Goal: Task Accomplishment & Management: Manage account settings

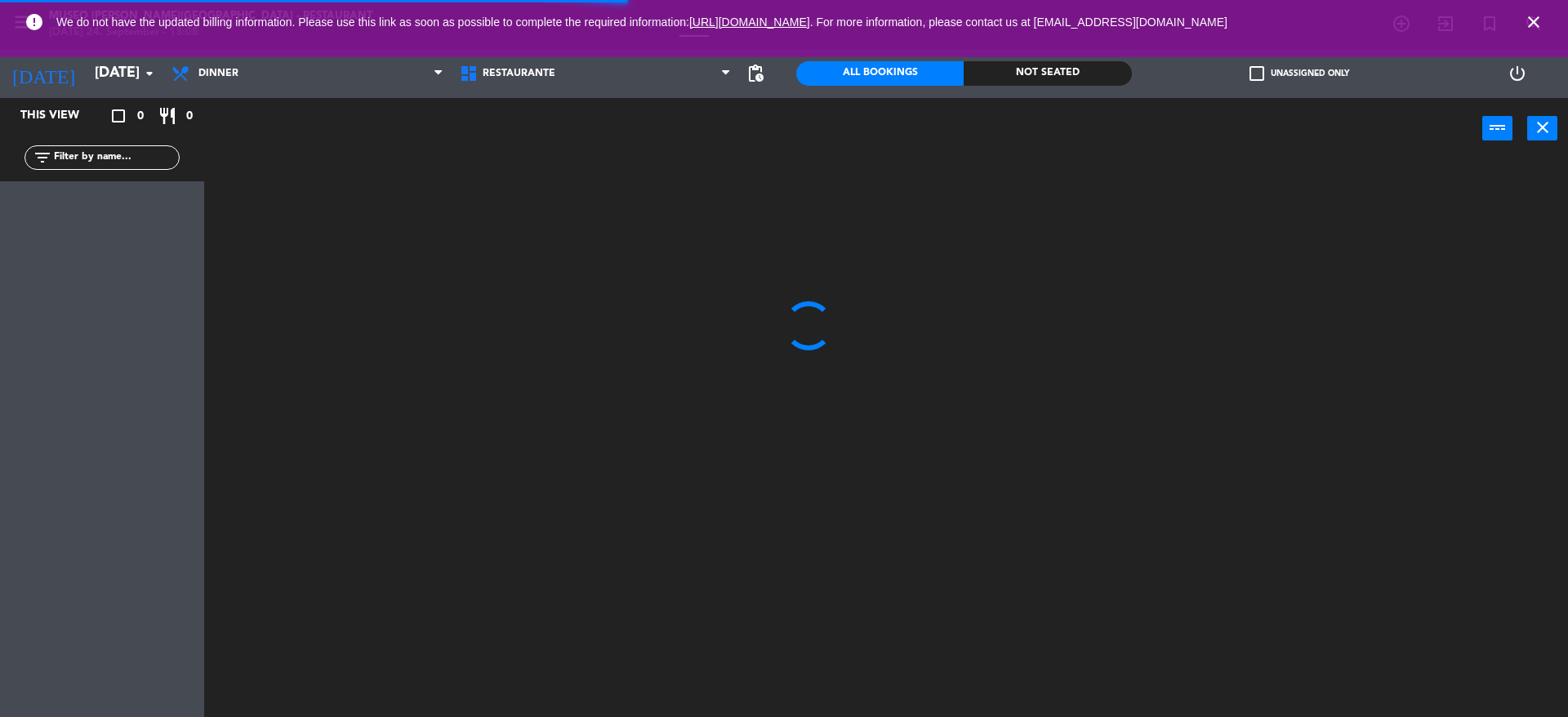
click at [1528, 23] on icon "close" at bounding box center [1533, 21] width 19 height 19
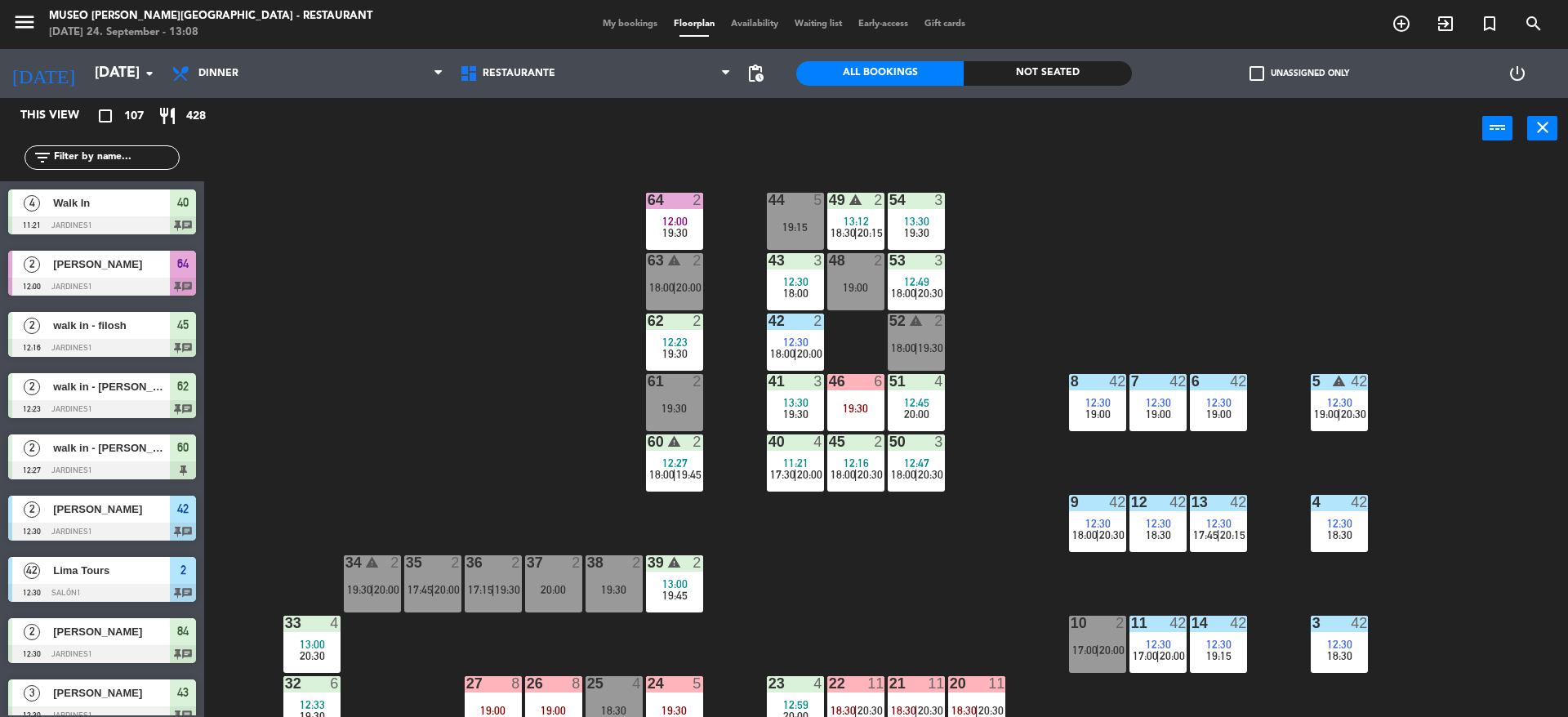
click at [301, 659] on span "20:30" at bounding box center [312, 655] width 26 height 13
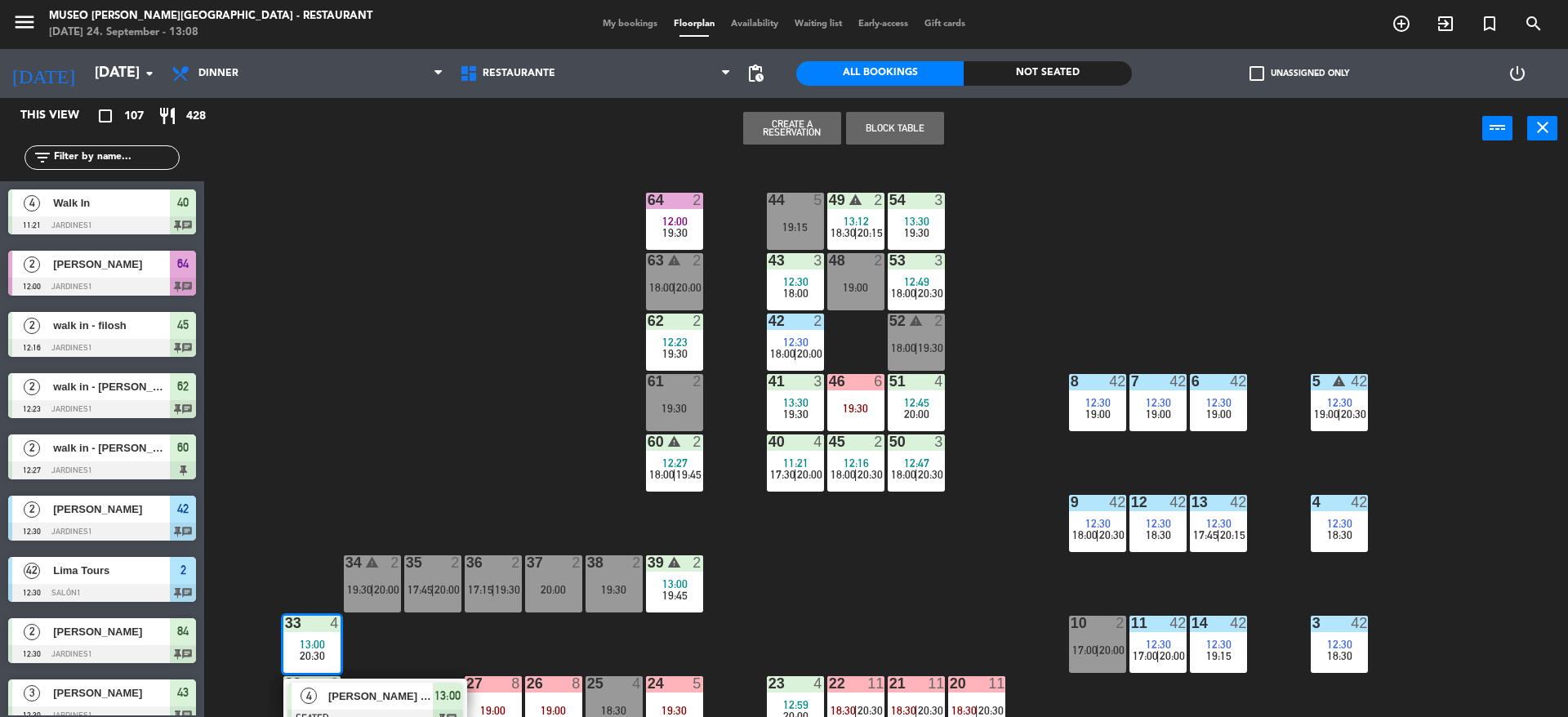
click at [518, 267] on div "44 5 19:15 49 warning 2 13:12 18:30 | 20:15 54 3 13:30 19:30 64 2 12:00 19:30 4…" at bounding box center [893, 442] width 1348 height 558
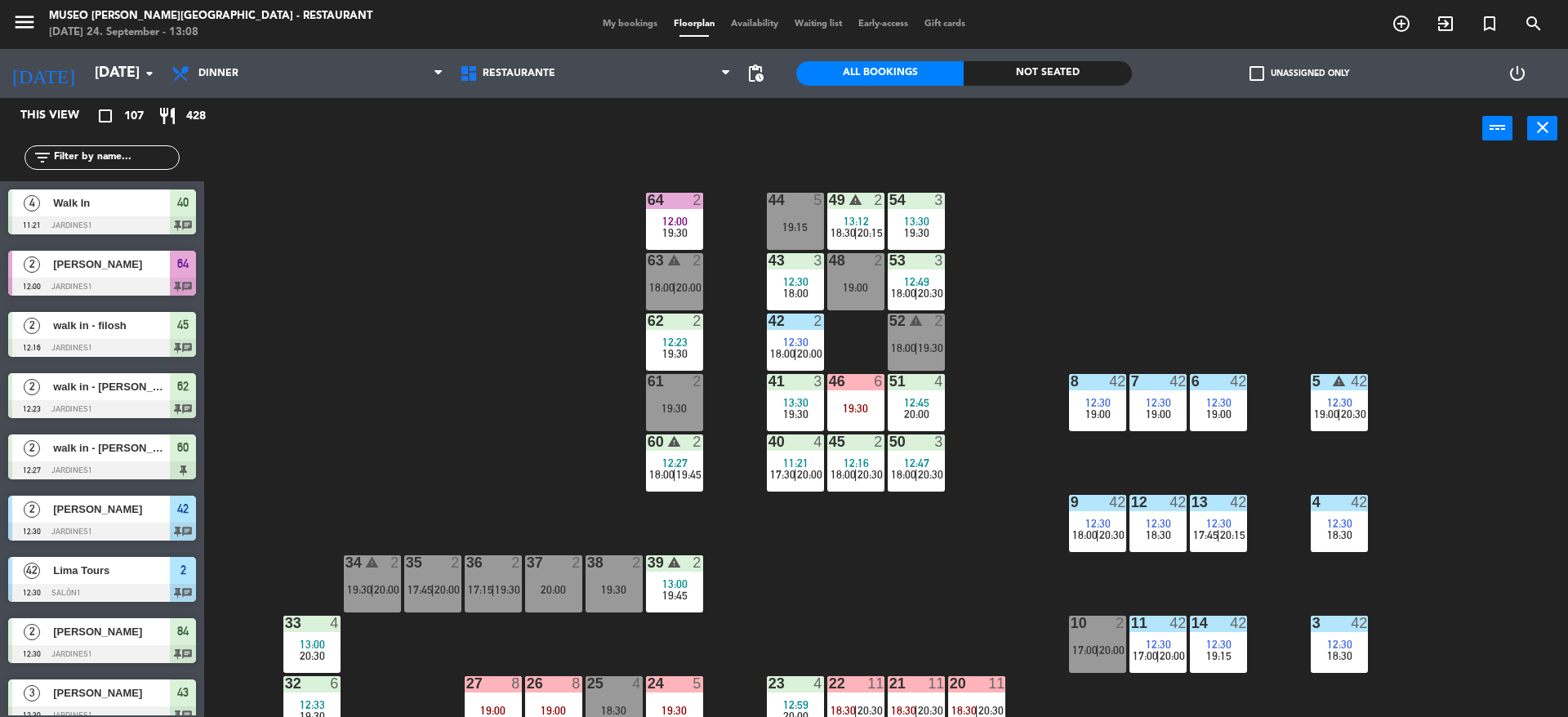
click at [389, 388] on div "44 5 19:15 49 warning 2 13:12 18:30 | 20:15 54 3 13:30 19:30 64 2 12:00 19:30 4…" at bounding box center [893, 442] width 1348 height 558
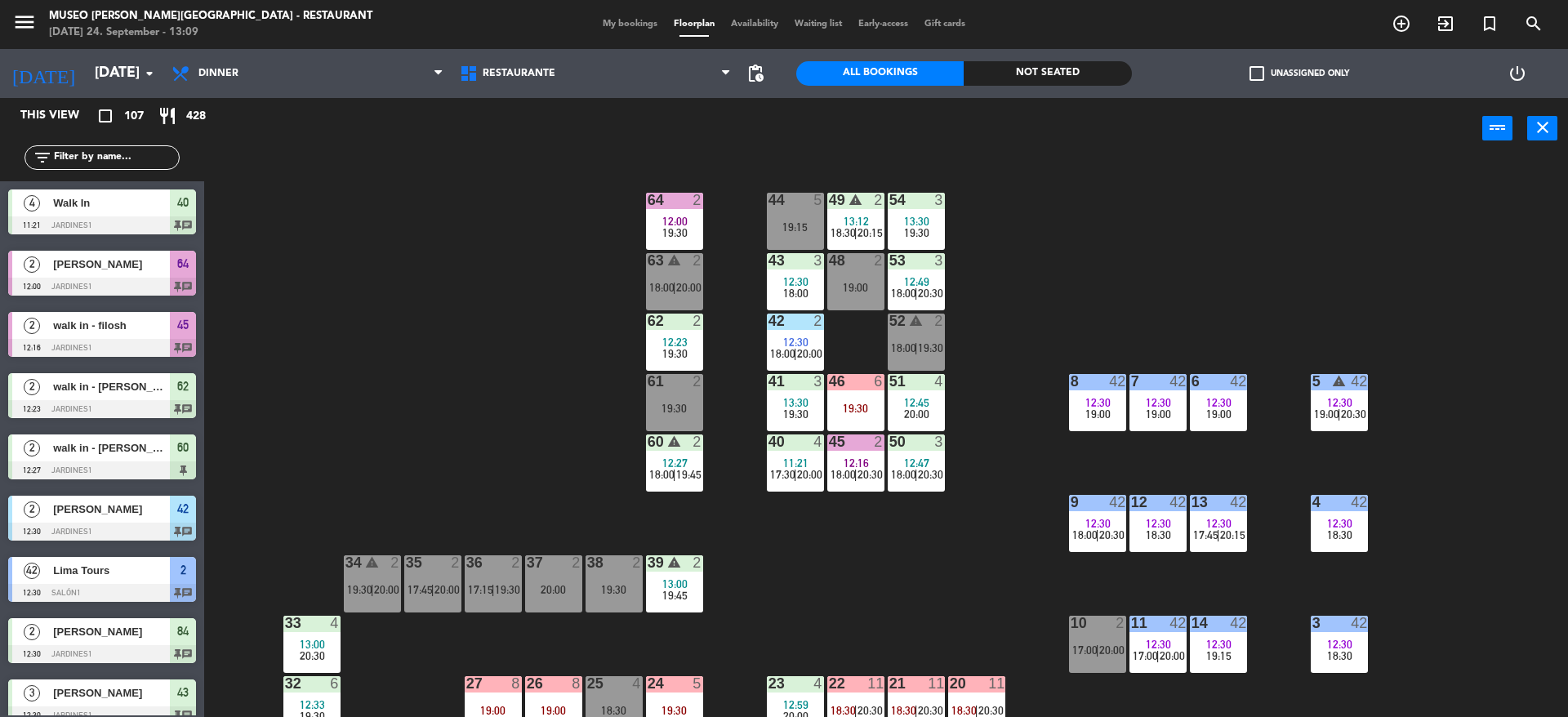
click at [517, 451] on div "44 5 19:15 49 warning 2 13:12 18:30 | 20:15 54 3 13:30 19:30 64 2 12:00 19:30 4…" at bounding box center [893, 442] width 1348 height 558
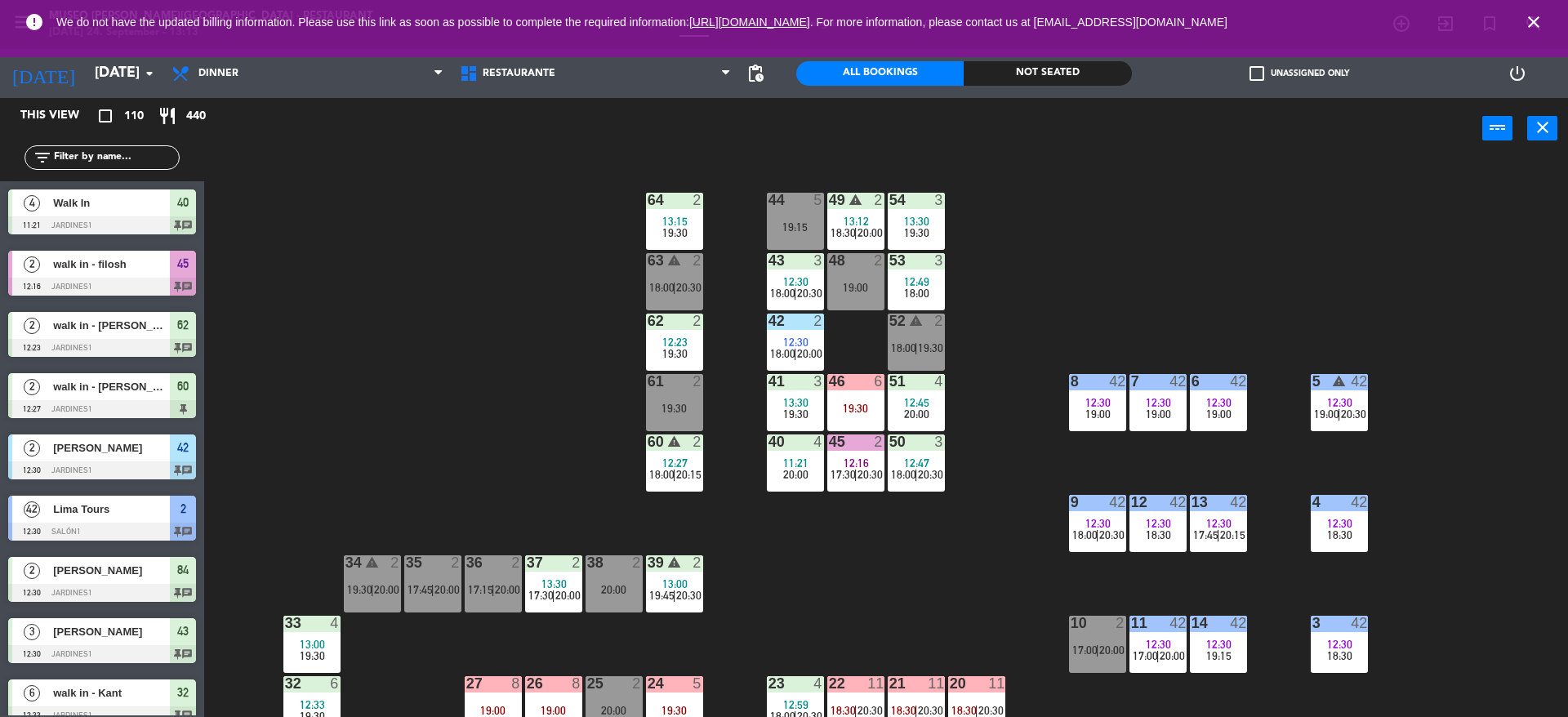
click at [482, 345] on div "44 5 19:15 49 warning 2 13:12 18:30 | 20:00 54 3 13:30 19:30 64 2 13:15 19:30 4…" at bounding box center [893, 442] width 1348 height 558
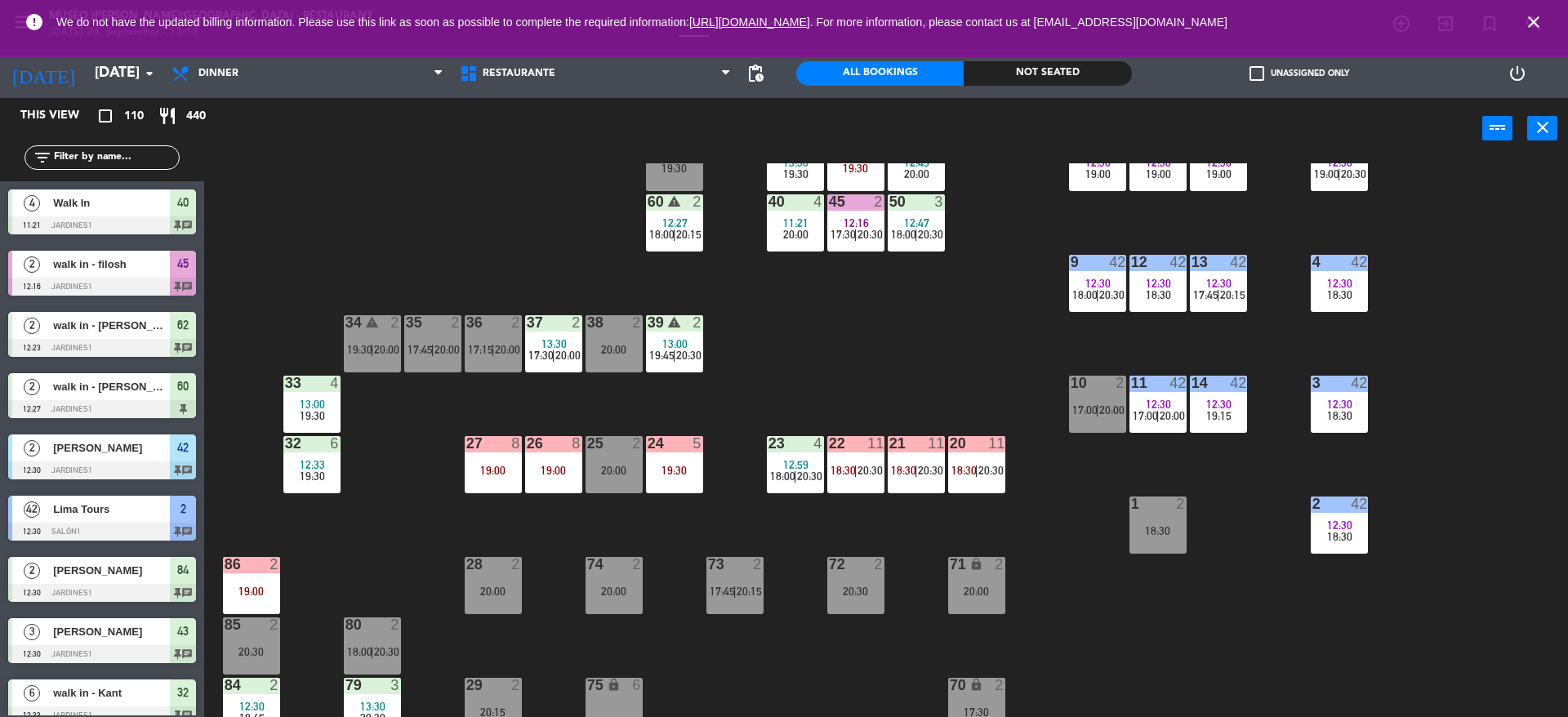
scroll to position [243, 0]
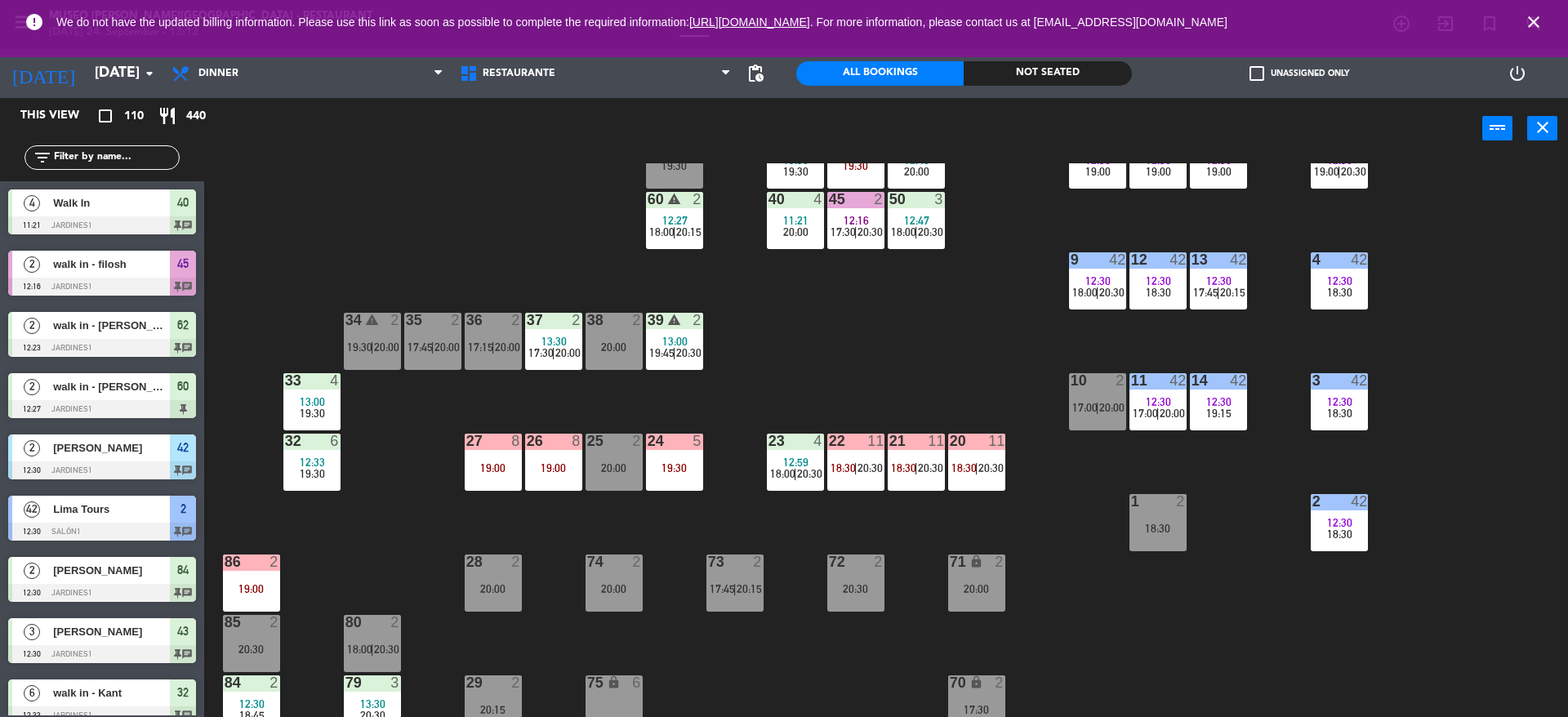
click at [320, 472] on span "19:30" at bounding box center [312, 473] width 26 height 13
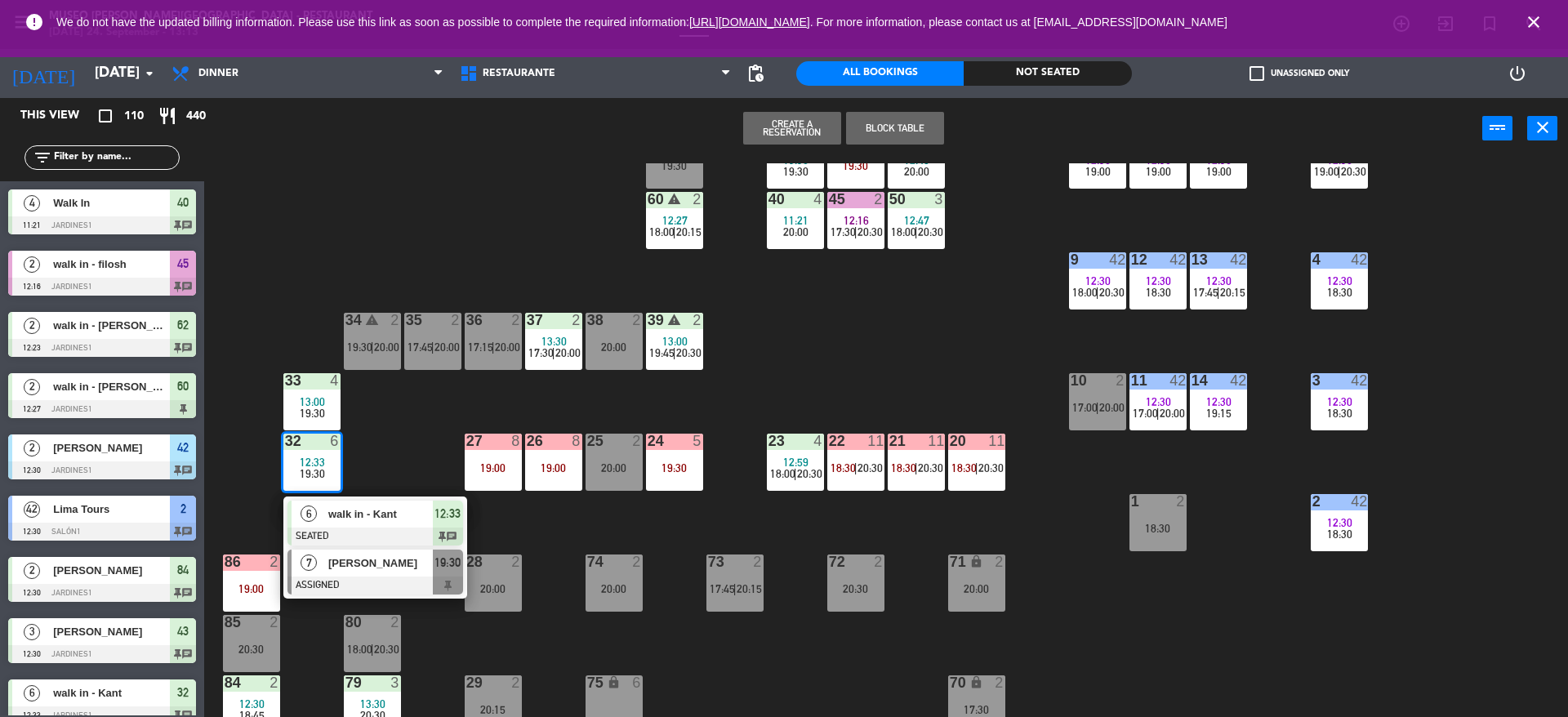
click at [384, 560] on span "[PERSON_NAME]" at bounding box center [381, 563] width 105 height 17
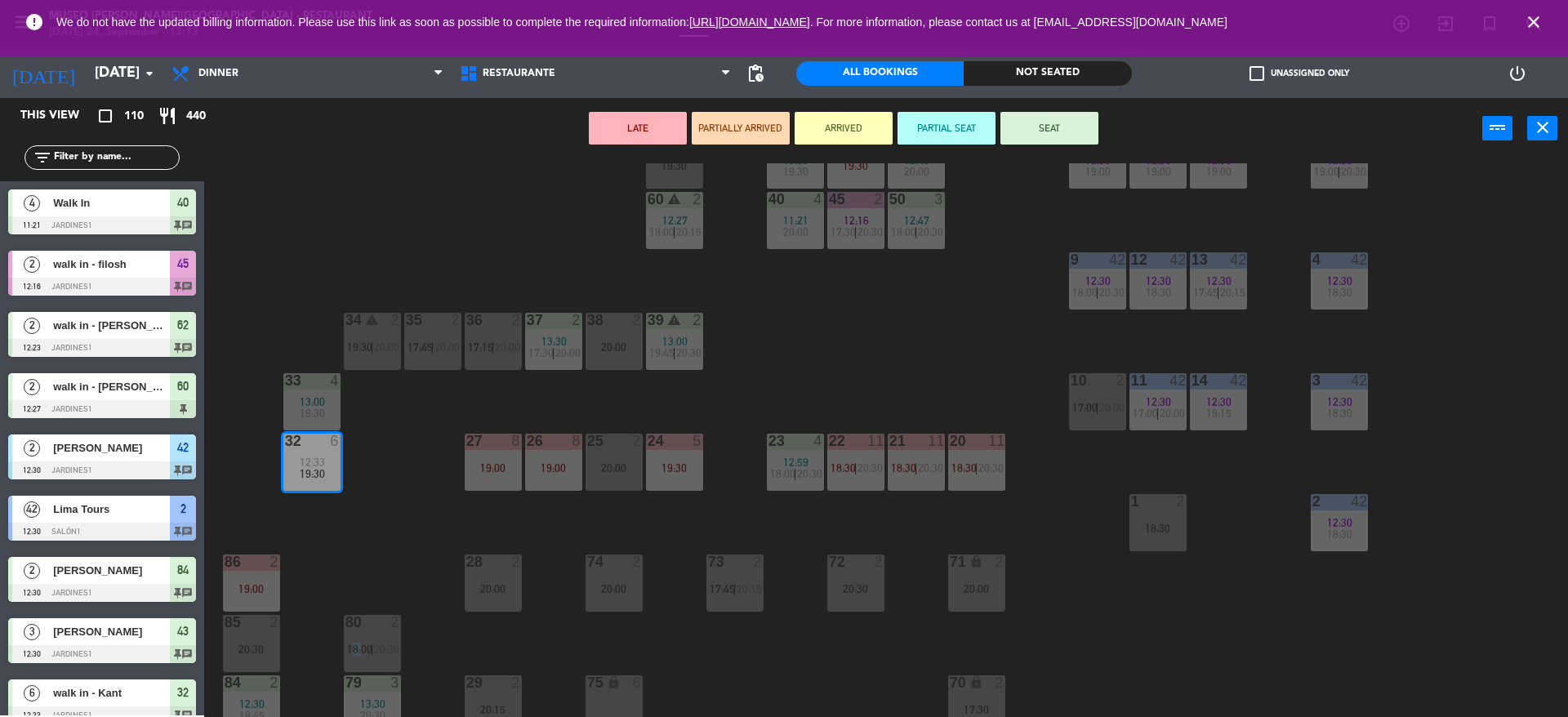
click at [384, 560] on div "44 5 19:15 49 warning 2 13:12 18:30 | 20:00 54 3 13:30 19:30 64 2 13:15 19:30 4…" at bounding box center [893, 442] width 1348 height 558
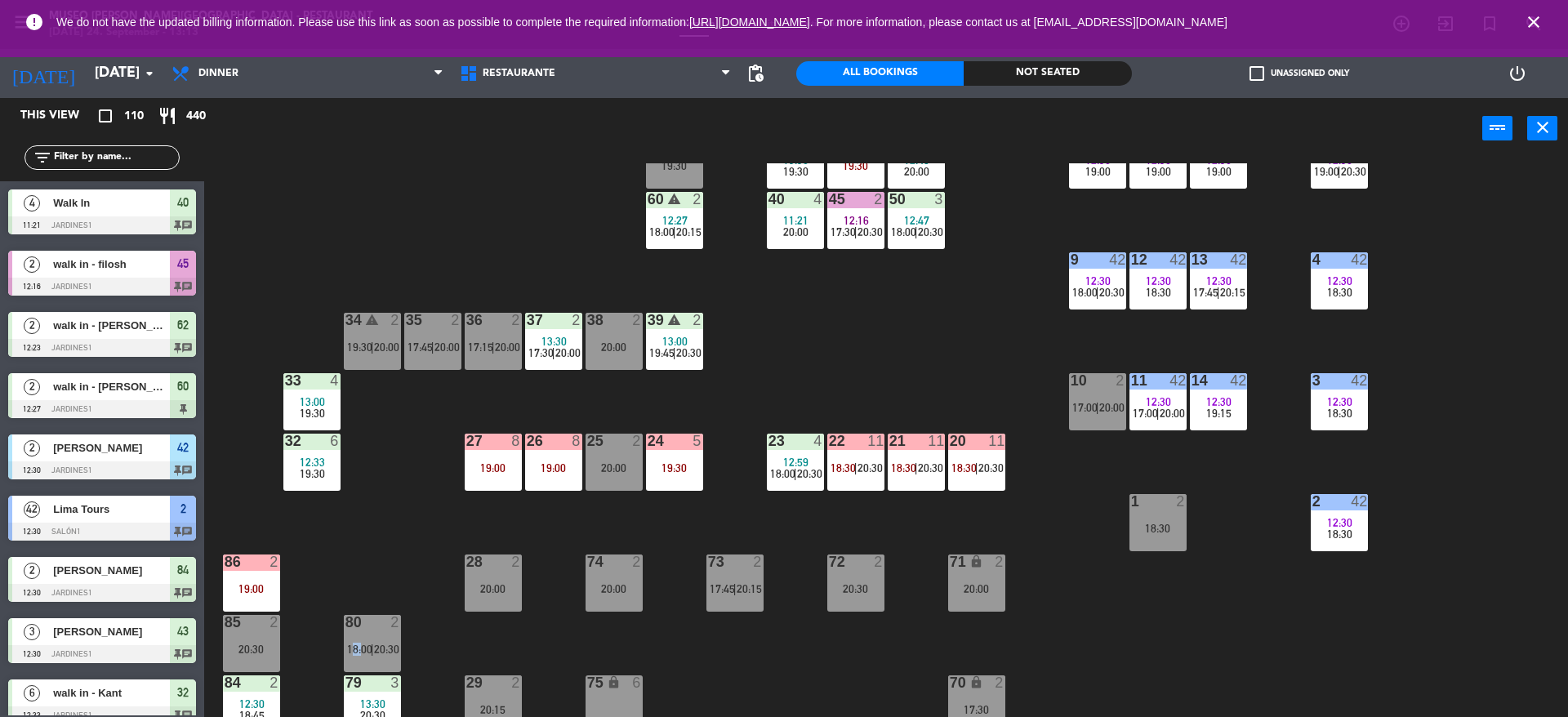
scroll to position [4, 0]
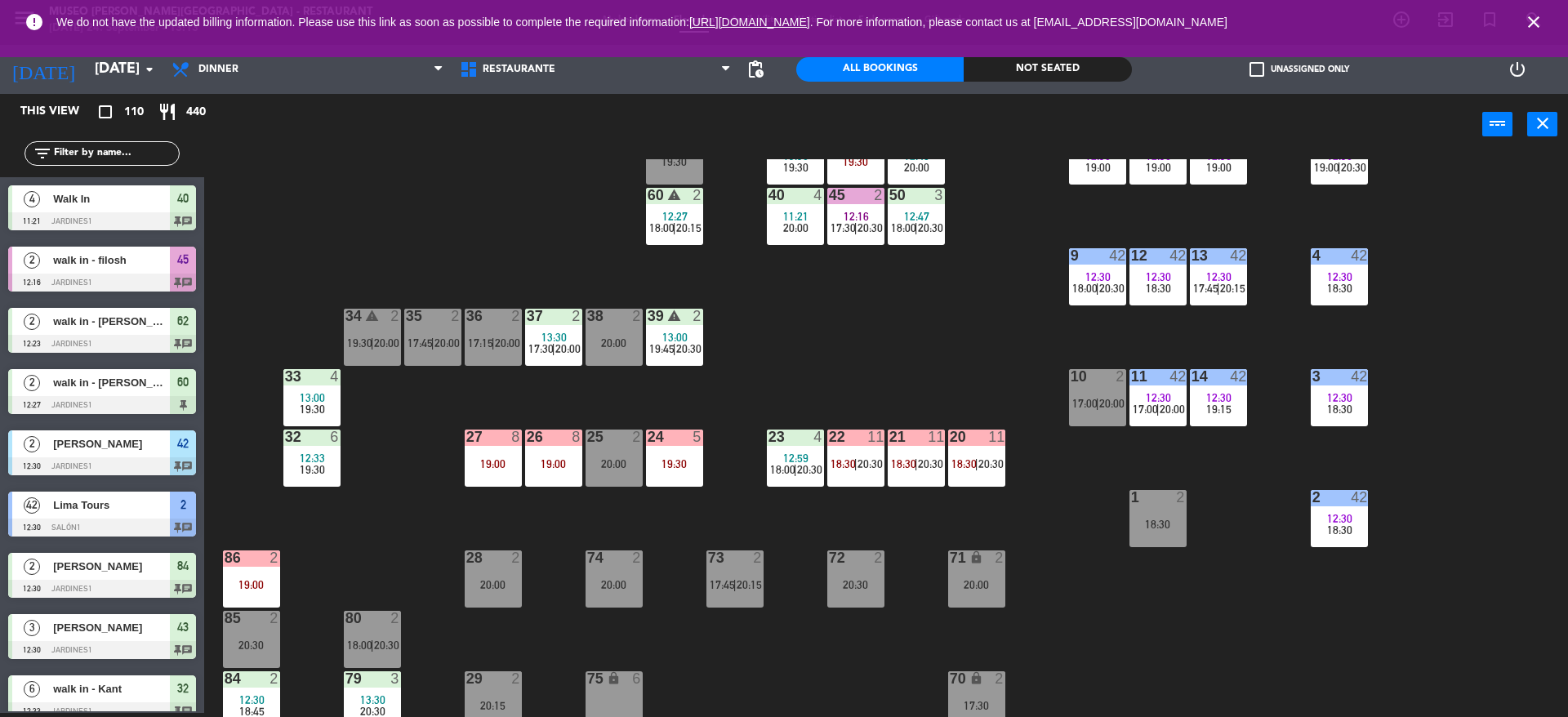
click at [797, 406] on div "44 5 19:15 49 warning 2 13:12 18:30 | 20:00 54 3 13:30 19:30 64 2 13:15 19:30 4…" at bounding box center [893, 438] width 1348 height 558
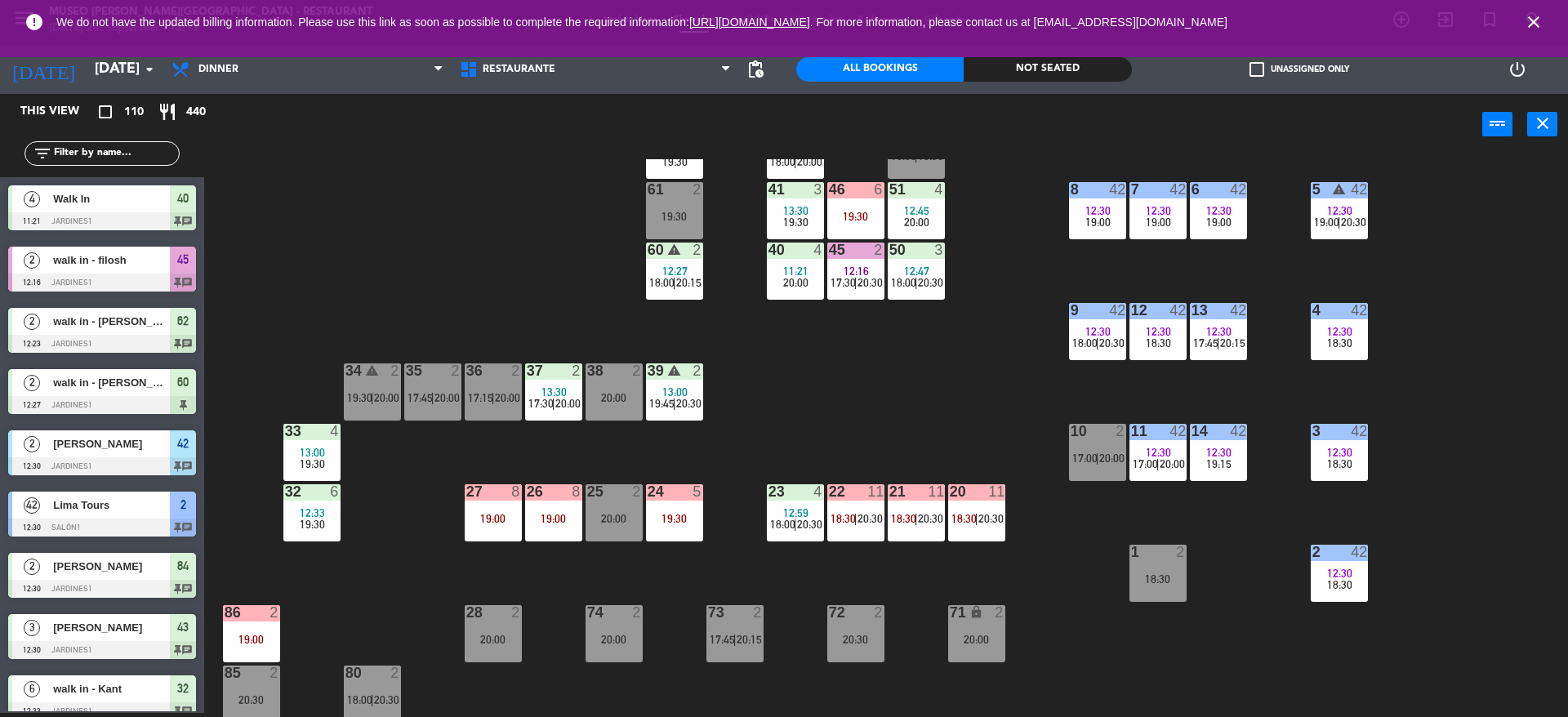
scroll to position [187, 0]
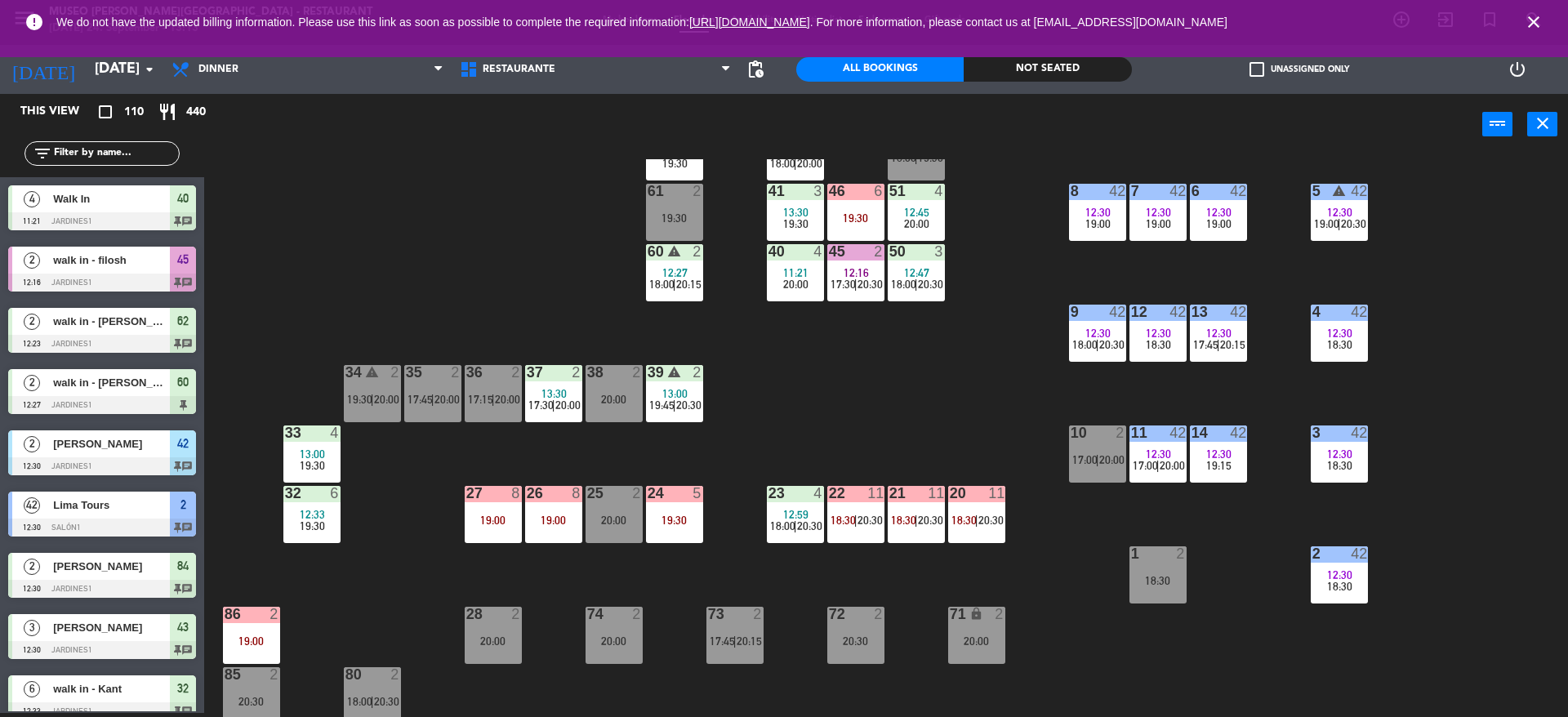
click at [555, 525] on div "19:00" at bounding box center [553, 520] width 57 height 11
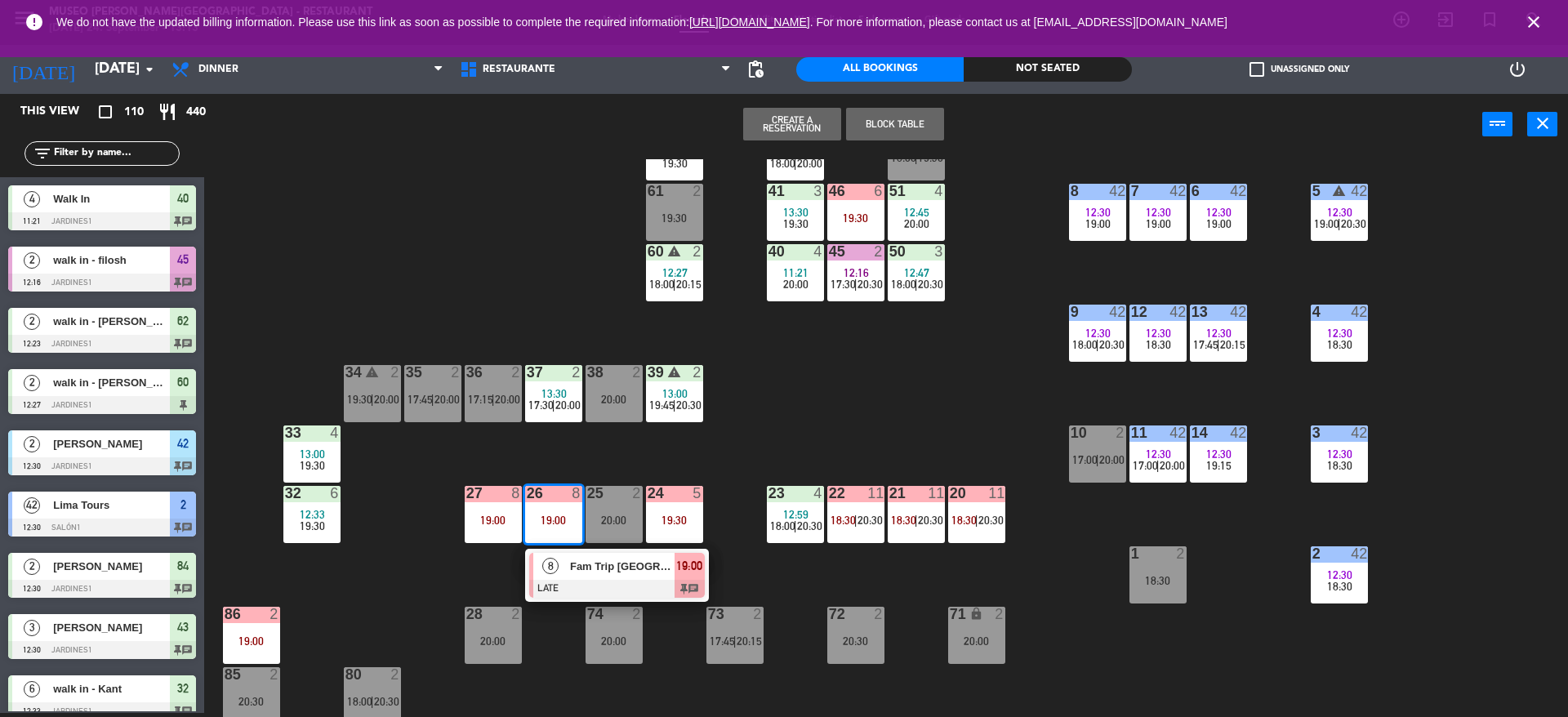
click at [570, 569] on span "Fam Trip [GEOGRAPHIC_DATA] 7 Pax (PromPeru) - [GEOGRAPHIC_DATA]" at bounding box center [622, 566] width 105 height 17
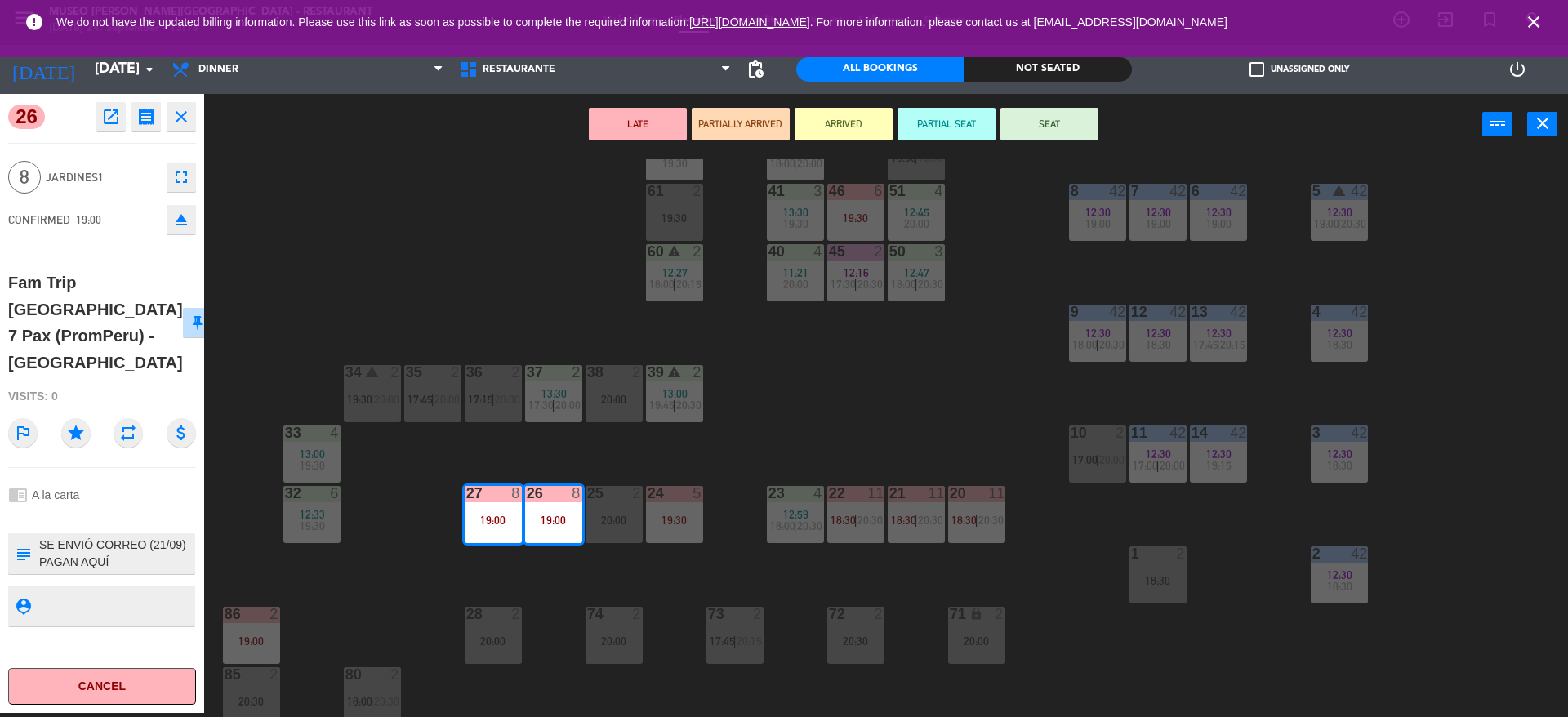
click at [569, 569] on div "44 5 19:15 49 warning 2 13:12 18:30 | 20:00 54 3 13:30 19:30 64 2 13:15 19:30 4…" at bounding box center [893, 438] width 1348 height 558
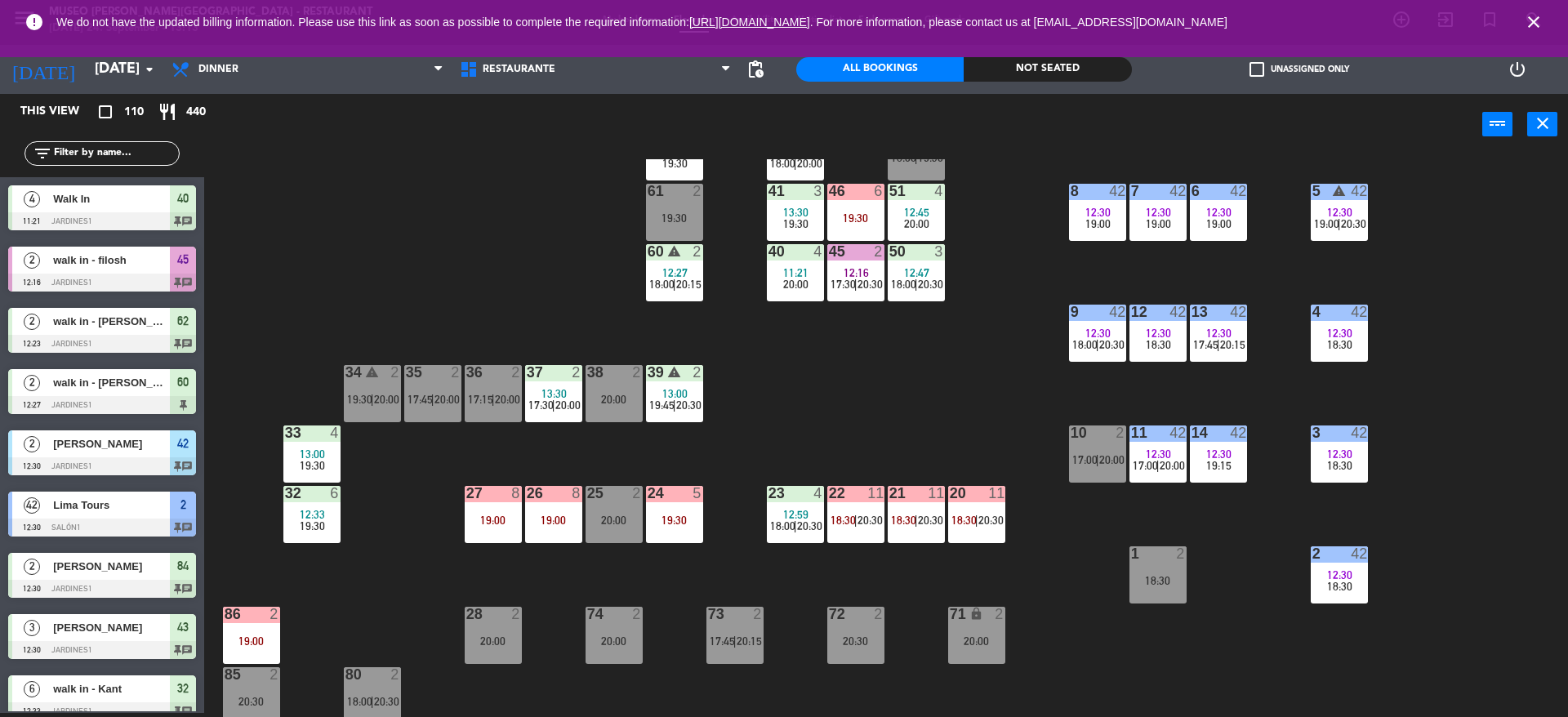
scroll to position [4, 0]
click at [549, 542] on div "26 8 19:00" at bounding box center [553, 515] width 57 height 57
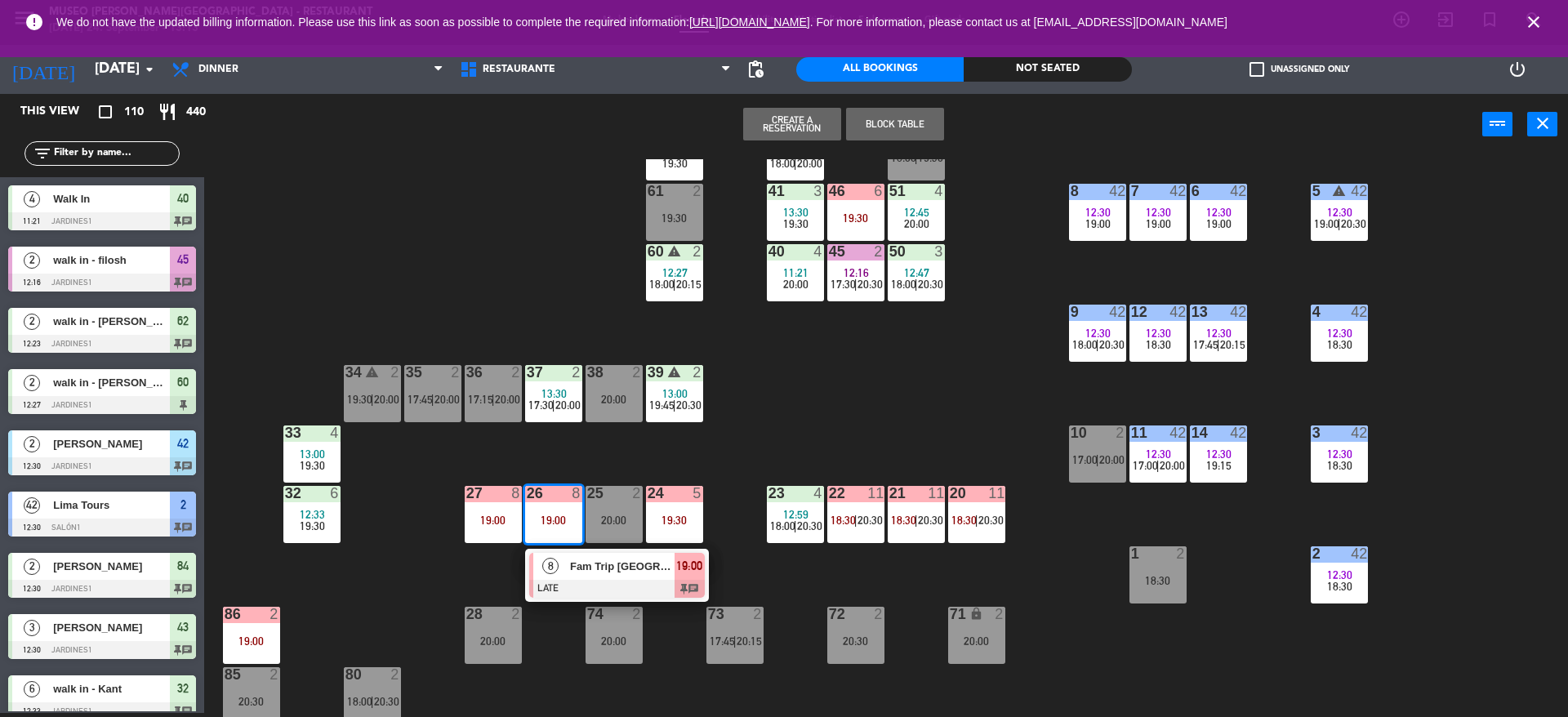
click at [554, 576] on div "8" at bounding box center [551, 566] width 35 height 27
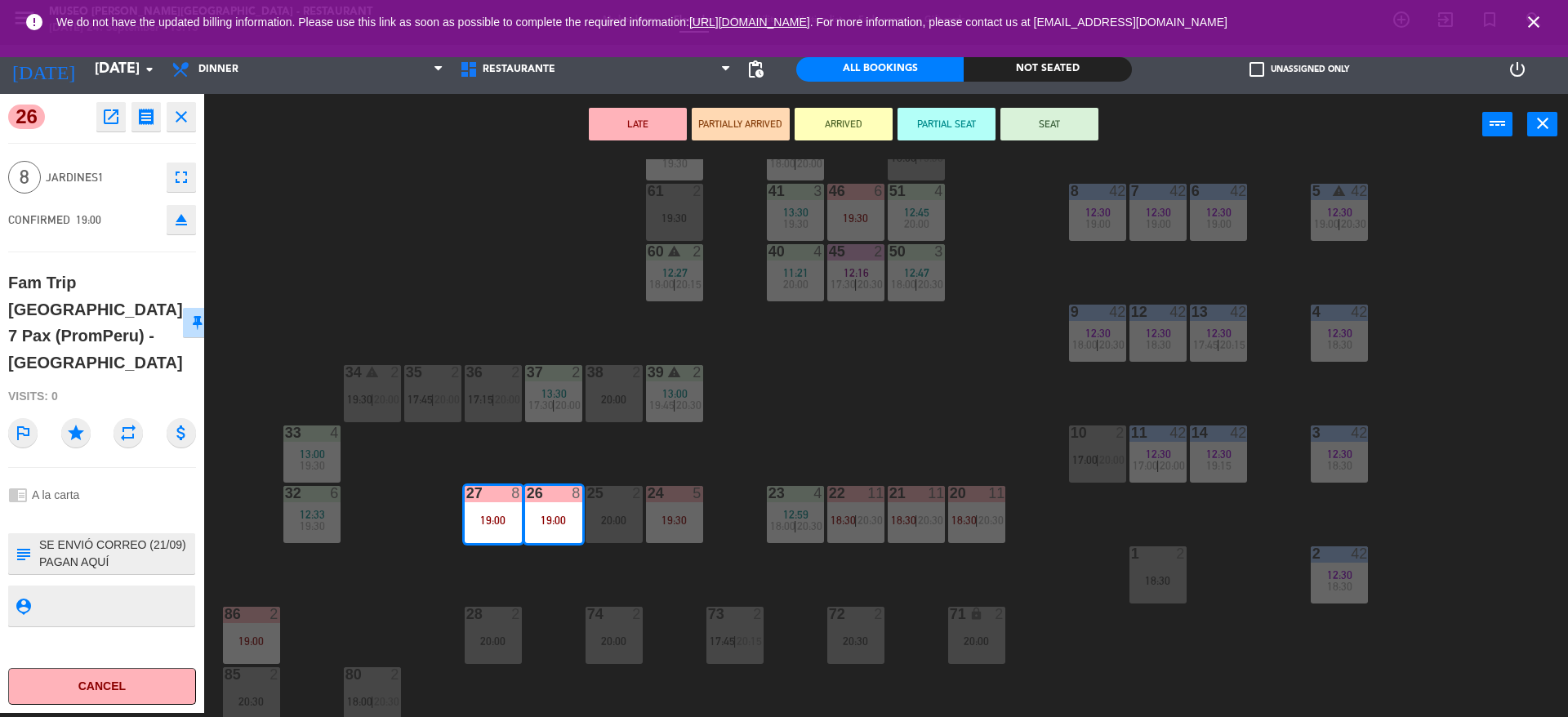
click at [540, 572] on div "44 5 19:15 49 warning 2 13:12 18:30 | 20:00 54 3 13:30 19:30 64 2 13:15 19:30 4…" at bounding box center [893, 438] width 1348 height 558
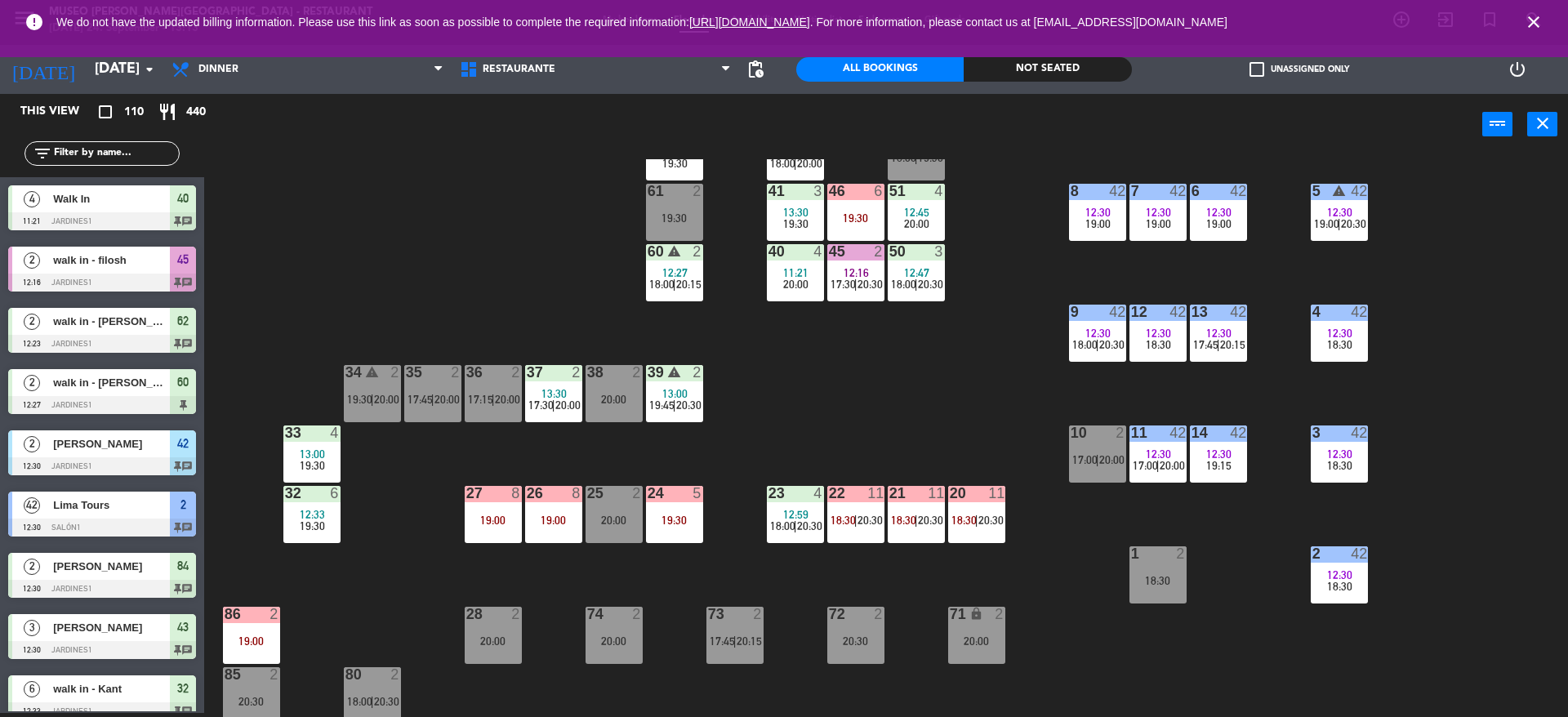
click at [340, 531] on div "19:30" at bounding box center [312, 526] width 57 height 11
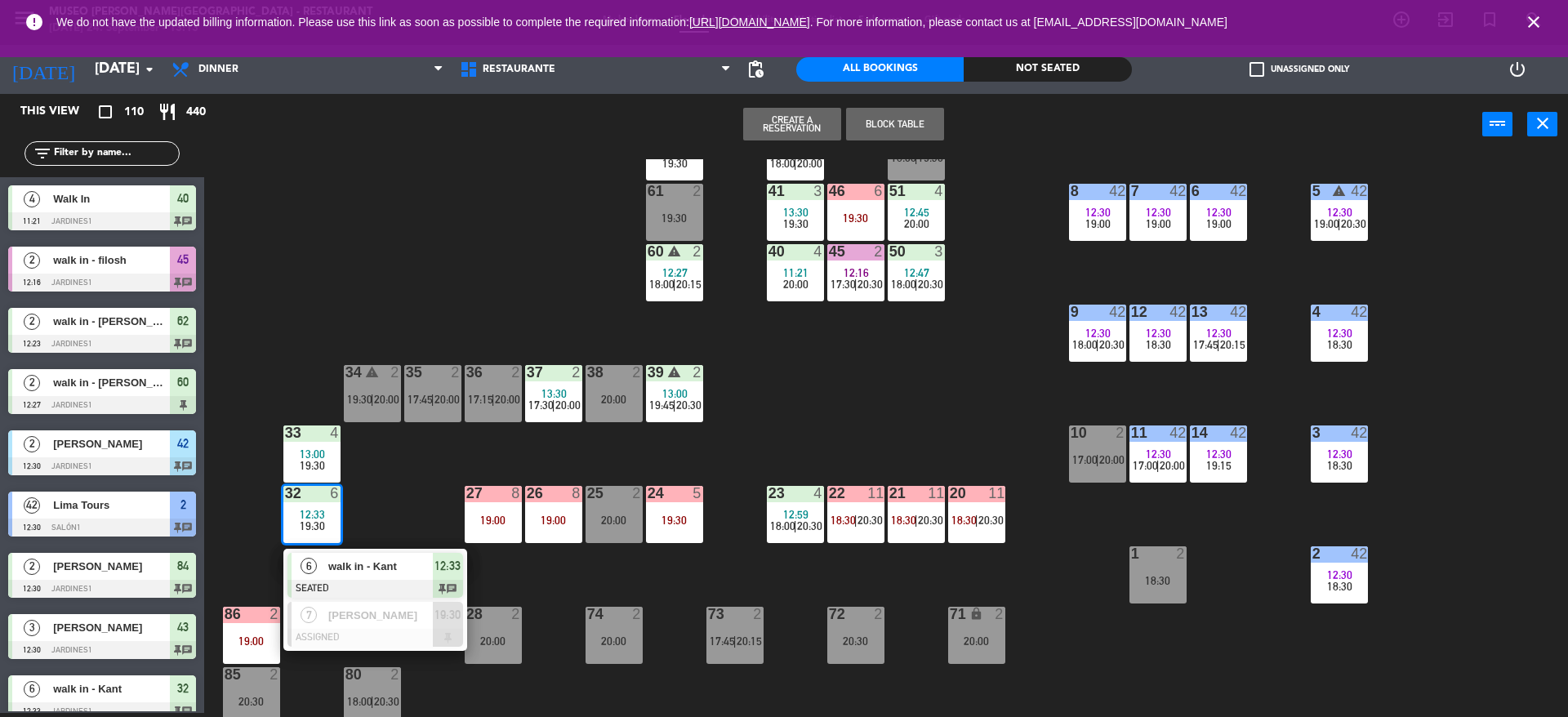
click at [406, 547] on div "44 5 19:15 49 warning 2 13:12 18:30 | 20:00 54 3 13:30 19:30 64 2 13:15 19:30 4…" at bounding box center [893, 438] width 1348 height 558
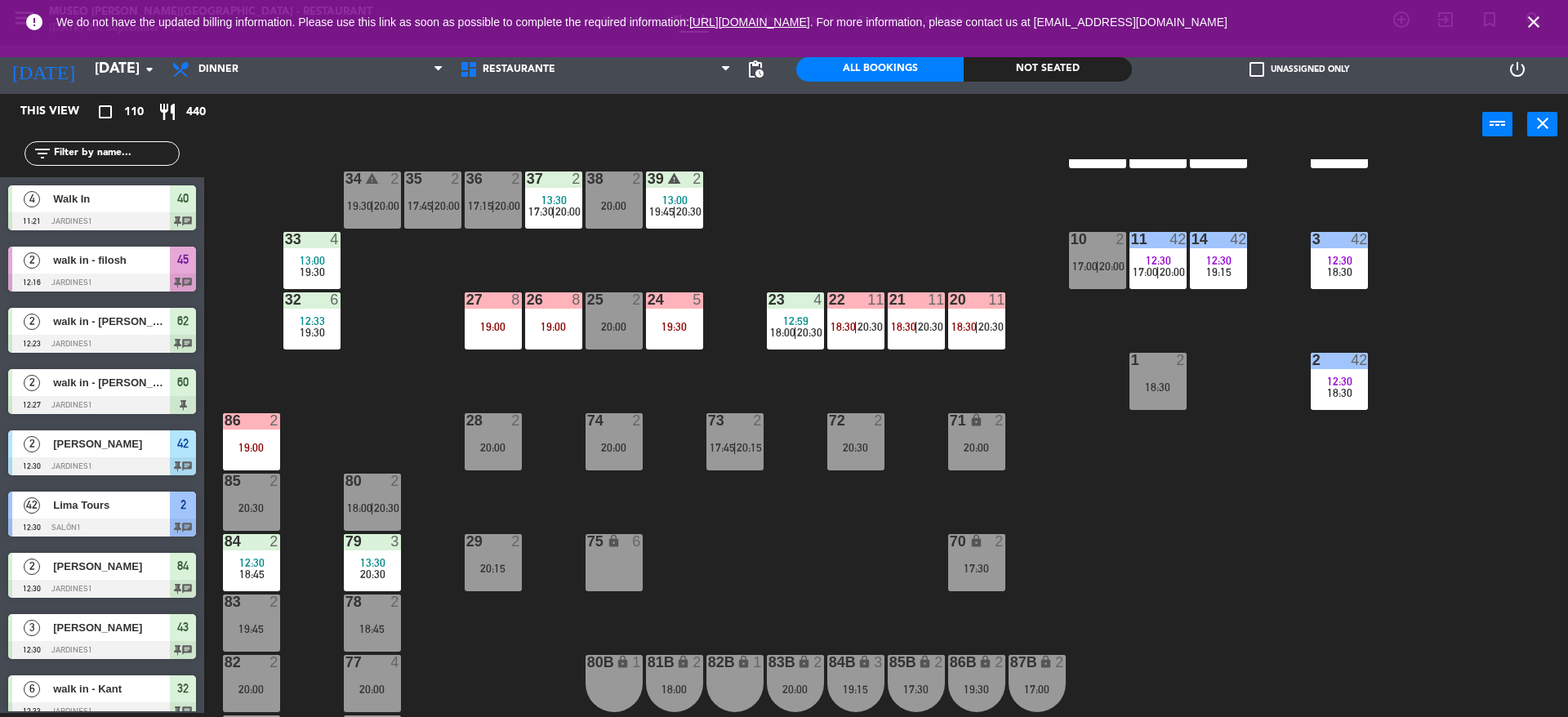
scroll to position [381, 0]
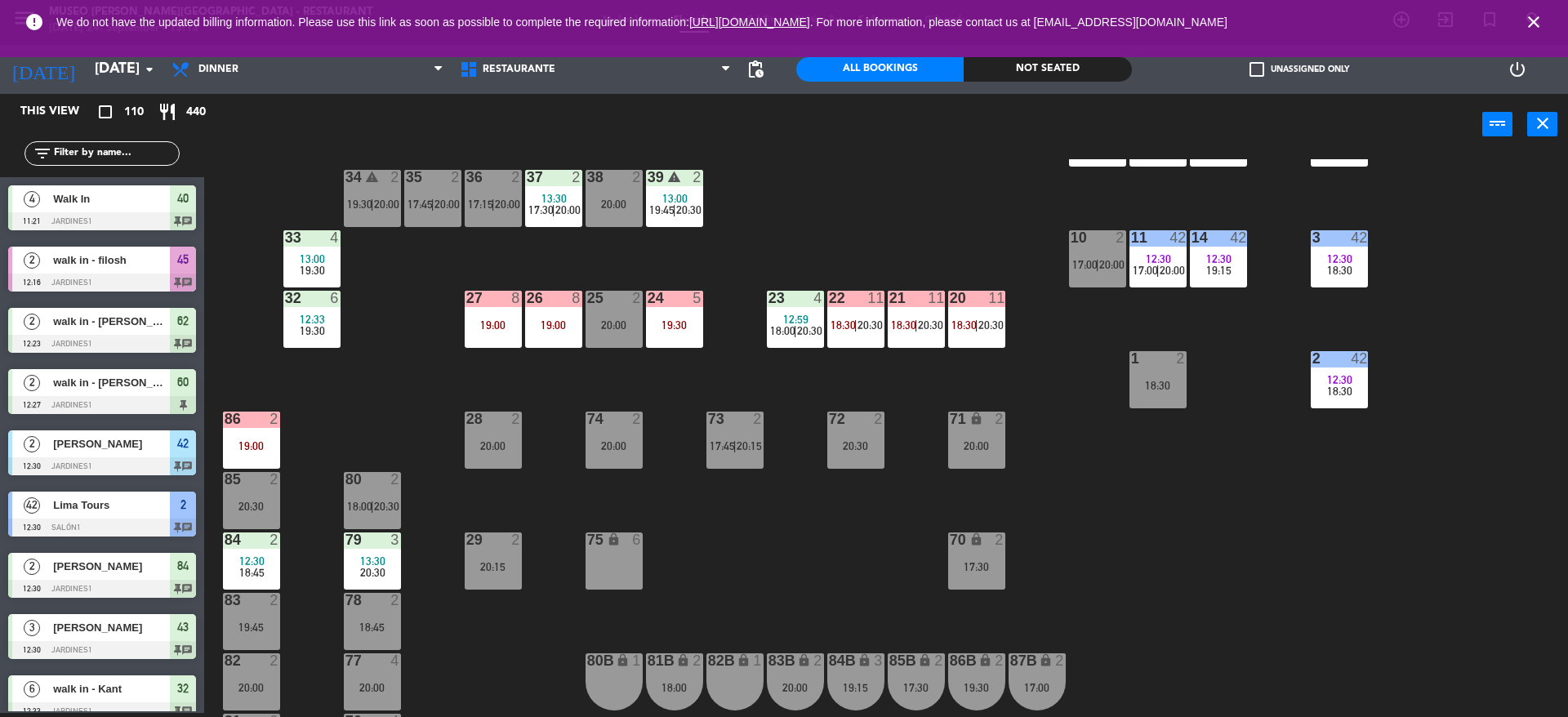
click at [319, 324] on span "19:30" at bounding box center [312, 331] width 26 height 13
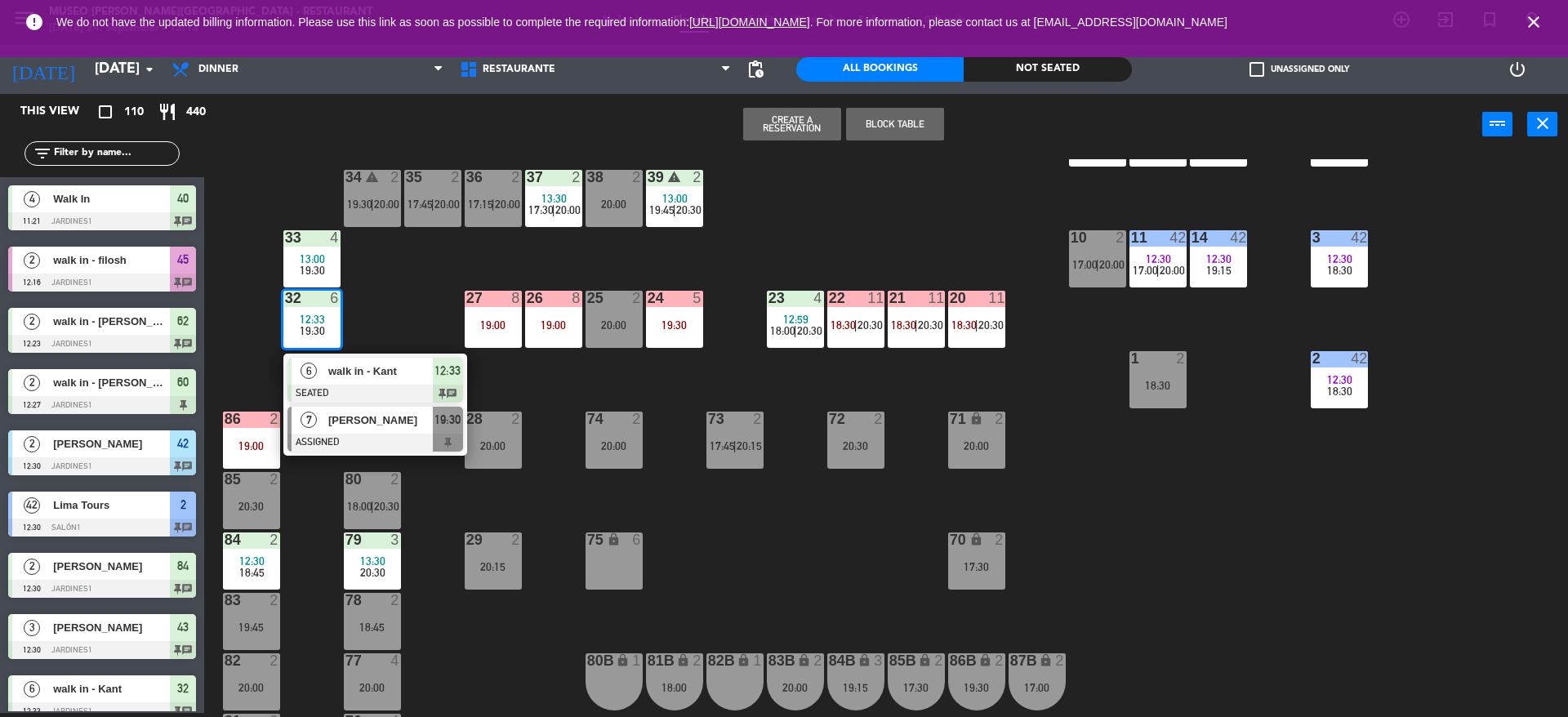
click at [358, 405] on div "7 [PERSON_NAME] ASSIGNED 19:30" at bounding box center [375, 429] width 184 height 53
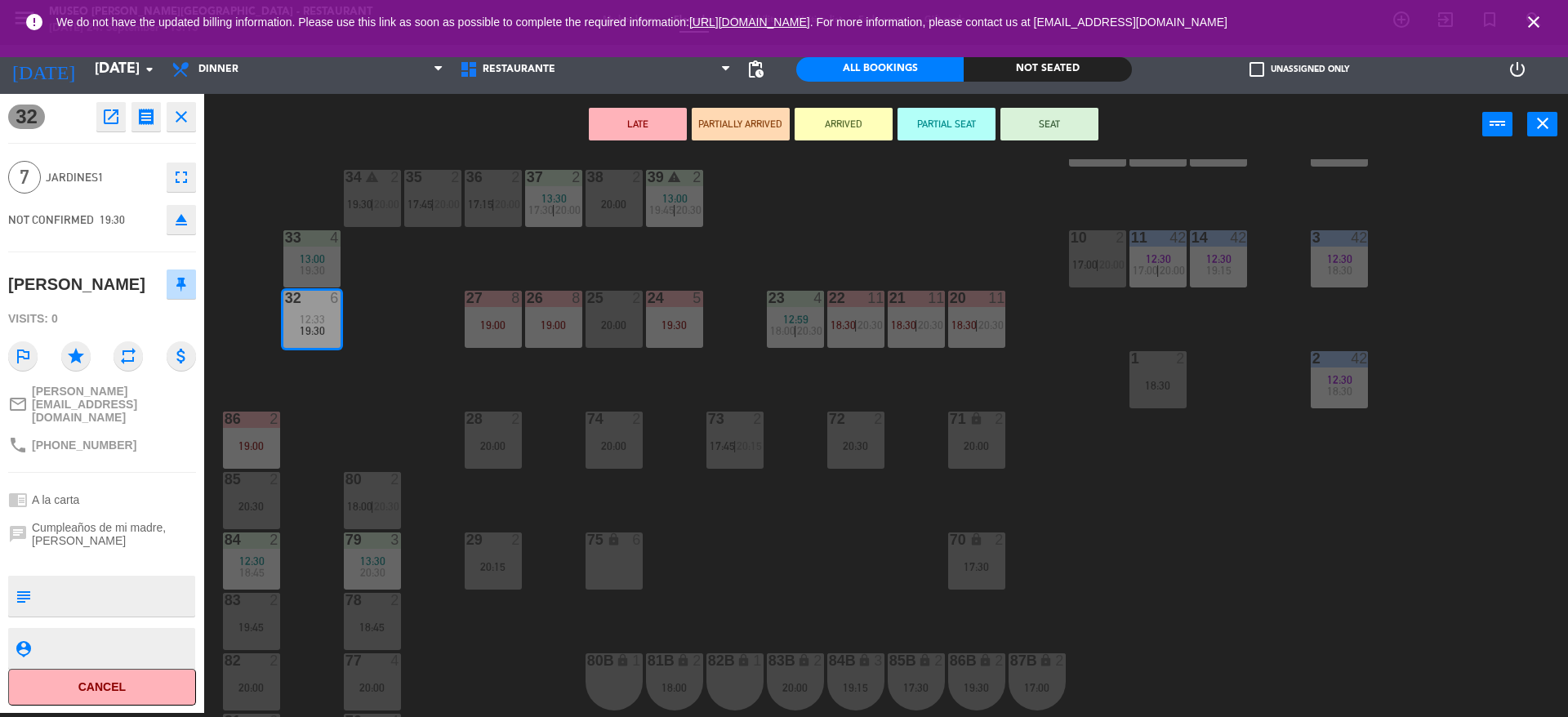
click at [522, 324] on div "44 5 19:15 49 warning 2 13:12 18:30 | 20:00 54 3 13:30 19:30 64 2 13:15 19:30 4…" at bounding box center [893, 438] width 1348 height 558
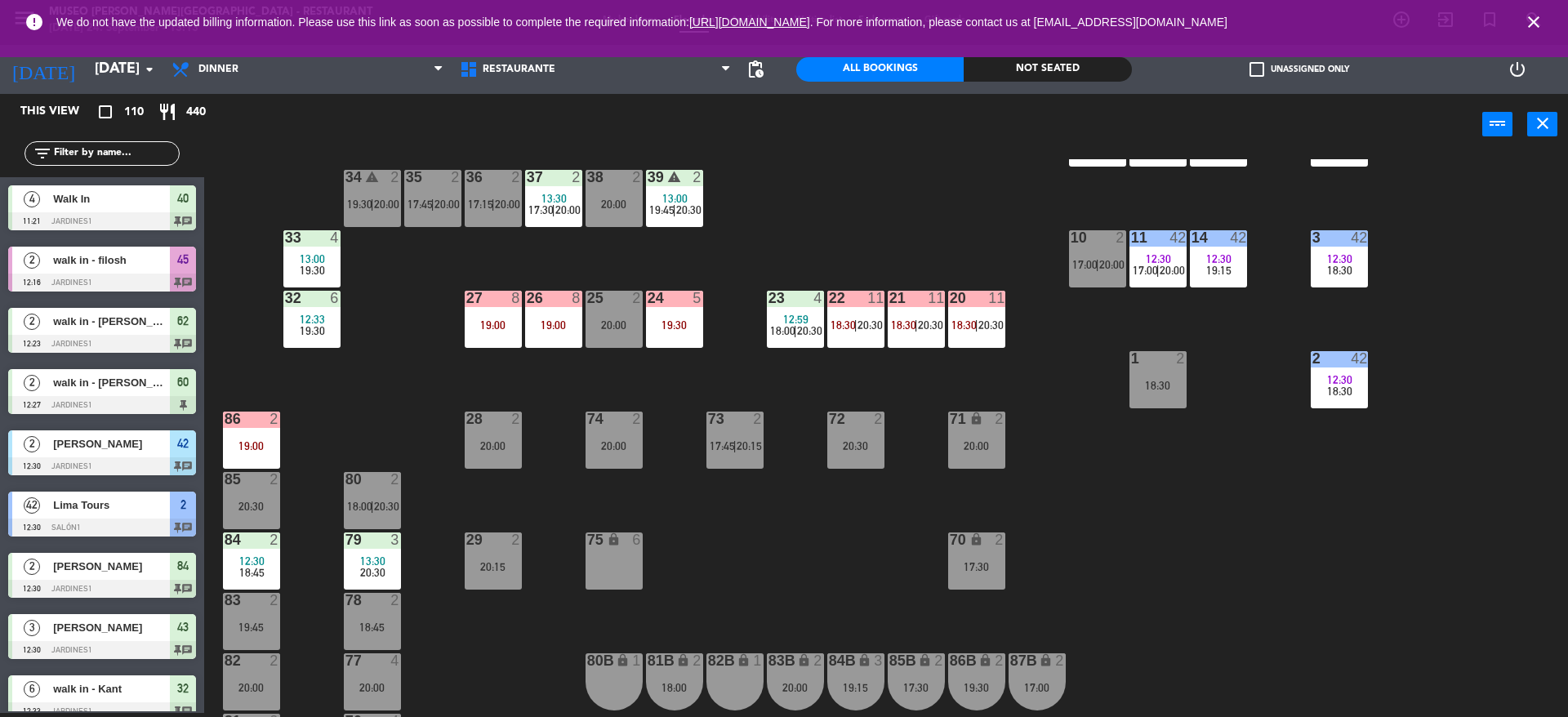
scroll to position [4, 0]
click at [499, 353] on div "44 5 19:15 49 warning 2 13:12 18:30 | 20:00 54 3 13:30 19:30 64 2 13:15 19:30 4…" at bounding box center [893, 438] width 1348 height 558
click at [501, 333] on div "27 8 19:00" at bounding box center [494, 319] width 57 height 57
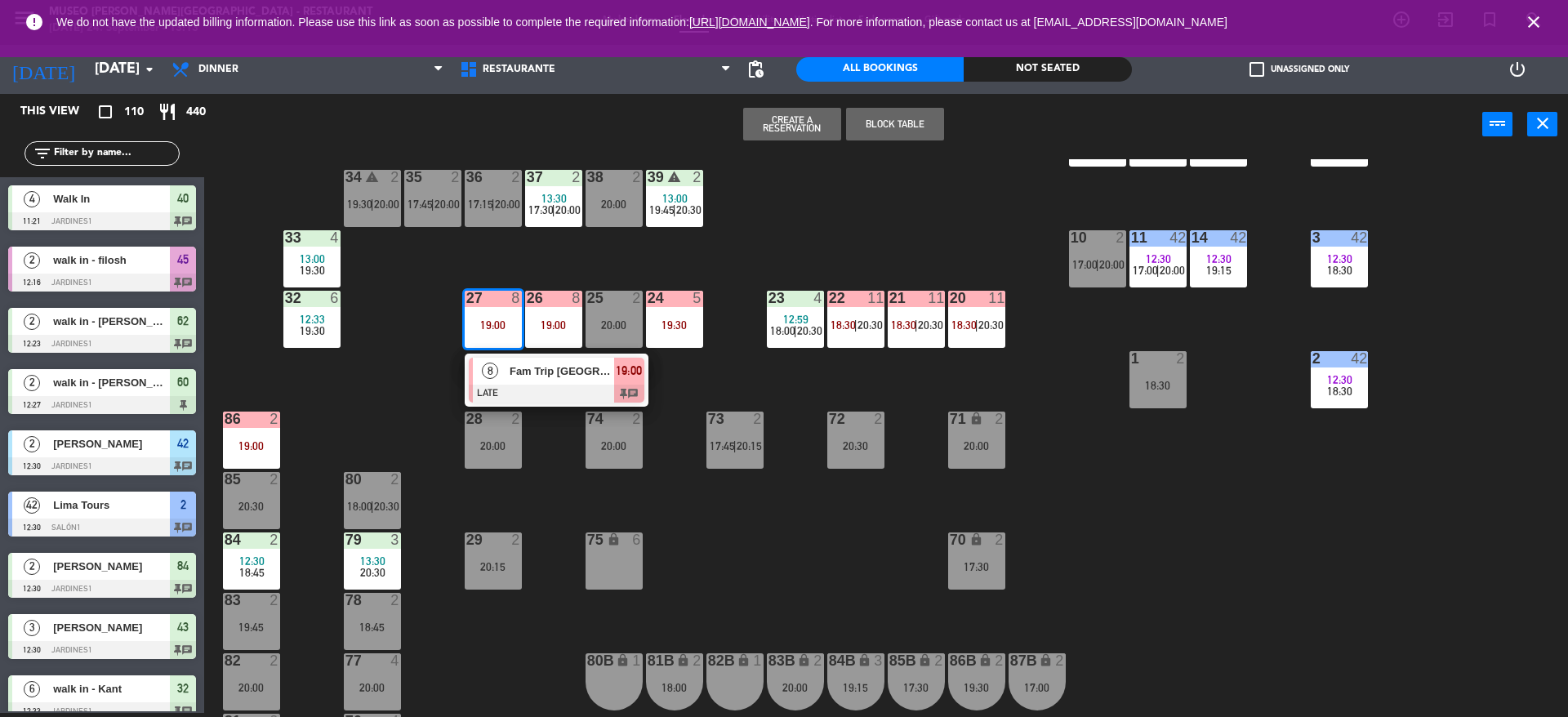
click at [512, 405] on div "8 Fam Trip Canadá 7 Pax (PromPeru) - [GEOGRAPHIC_DATA] LATE 19:00 chat" at bounding box center [557, 381] width 184 height 53
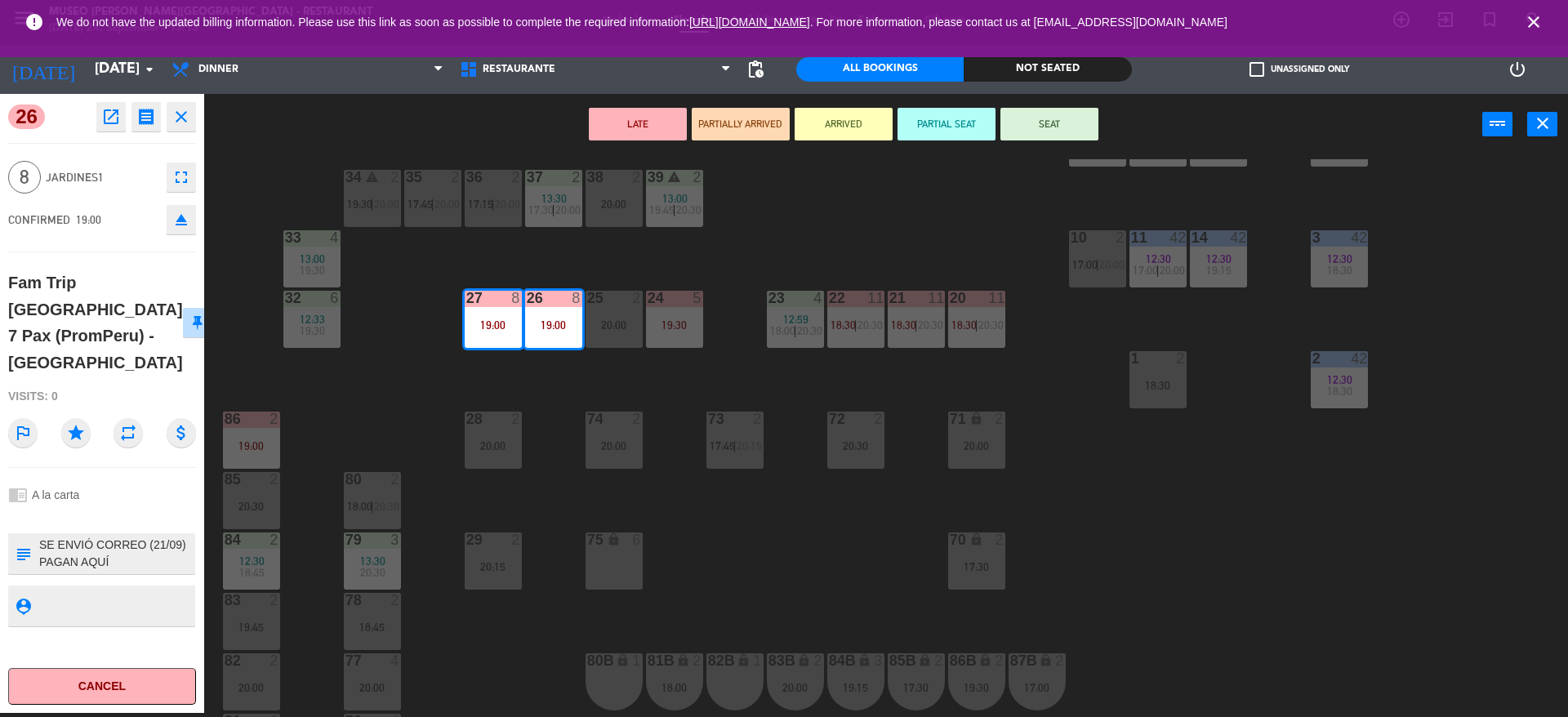
click at [512, 405] on div "44 5 19:15 49 warning 2 13:12 18:30 | 20:00 54 3 13:30 19:30 64 2 13:15 19:30 4…" at bounding box center [893, 438] width 1348 height 558
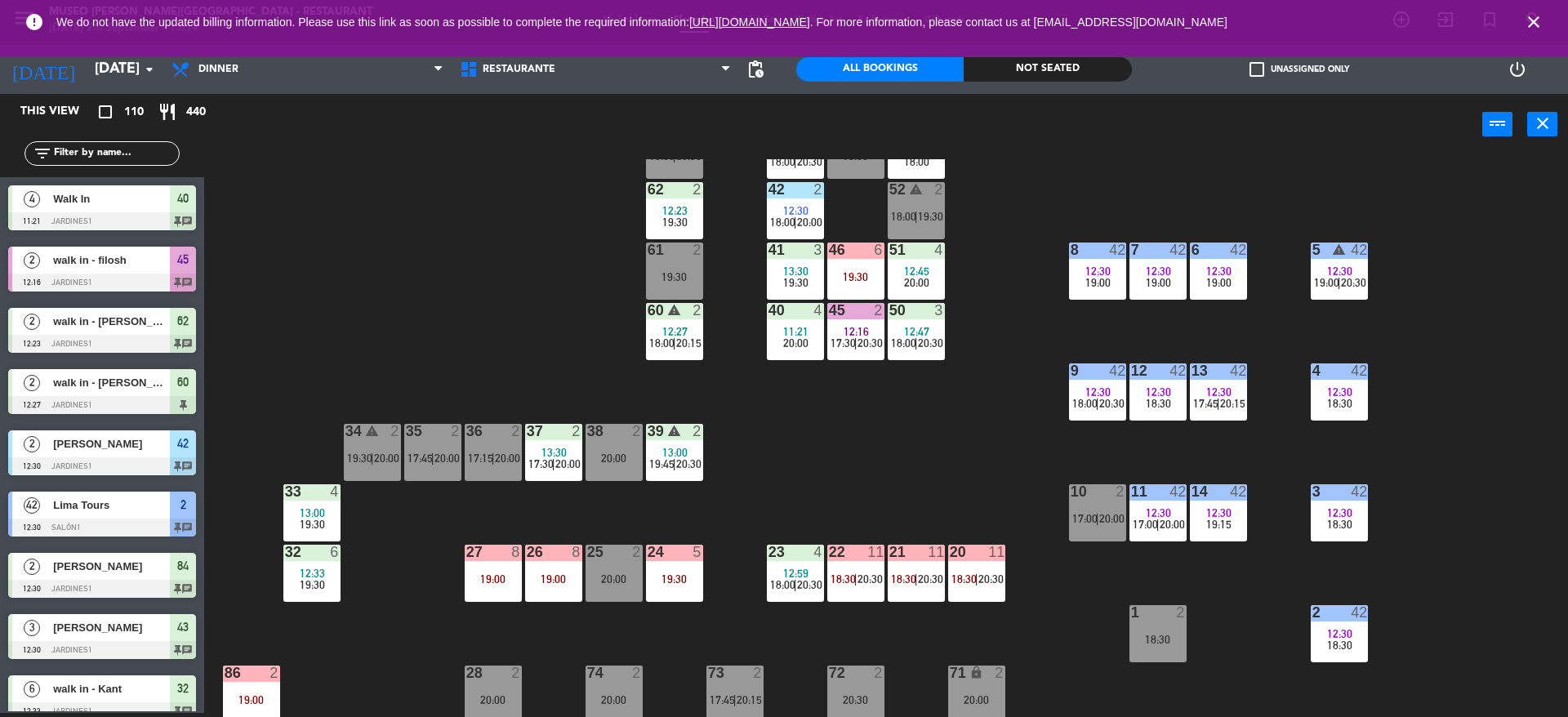
scroll to position [130, 0]
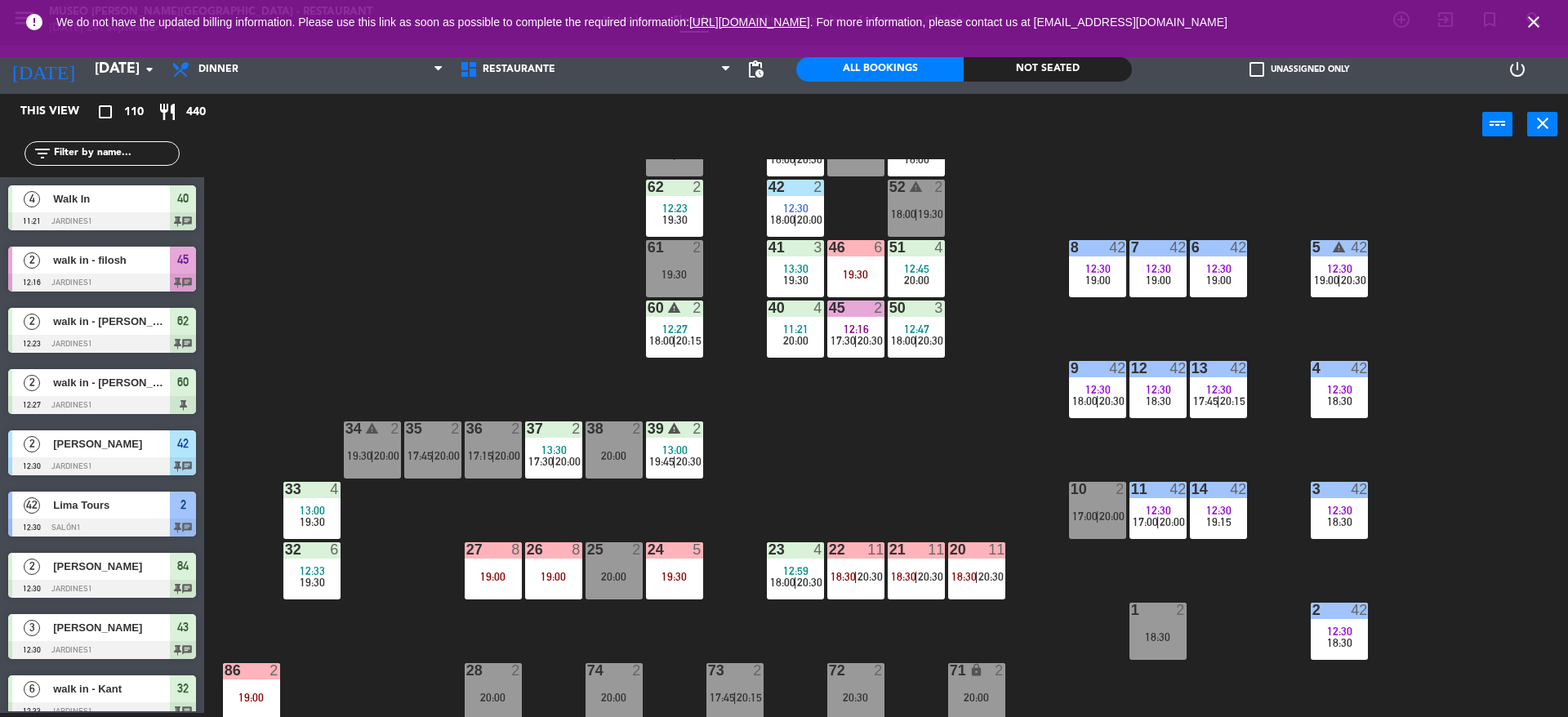
click at [1349, 380] on div "4 42 12:30 18:30" at bounding box center [1339, 390] width 57 height 57
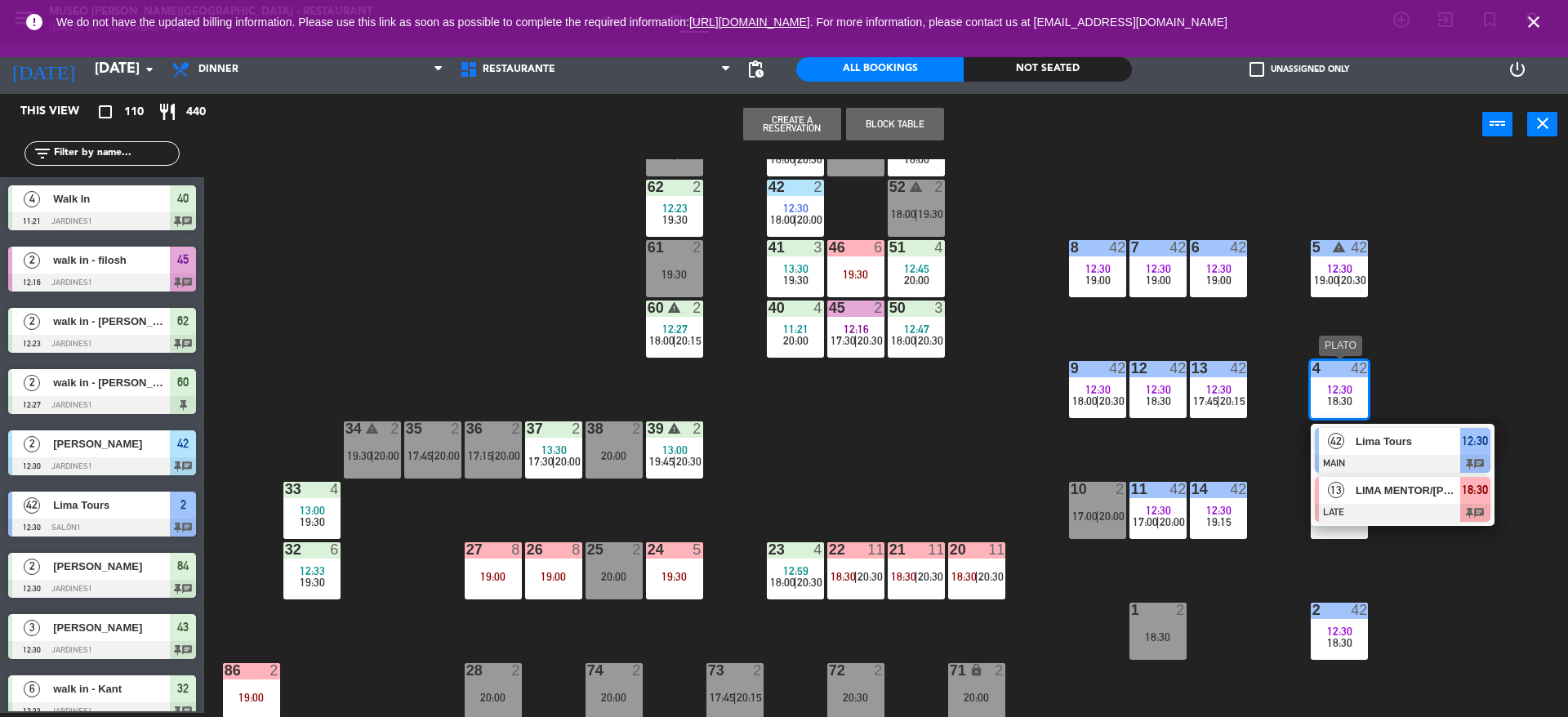
click at [1403, 497] on span "LIMA MENTOR/[PERSON_NAME] x13" at bounding box center [1408, 490] width 105 height 17
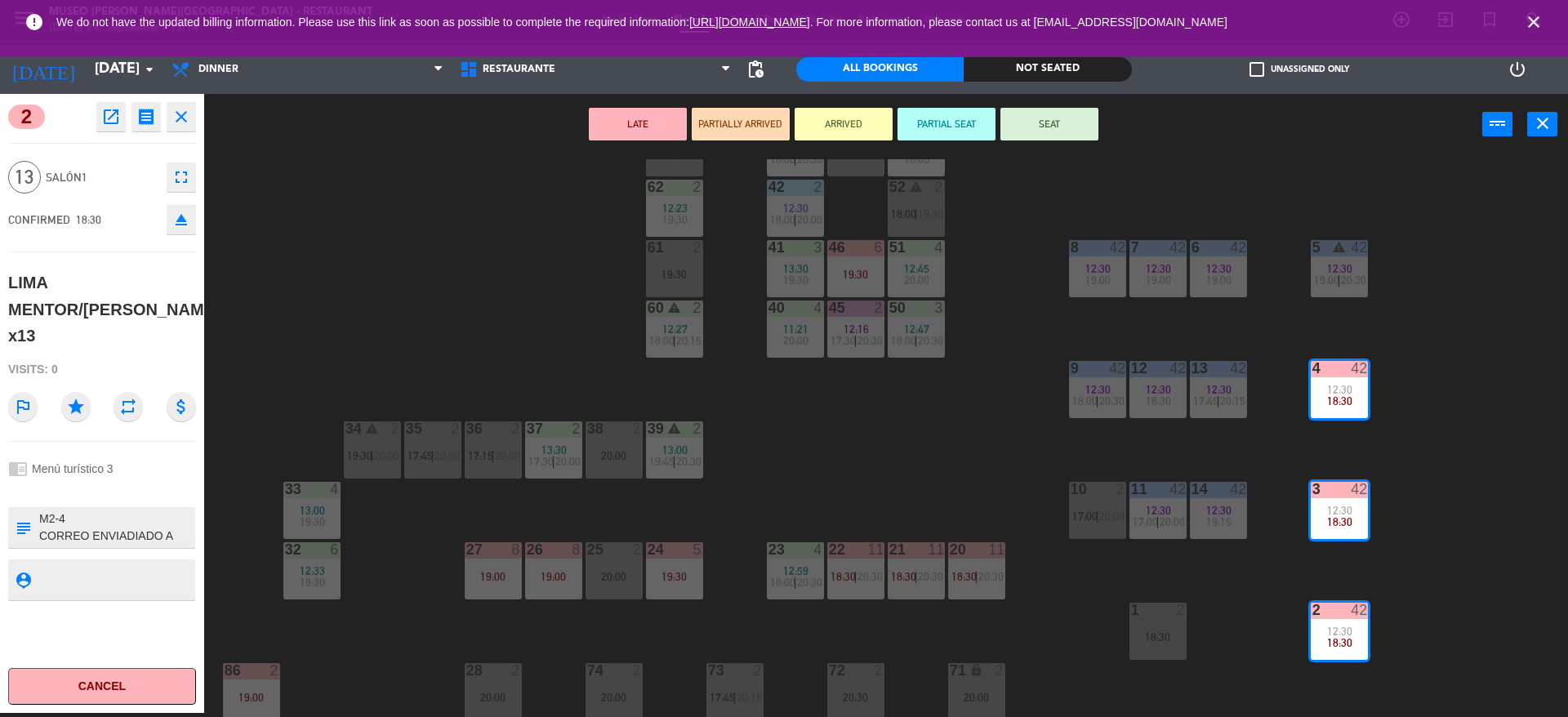
click at [147, 545] on div at bounding box center [116, 528] width 156 height 40
click at [639, 485] on div "44 5 19:15 49 warning 2 13:12 18:30 | 20:00 54 3 13:30 19:30 64 2 13:15 19:30 4…" at bounding box center [893, 438] width 1348 height 558
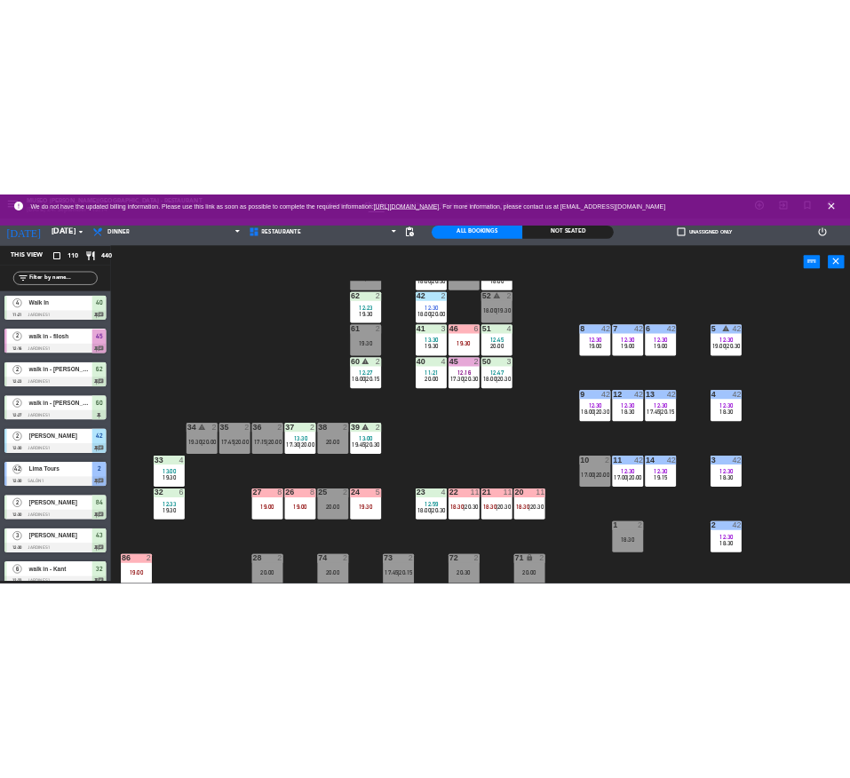
scroll to position [4, 0]
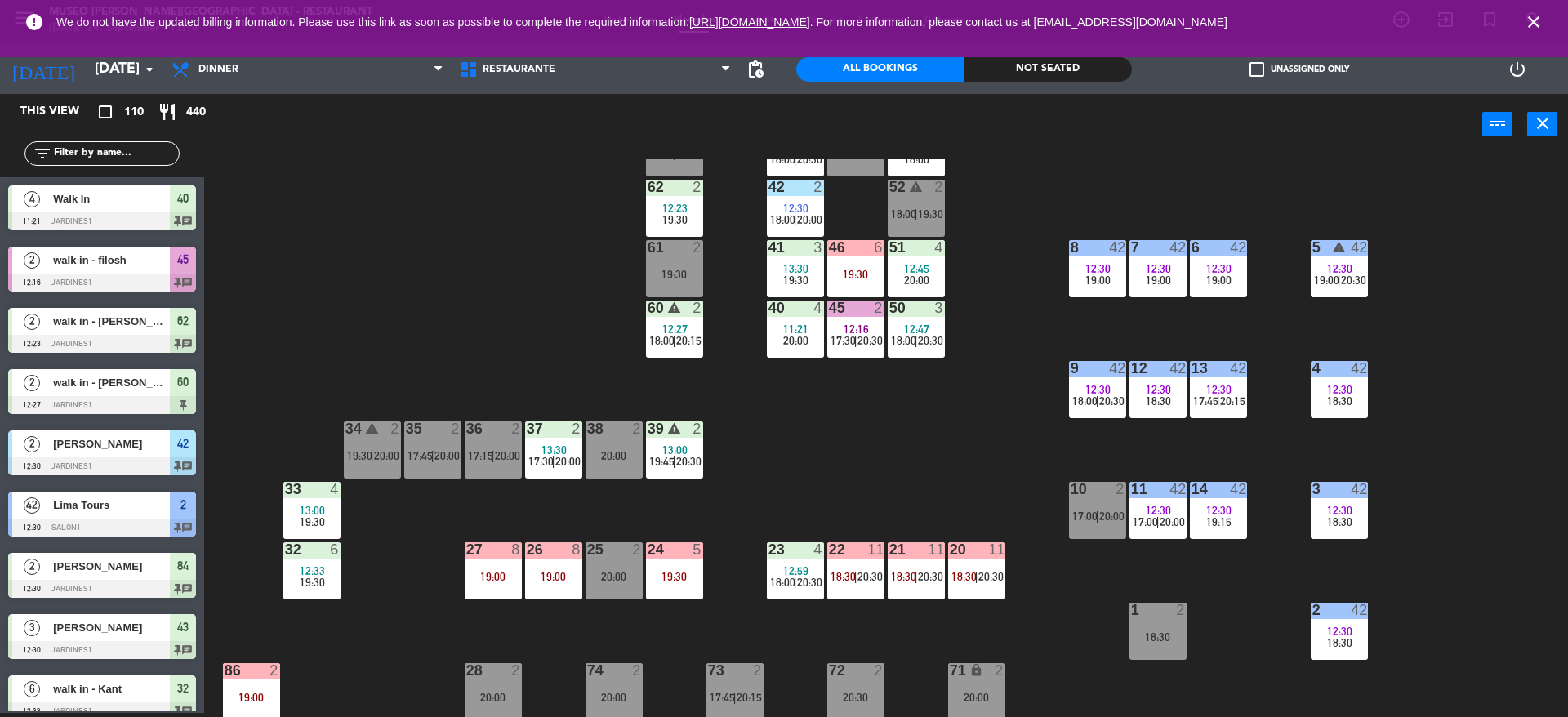
click at [500, 286] on div "44 5 19:15 49 warning 2 13:12 18:30 | 20:00 54 3 13:30 19:30 64 2 13:15 19:30 4…" at bounding box center [893, 438] width 1348 height 558
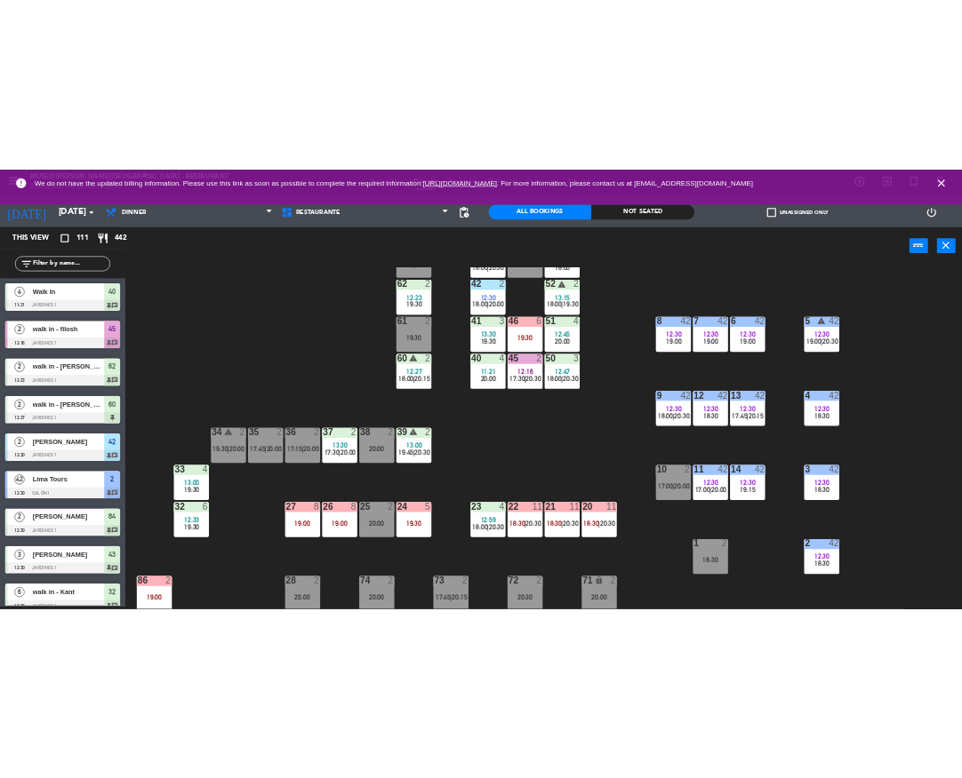
scroll to position [0, 0]
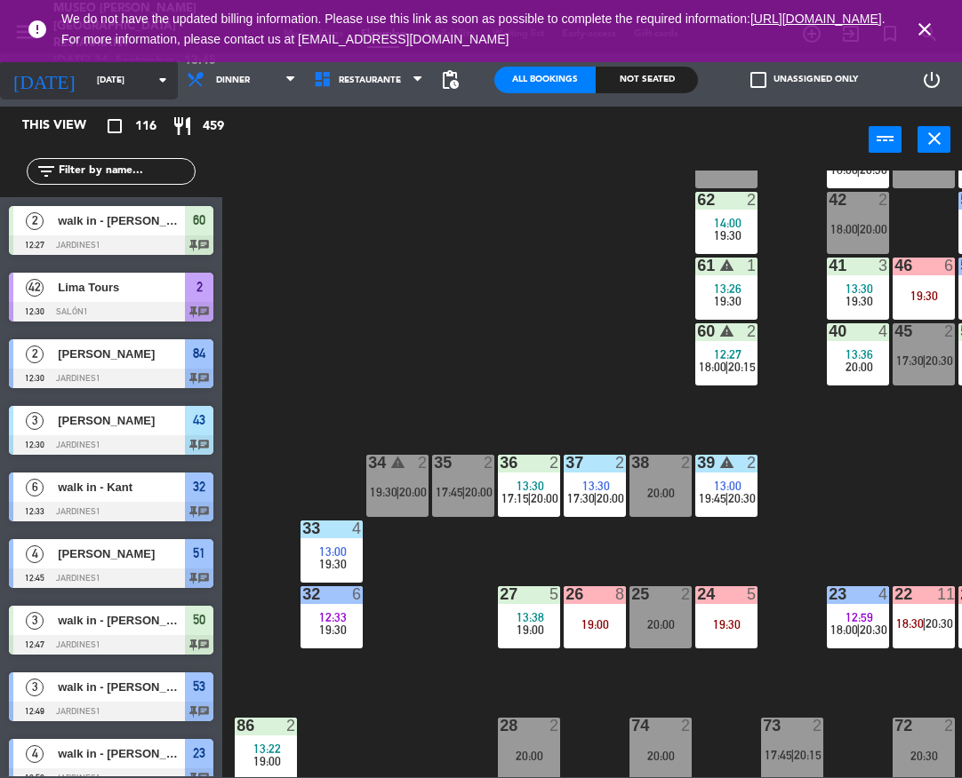
click at [88, 68] on input "[DATE]" at bounding box center [149, 81] width 122 height 28
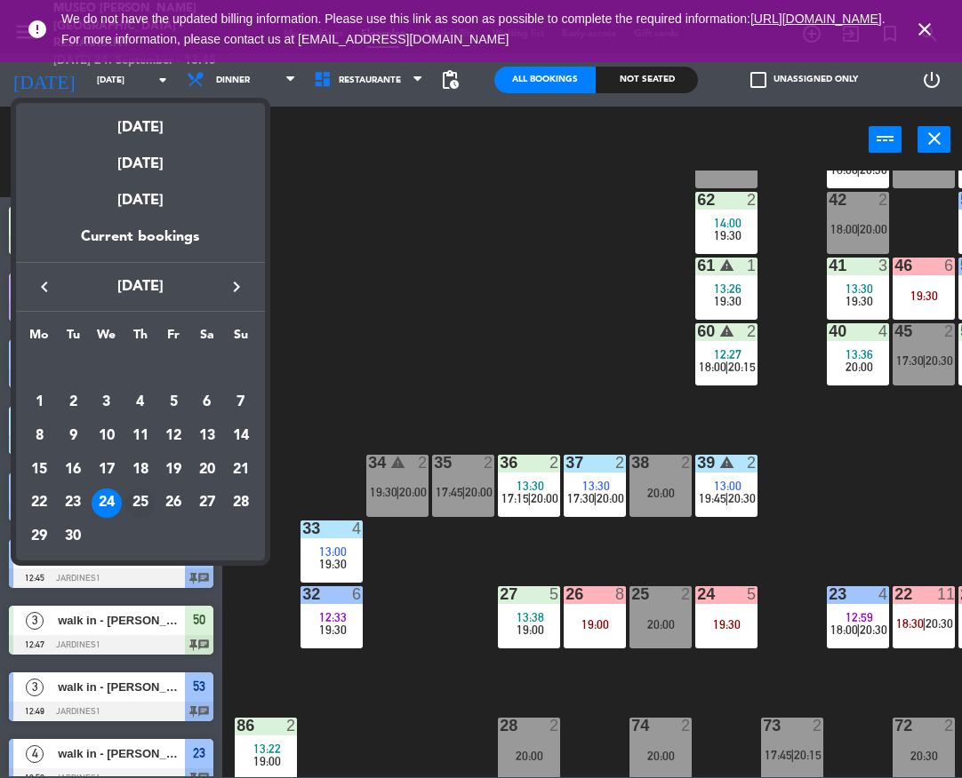
click at [133, 502] on div "25" at bounding box center [140, 504] width 30 height 30
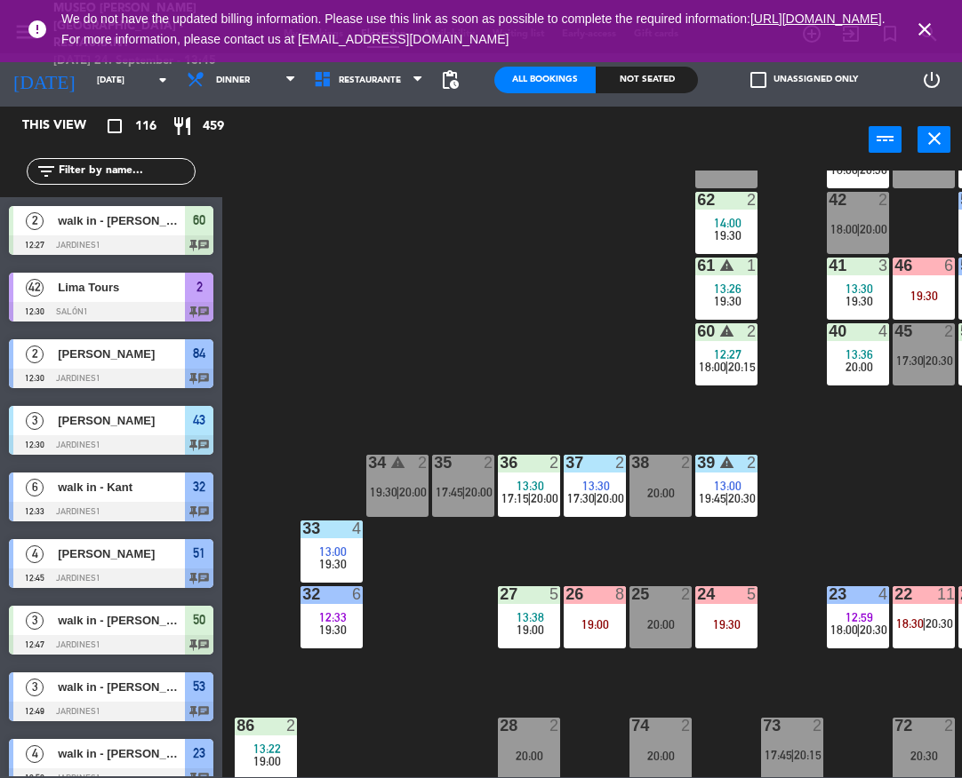
type input "[DATE]"
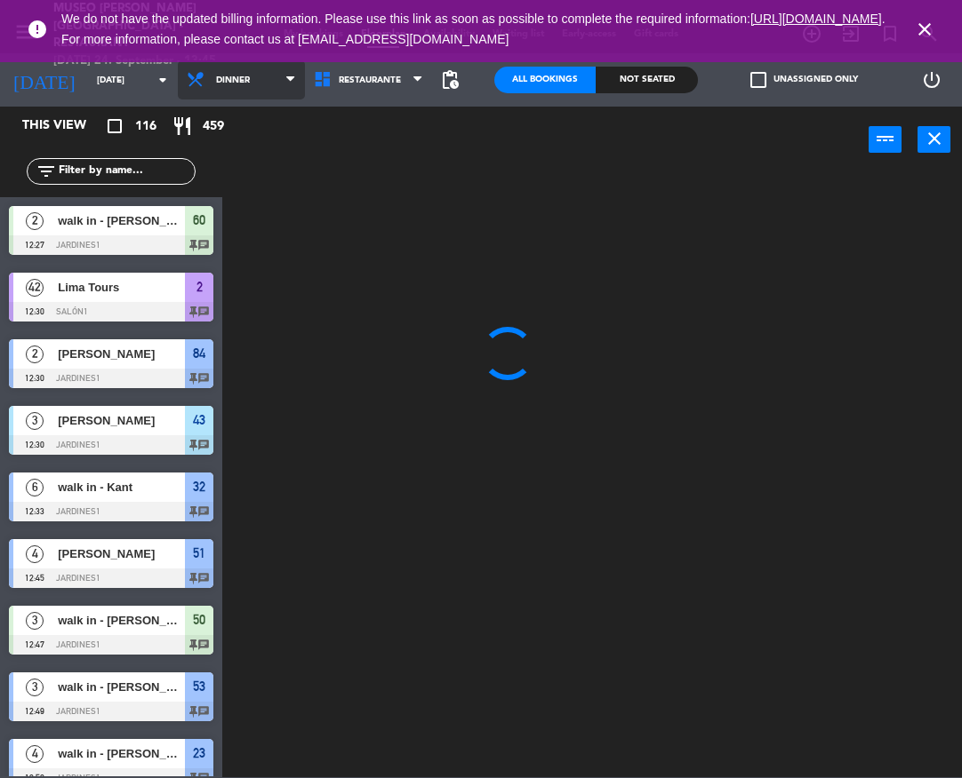
click at [187, 86] on icon at bounding box center [199, 80] width 26 height 20
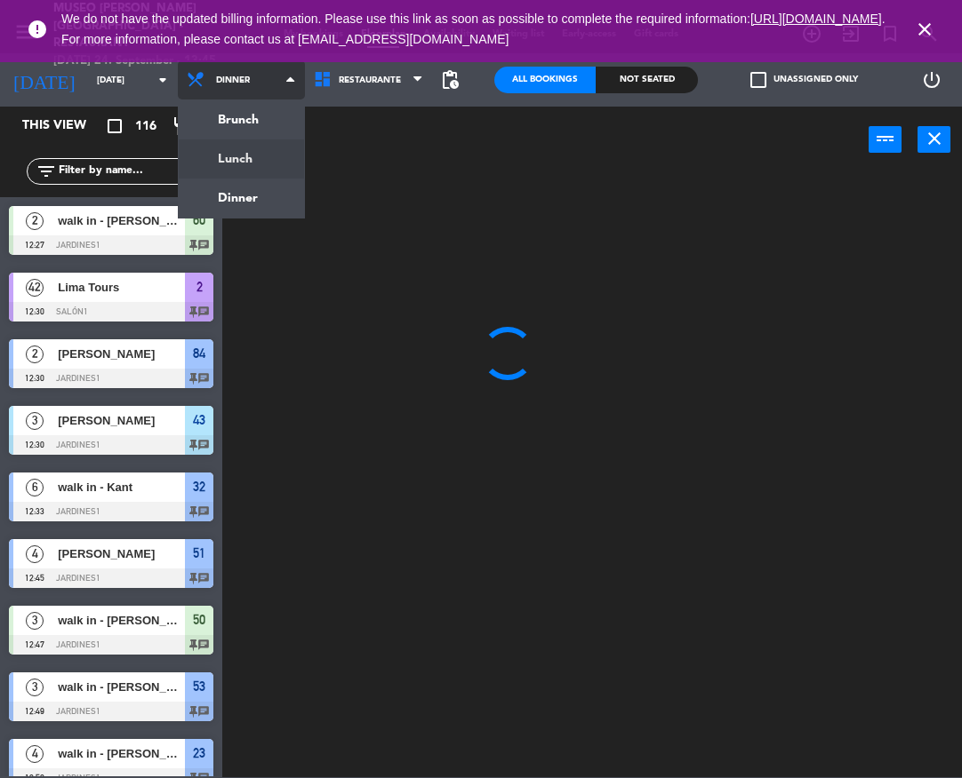
click at [246, 142] on ng-component "menu [GEOGRAPHIC_DATA][PERSON_NAME] - Restaurant [DATE] 24. September - 13:45 M…" at bounding box center [481, 389] width 962 height 778
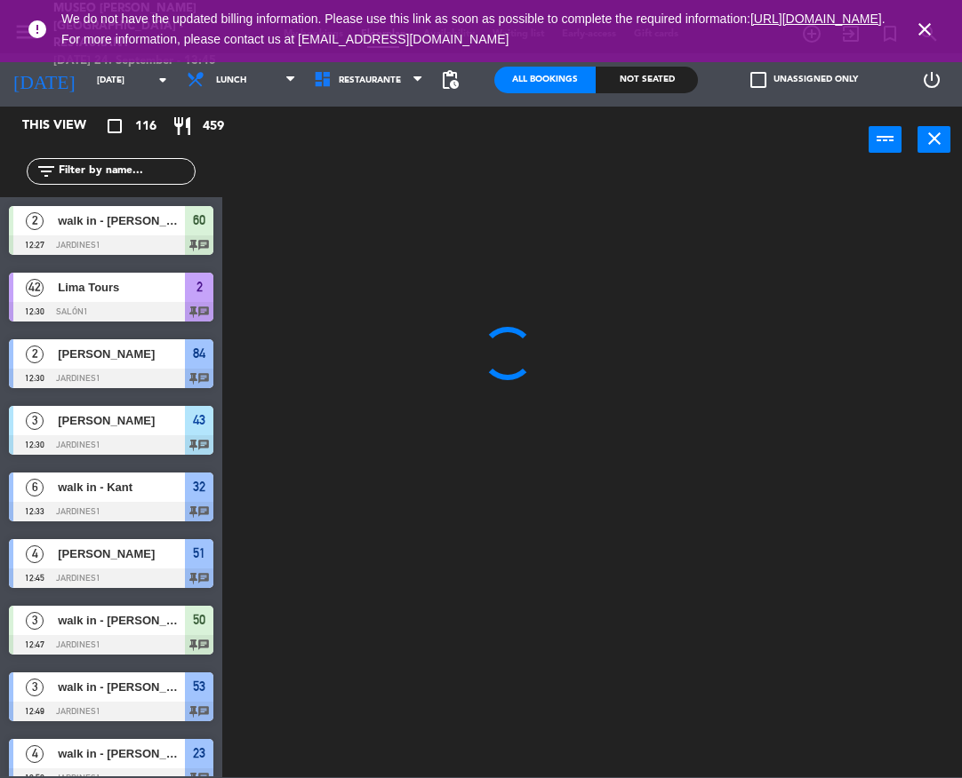
click at [914, 32] on icon "close" at bounding box center [924, 29] width 21 height 21
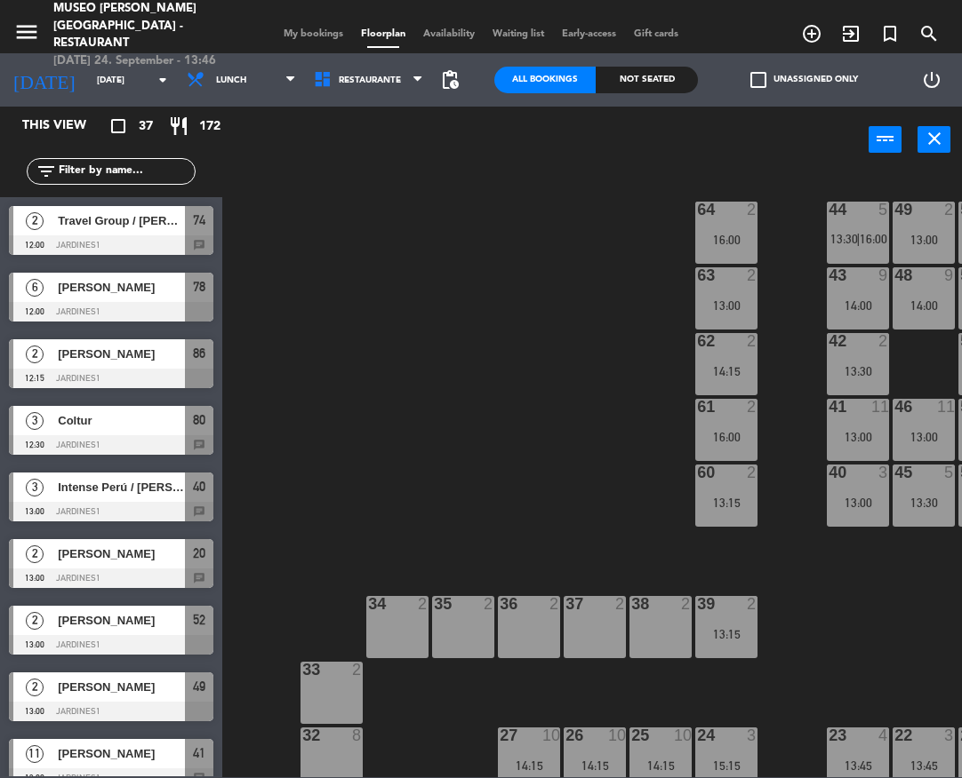
click at [178, 172] on input "text" at bounding box center [126, 172] width 138 height 20
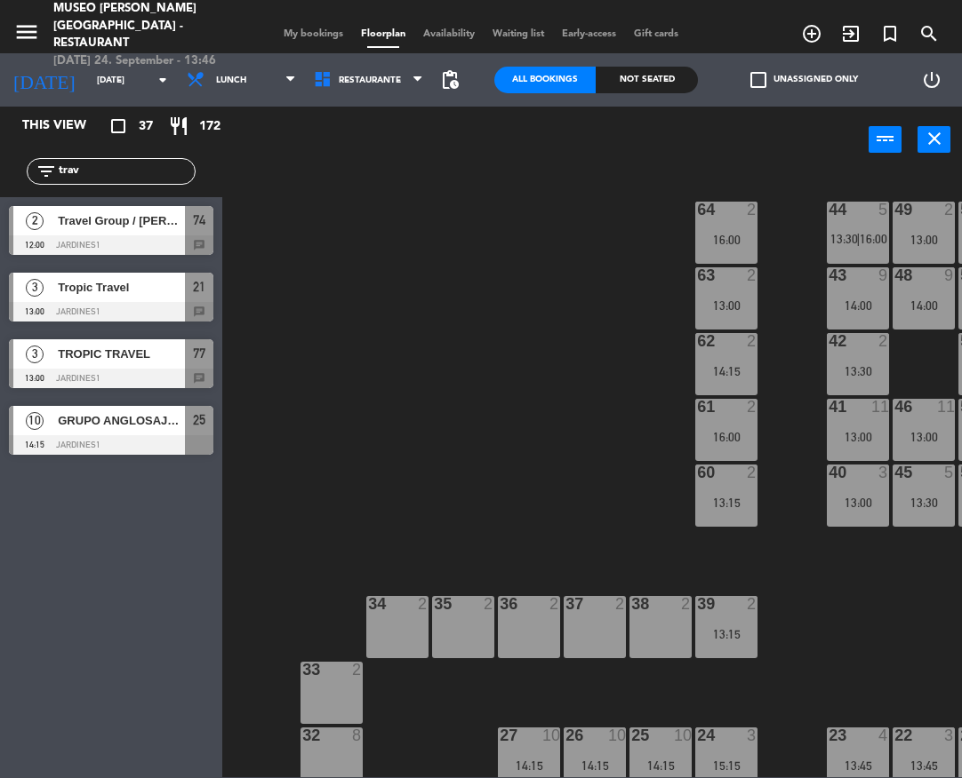
type input "trav"
click at [37, 252] on div "2 Travel Group / [PERSON_NAME] X 2 12:00 Jardines1 74 chat" at bounding box center [111, 230] width 222 height 67
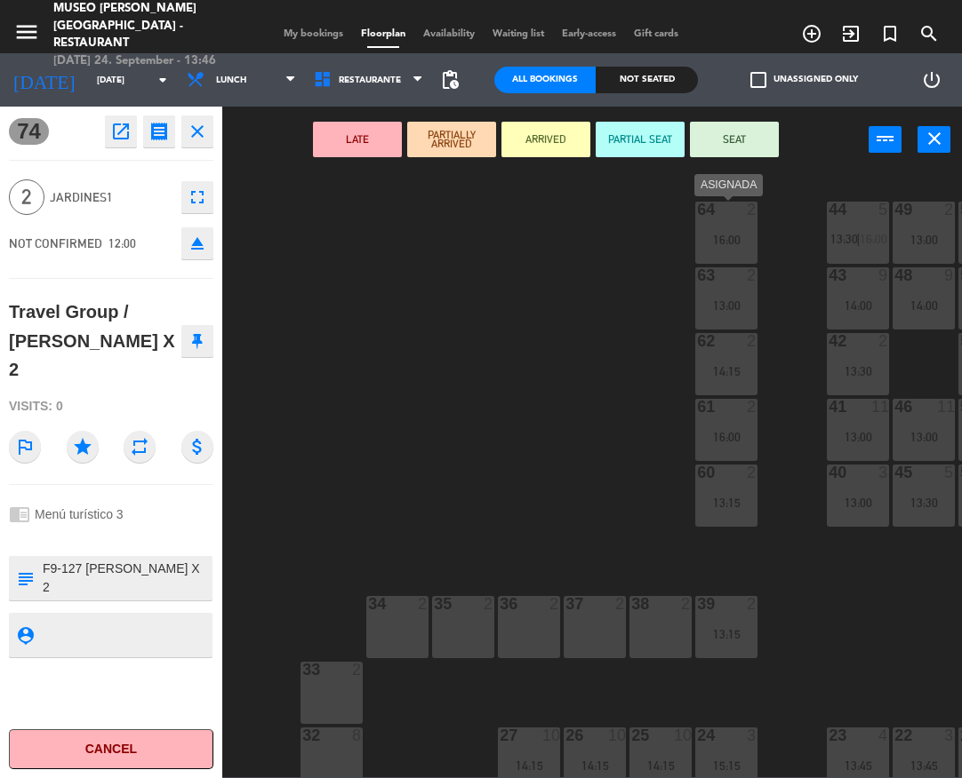
click at [723, 221] on div "64 2 16:00" at bounding box center [726, 233] width 62 height 62
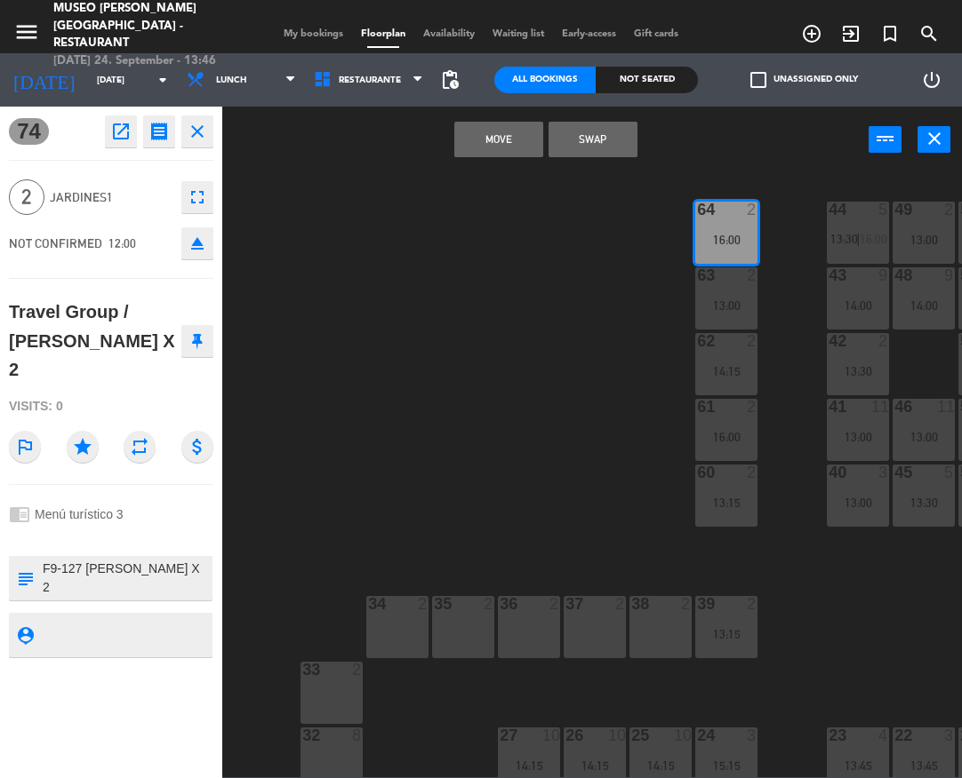
click at [501, 140] on button "Move" at bounding box center [498, 140] width 89 height 36
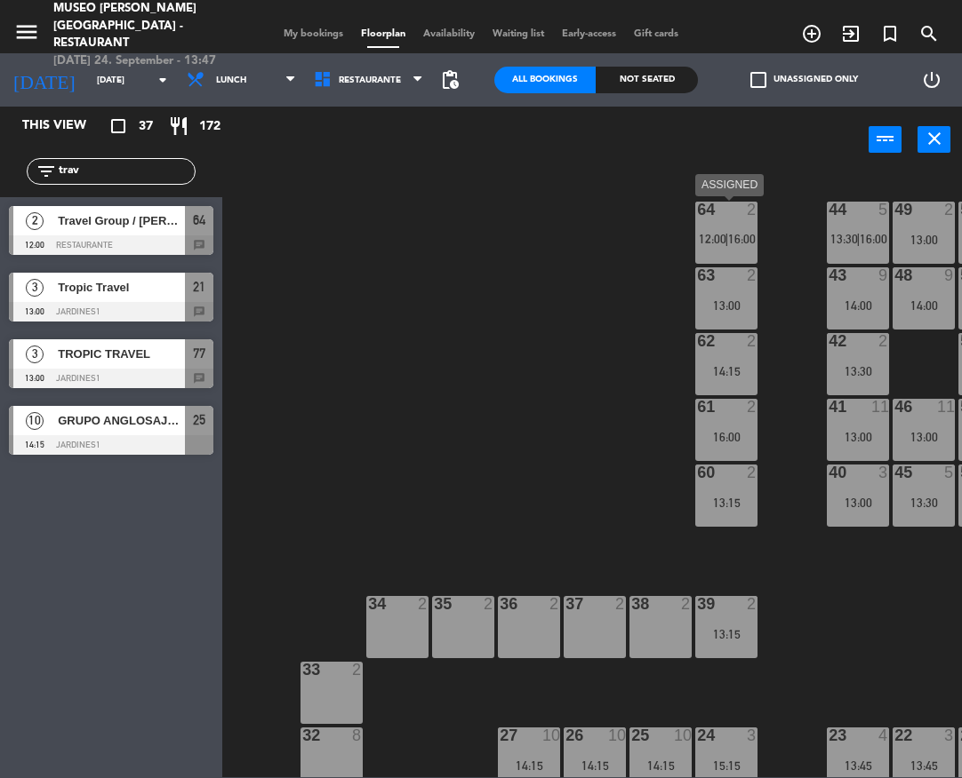
click at [744, 220] on div "64 2 12:00 | 16:00" at bounding box center [726, 233] width 62 height 62
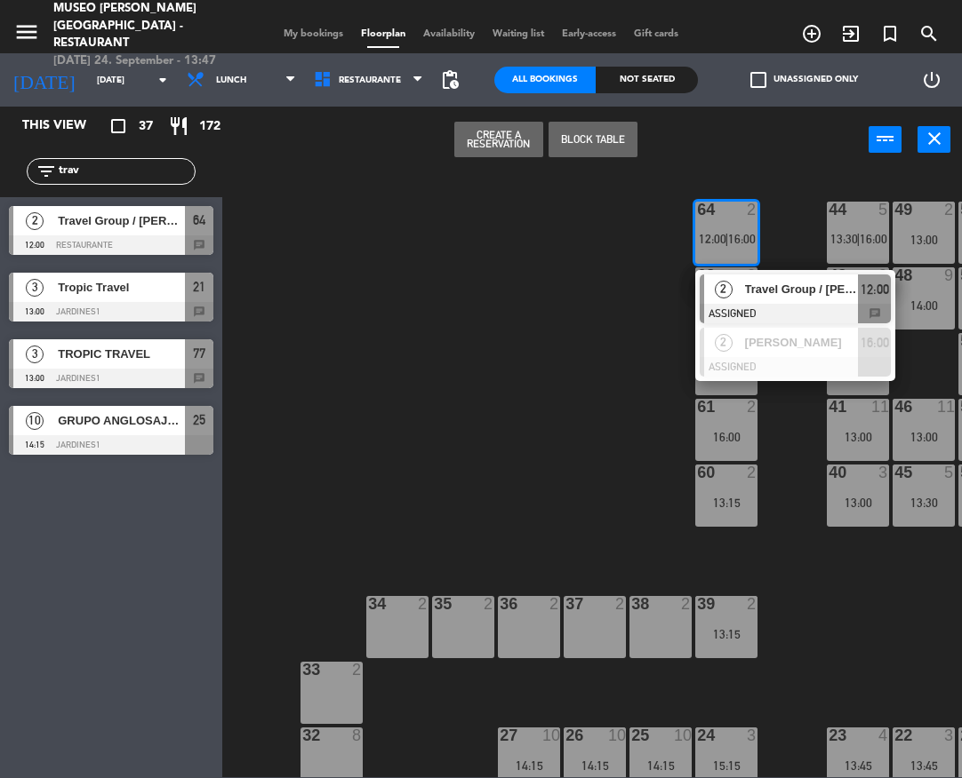
click at [757, 304] on div at bounding box center [794, 314] width 191 height 20
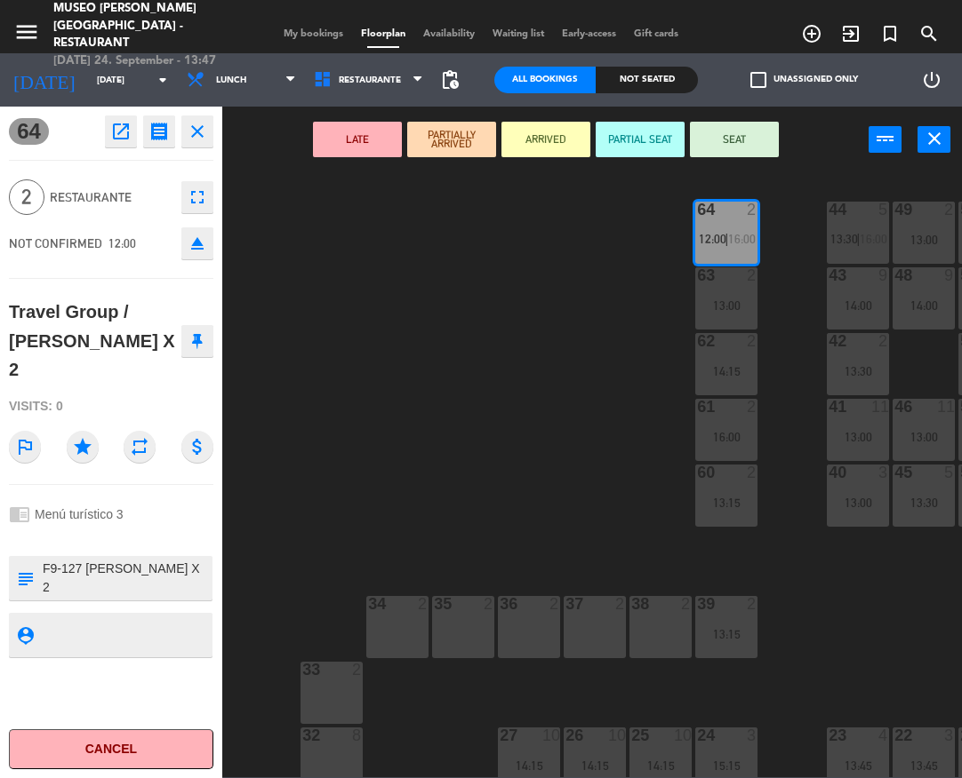
click at [364, 135] on button "LATE" at bounding box center [357, 140] width 89 height 36
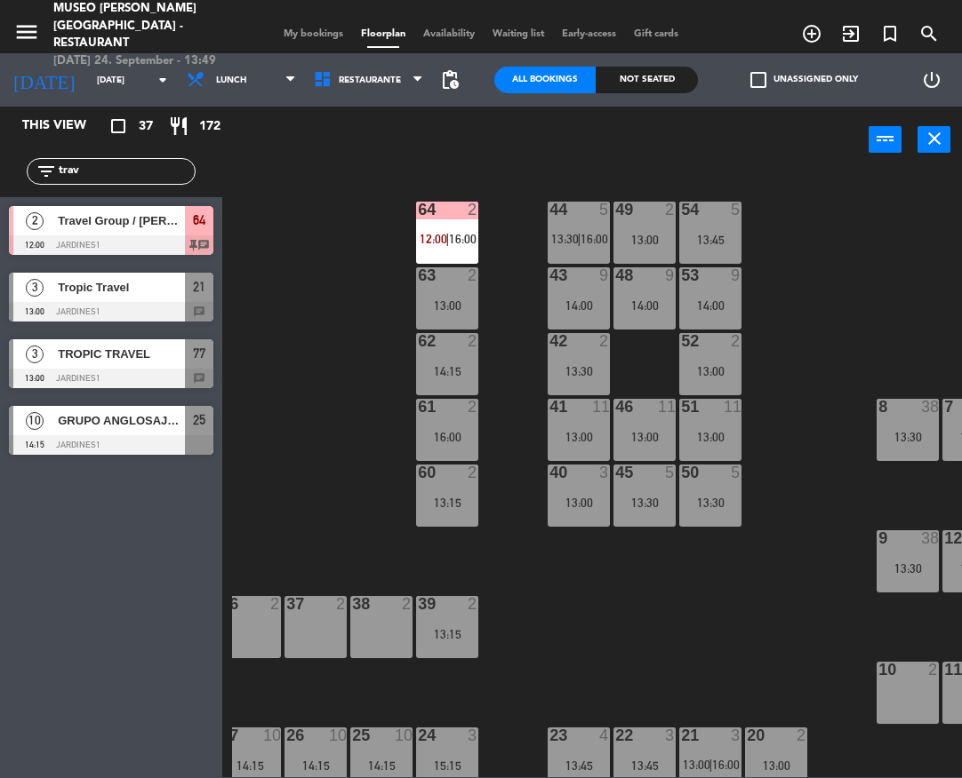
scroll to position [0, 282]
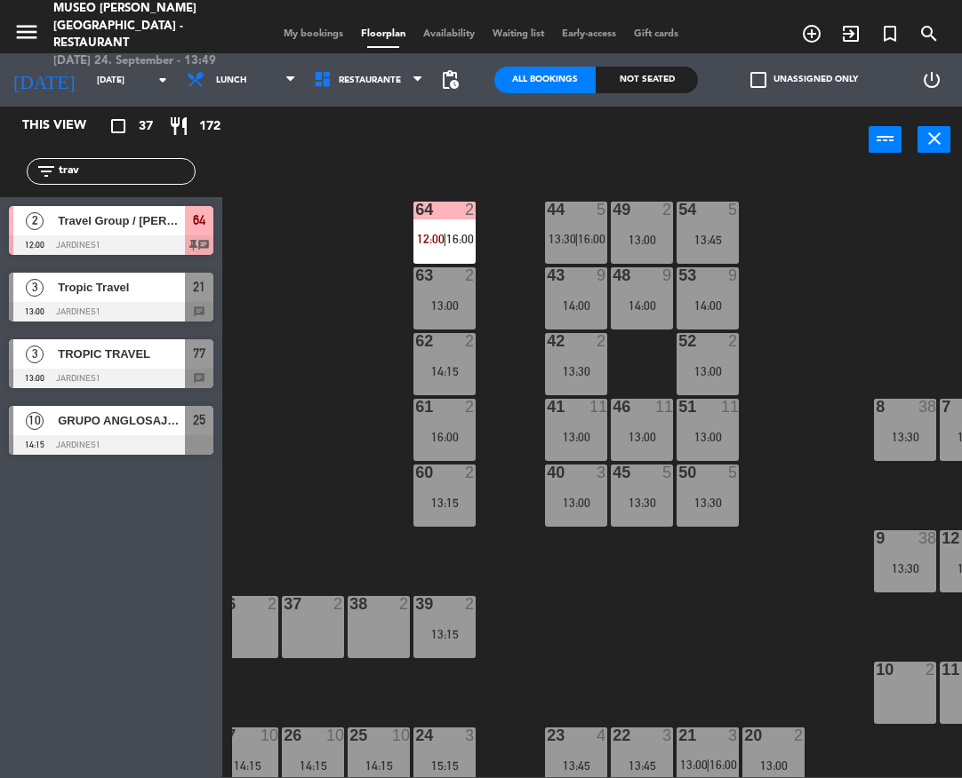
click at [93, 170] on input "trav" at bounding box center [126, 172] width 138 height 20
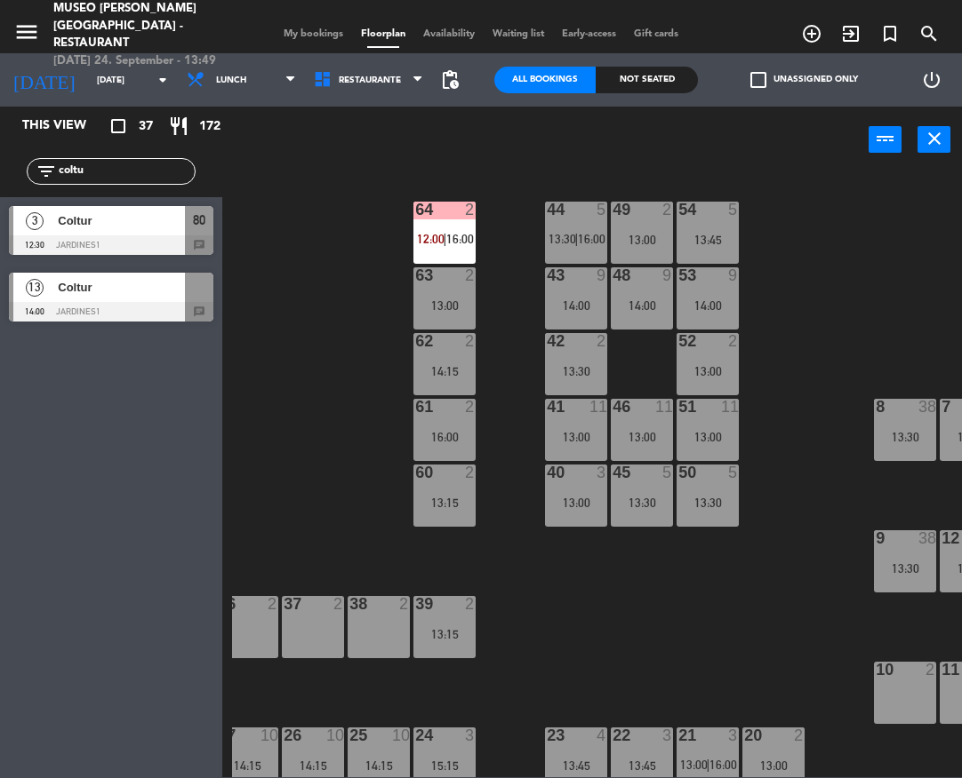
type input "coltu"
click at [349, 474] on div "44 5 13:30 | 16:00 49 2 13:00 54 5 13:45 64 2 12:00 | 16:00 48 9 14:00 53 9 14:…" at bounding box center [597, 474] width 730 height 607
click at [145, 230] on div "Coltur" at bounding box center [120, 220] width 129 height 29
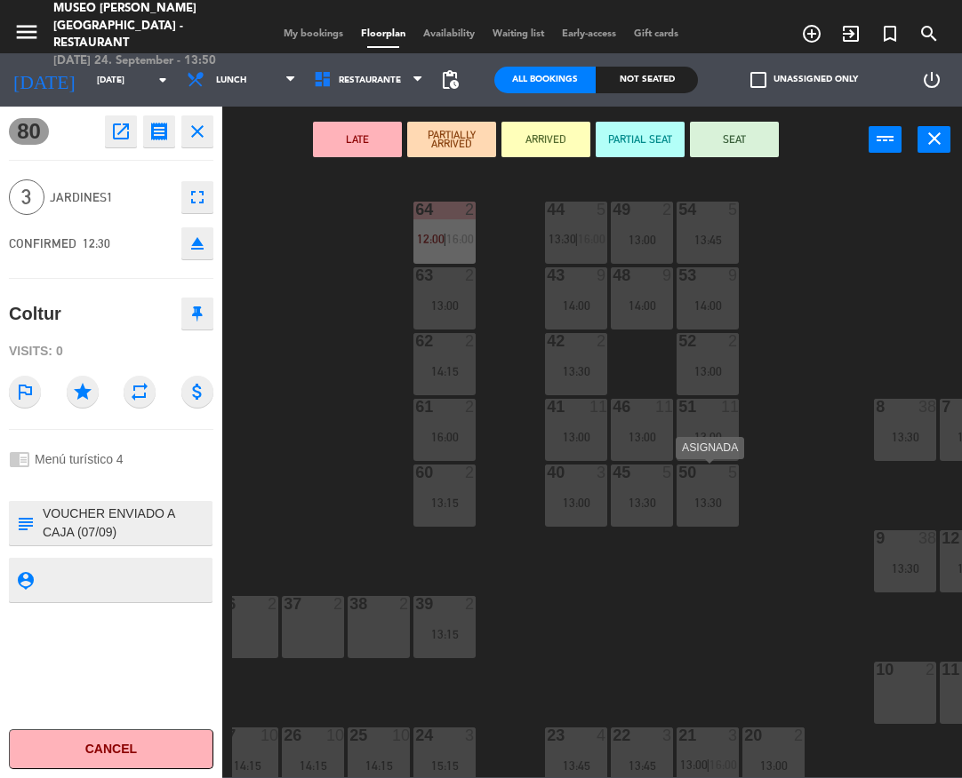
click at [707, 526] on div "50 5 13:30" at bounding box center [707, 496] width 62 height 62
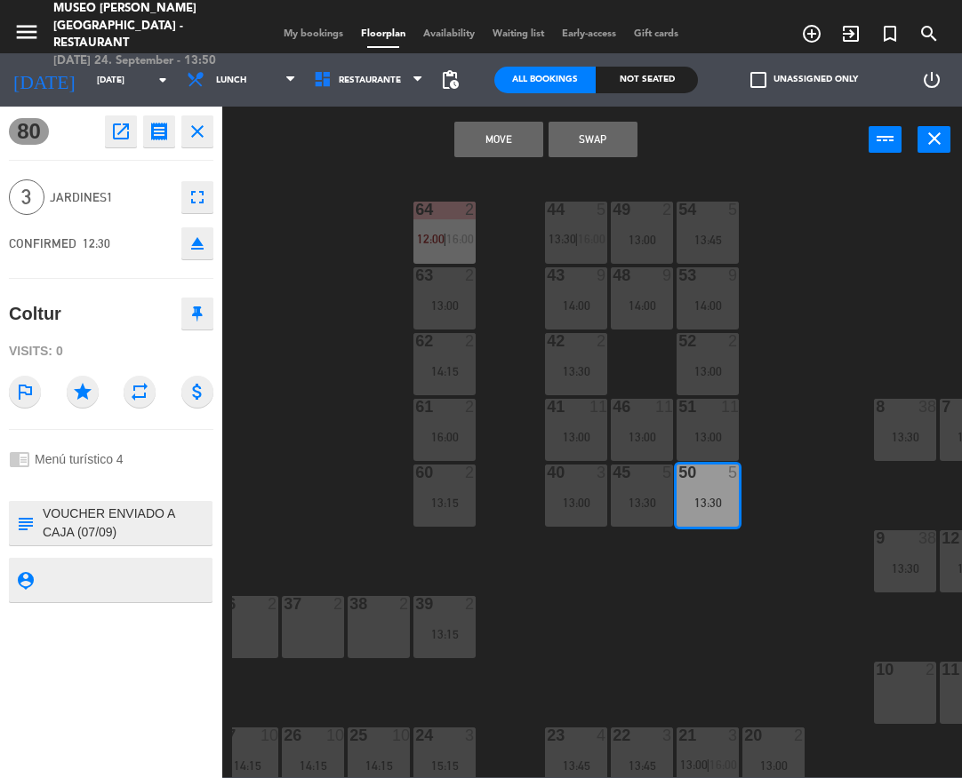
click at [719, 550] on div "44 5 13:30 | 16:00 49 2 13:00 54 5 13:45 64 2 12:00 | 16:00 48 9 14:00 53 9 14:…" at bounding box center [597, 474] width 730 height 607
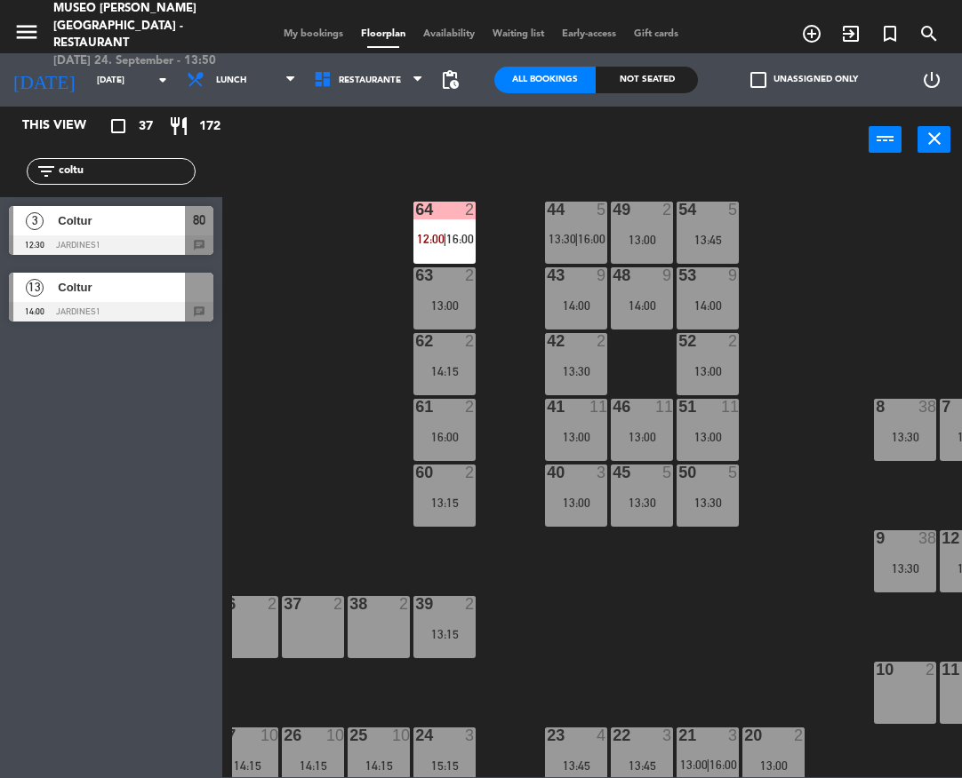
click at [579, 238] on span "16:00" at bounding box center [592, 239] width 28 height 14
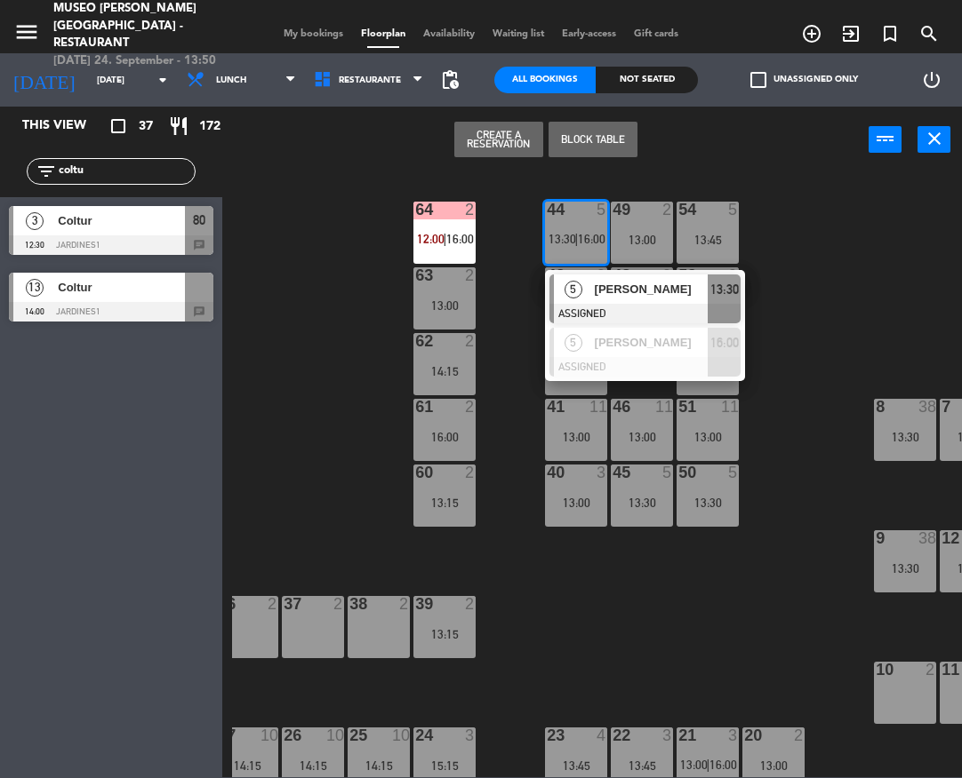
click at [783, 428] on div "44 5 13:30 | 16:00 5 [PERSON_NAME] ASSIGNED 13:30 5 [PERSON_NAME] ASSIGNED 16:0…" at bounding box center [597, 474] width 730 height 607
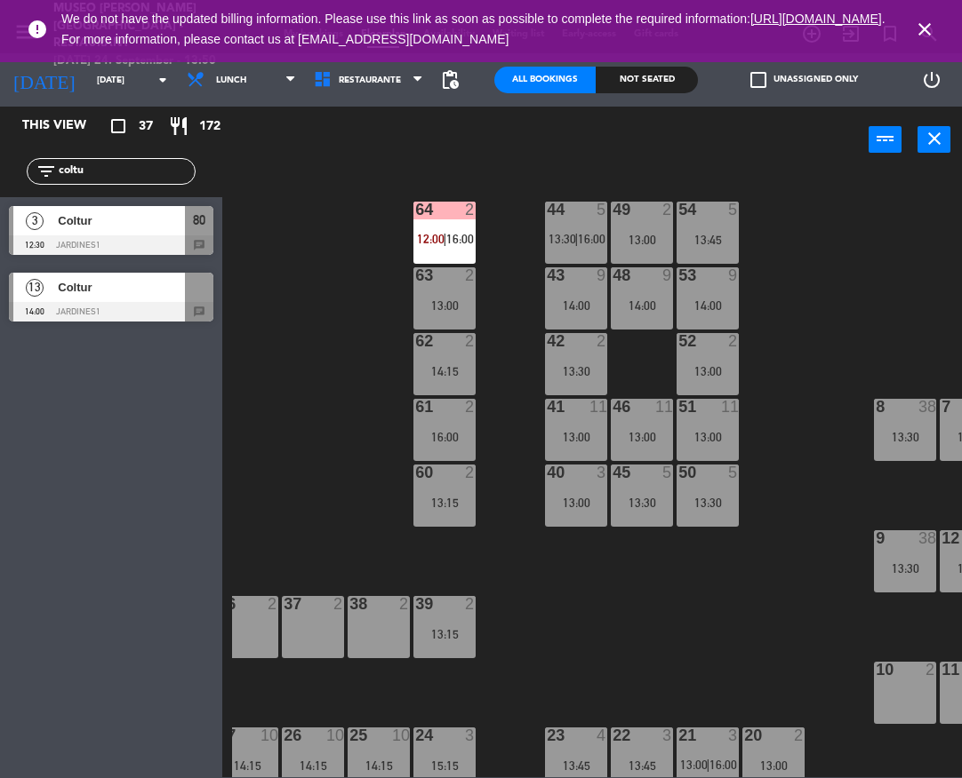
click at [137, 243] on div at bounding box center [111, 245] width 204 height 20
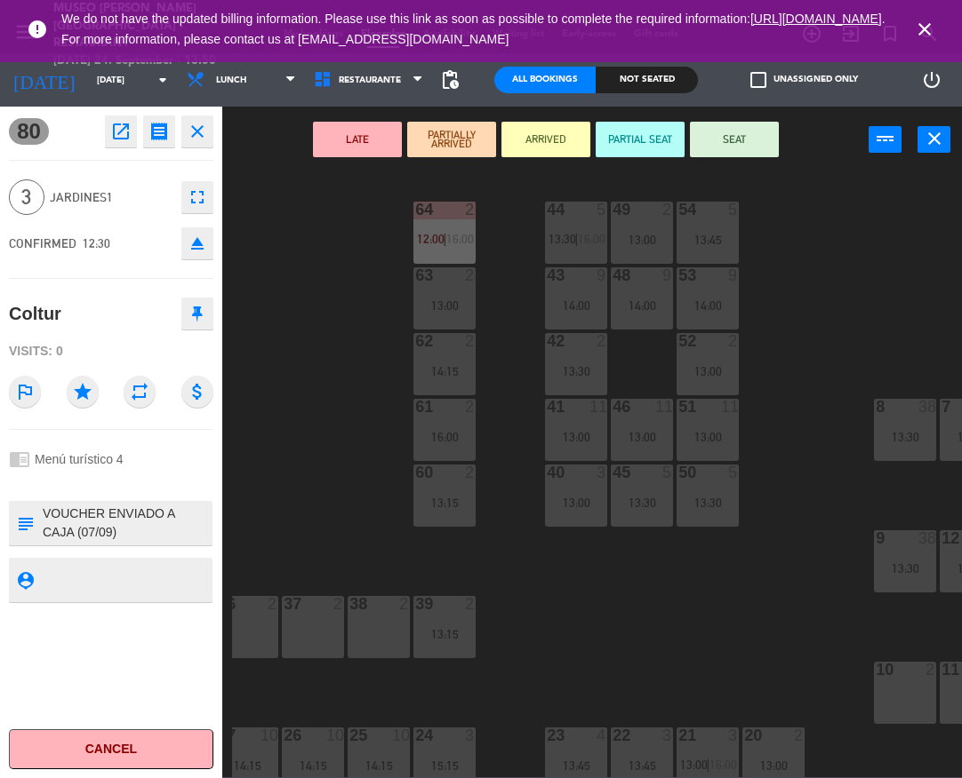
click at [583, 504] on div "13:00" at bounding box center [576, 503] width 62 height 12
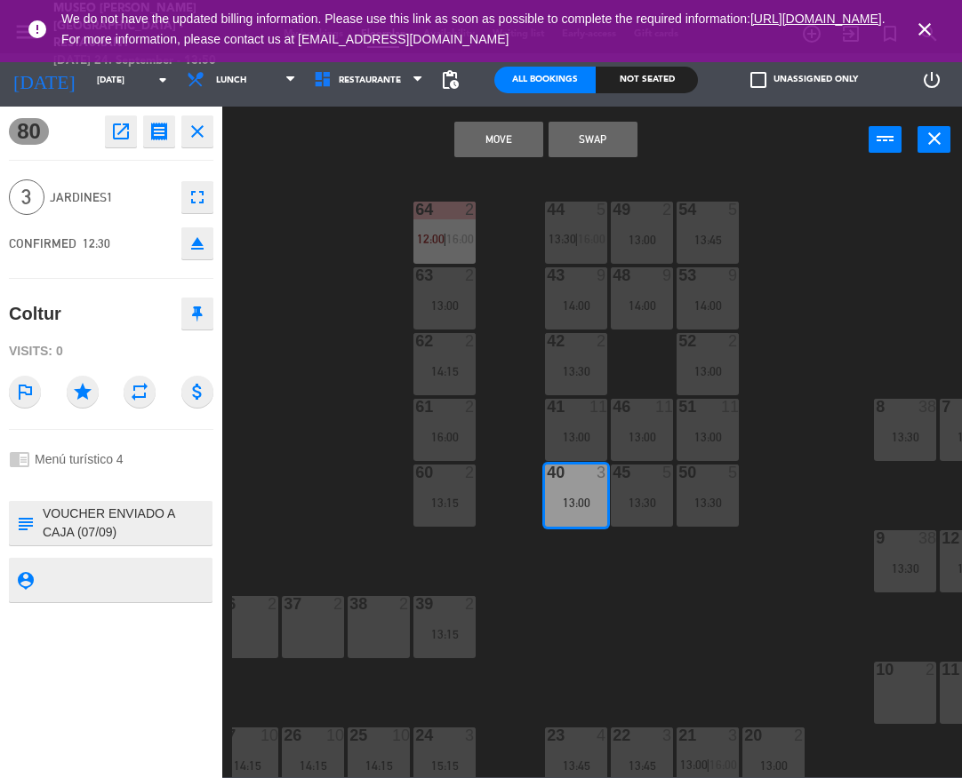
click at [591, 136] on button "Swap" at bounding box center [592, 140] width 89 height 36
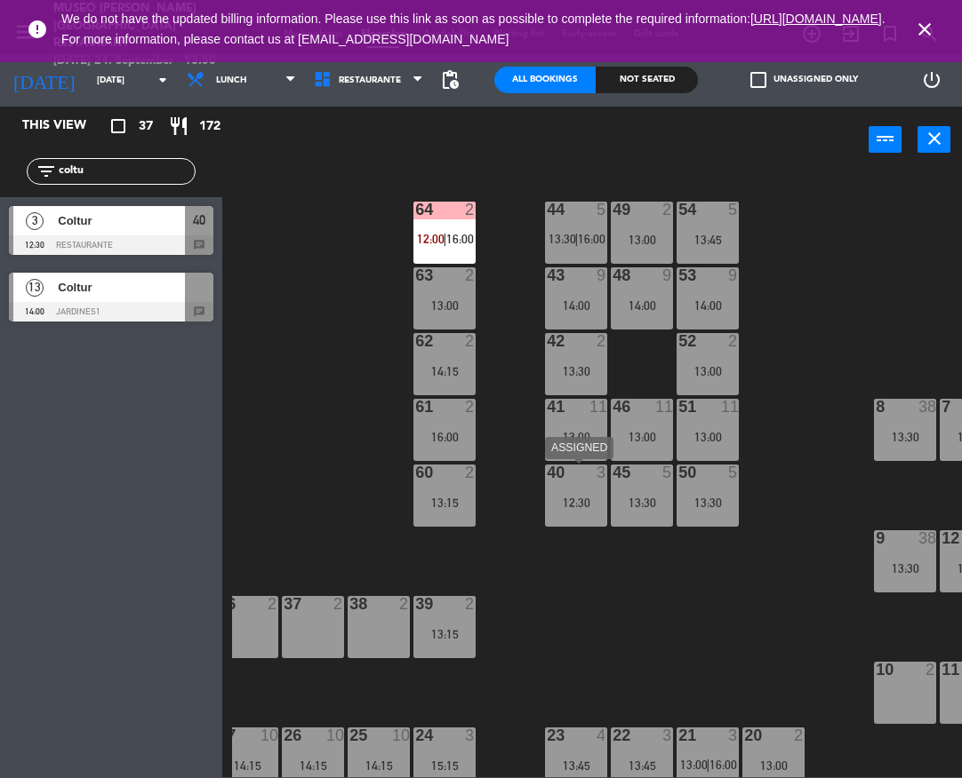
click at [557, 509] on div "40 3 12:30" at bounding box center [576, 496] width 62 height 62
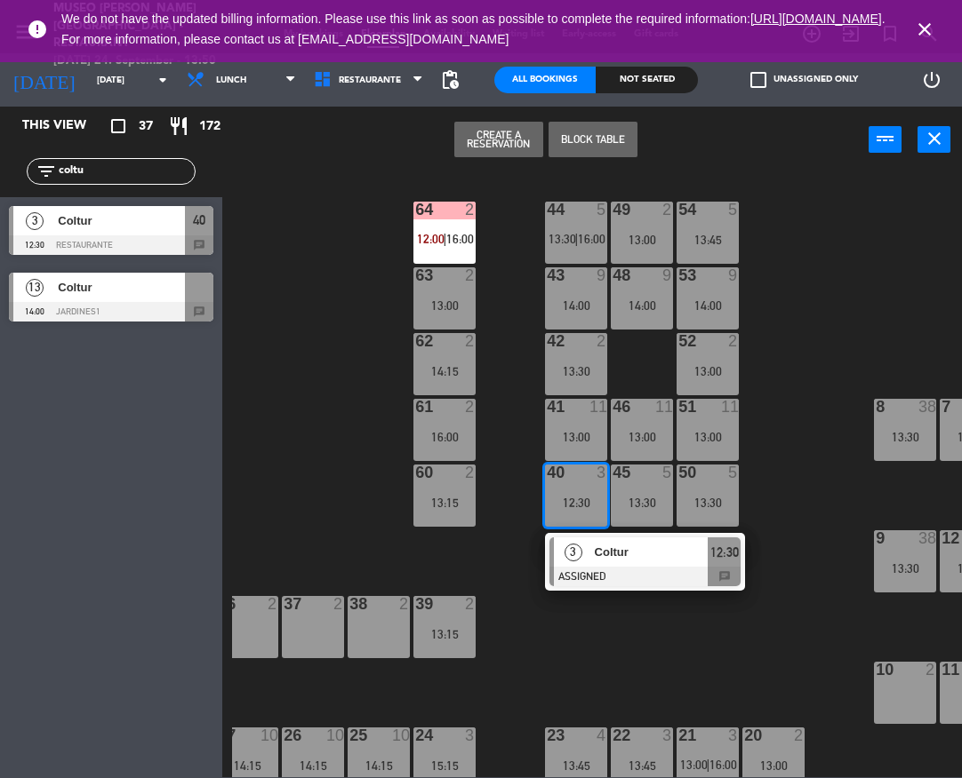
click at [627, 584] on div at bounding box center [644, 577] width 191 height 20
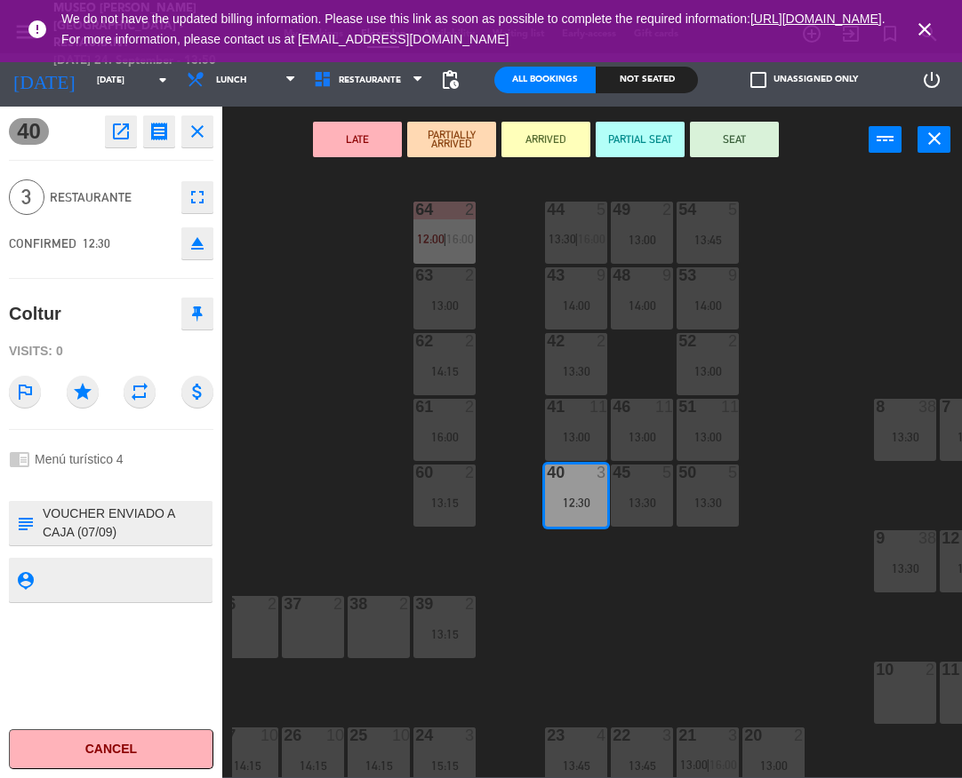
click at [347, 122] on button "LATE" at bounding box center [357, 140] width 89 height 36
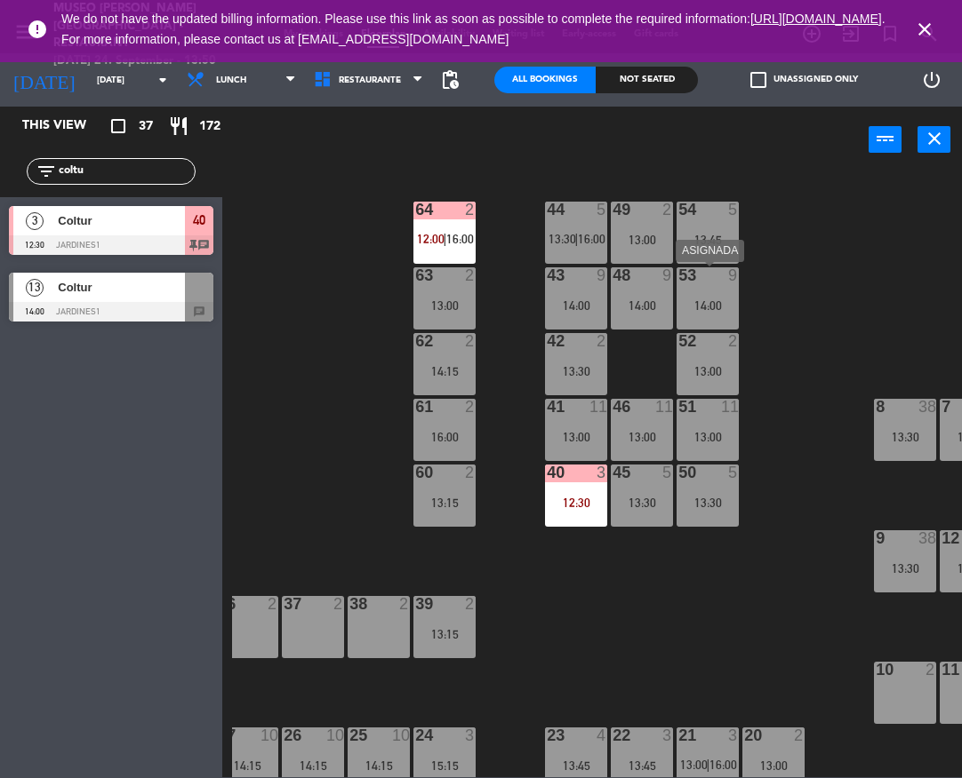
click at [698, 302] on div "14:00" at bounding box center [707, 305] width 62 height 12
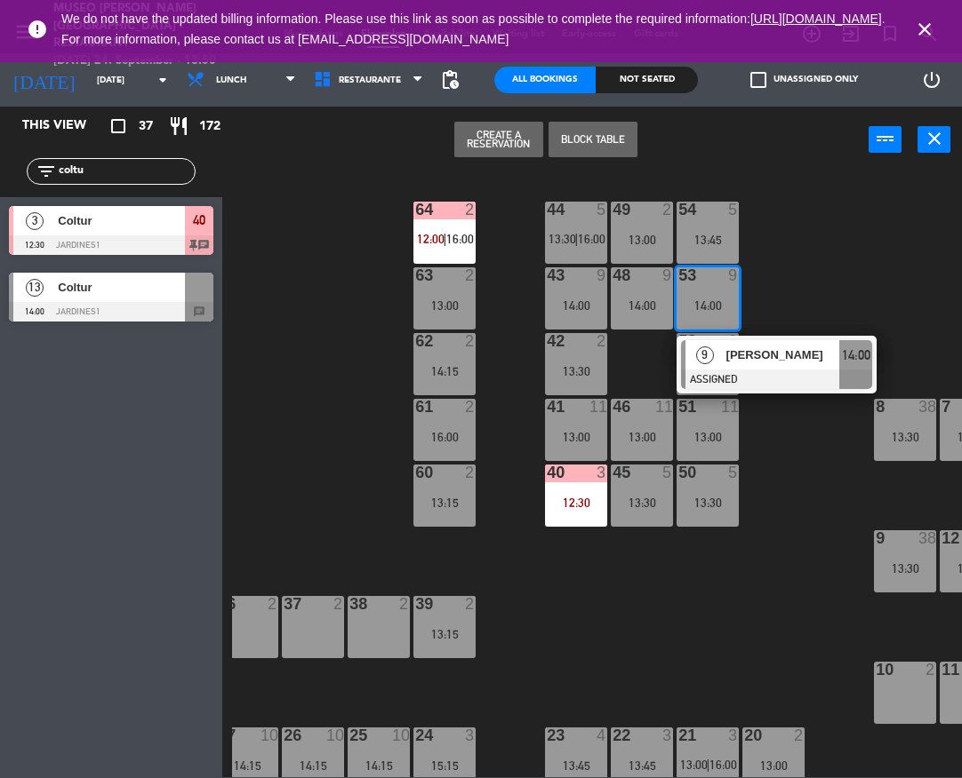
click at [750, 366] on div "[PERSON_NAME]" at bounding box center [782, 355] width 116 height 29
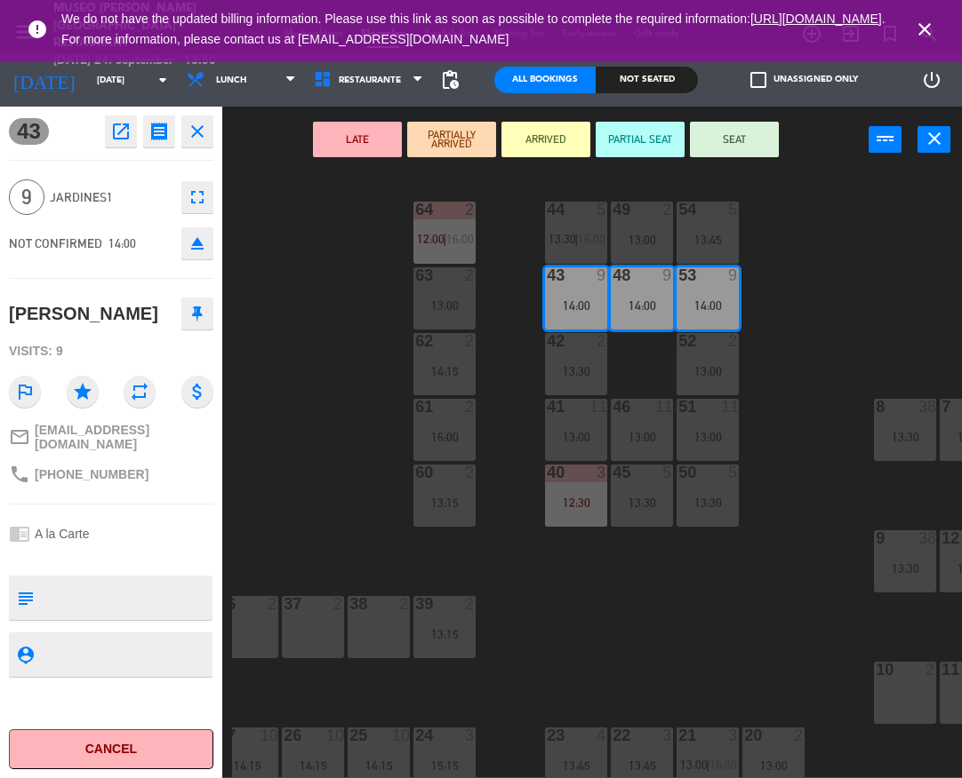
click at [188, 248] on icon "eject" at bounding box center [197, 243] width 21 height 21
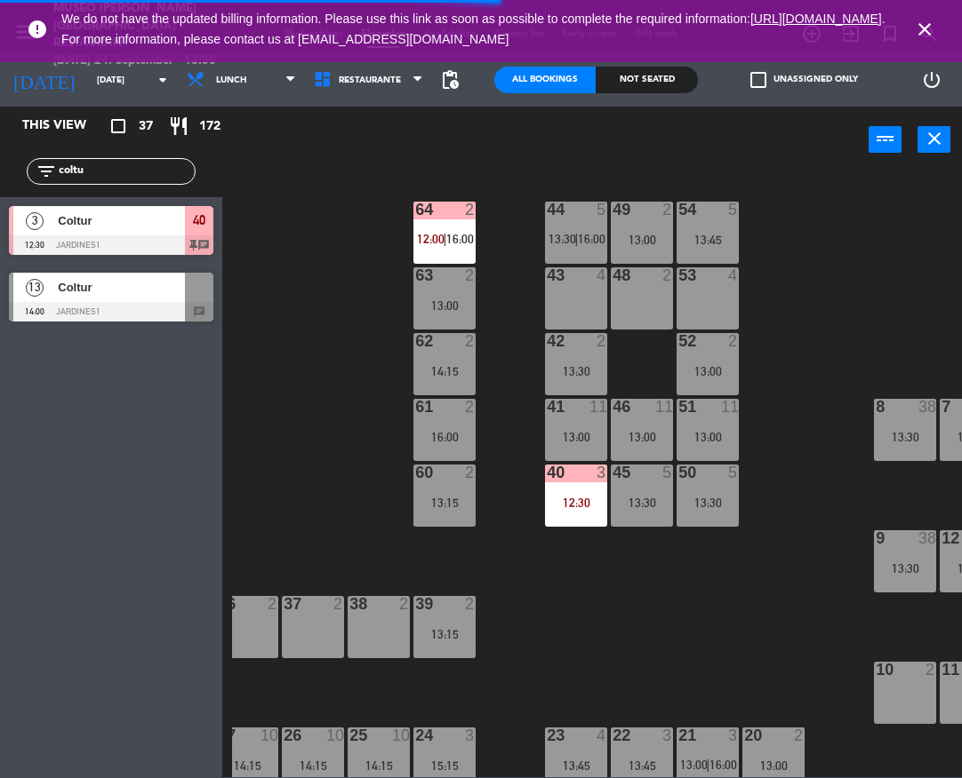
click at [92, 175] on input "coltu" at bounding box center [126, 172] width 138 height 20
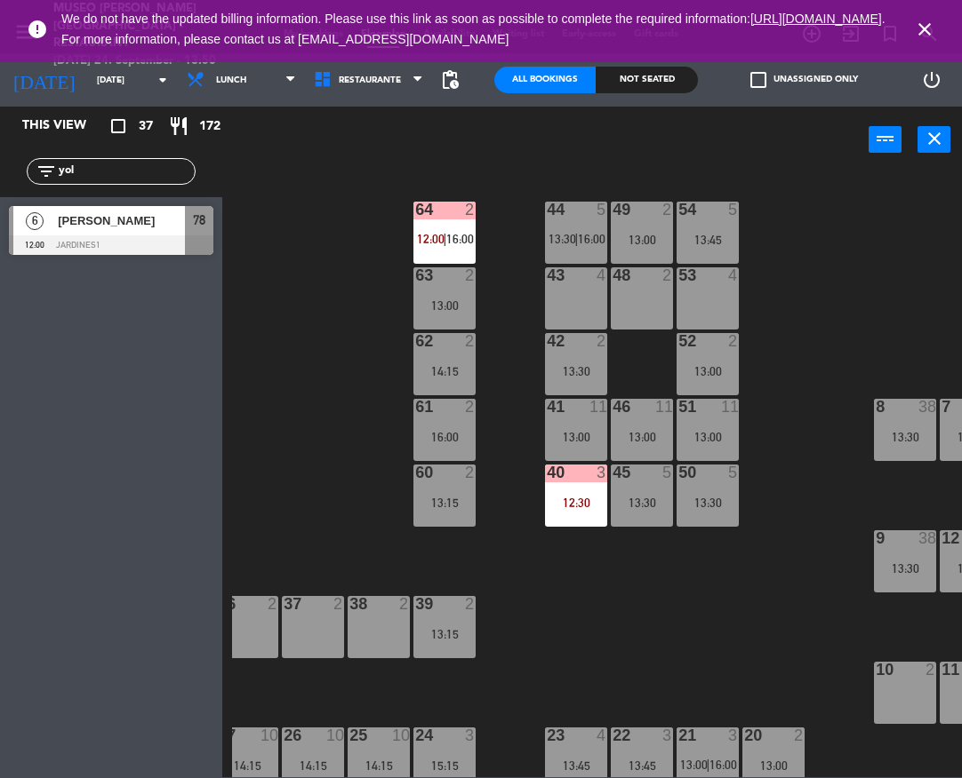
type input "yol"
click at [158, 238] on div at bounding box center [111, 245] width 204 height 20
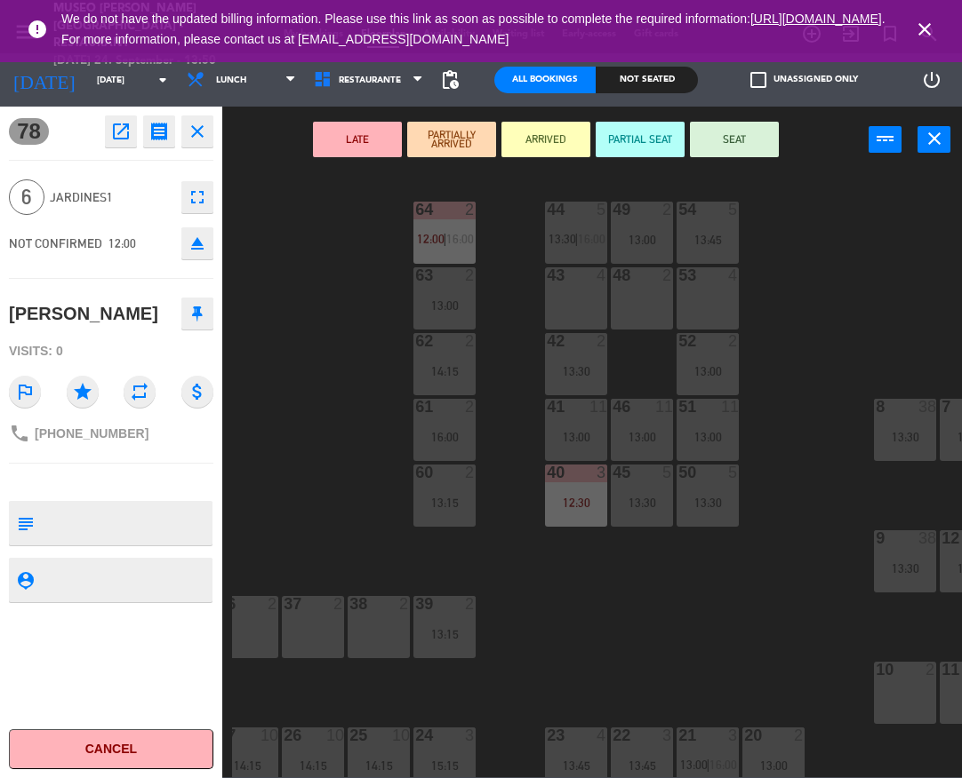
click at [661, 291] on div "48 2" at bounding box center [642, 298] width 62 height 62
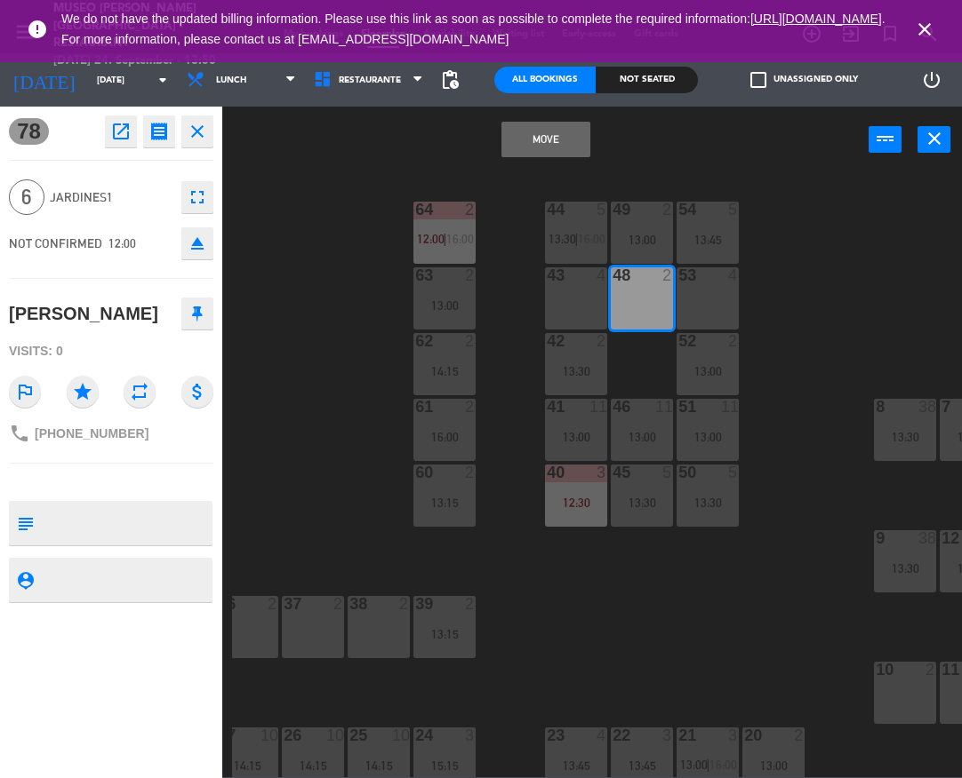
click at [703, 294] on div "53 4" at bounding box center [707, 298] width 62 height 62
click at [555, 136] on button "Move and Merge" at bounding box center [545, 140] width 89 height 36
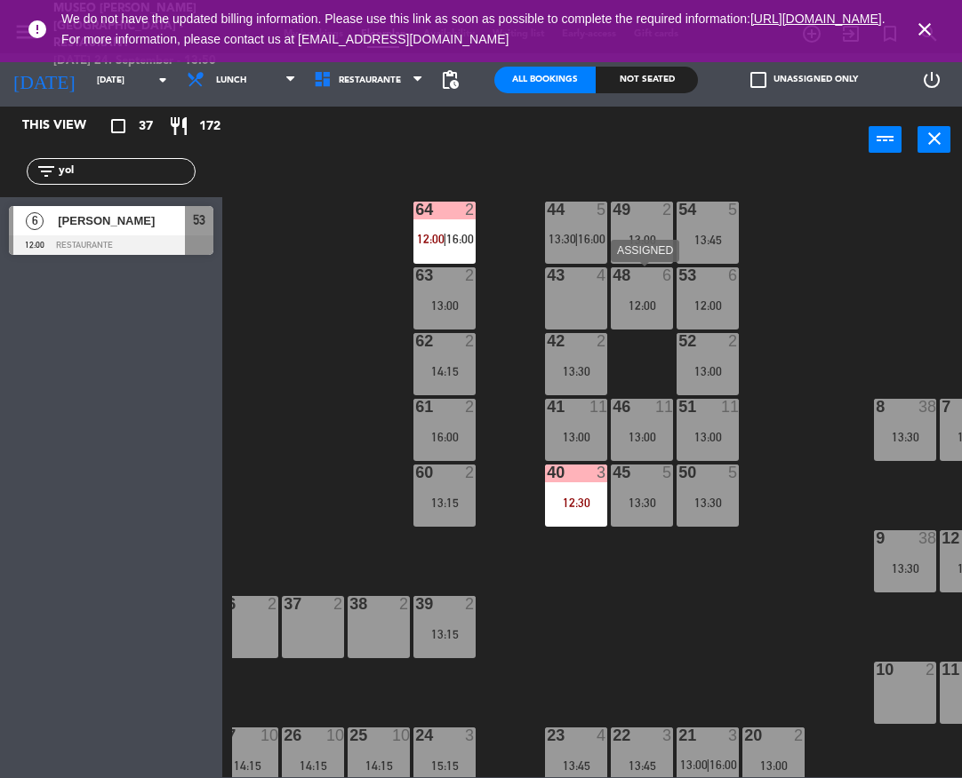
click at [666, 304] on div "12:00" at bounding box center [642, 305] width 62 height 12
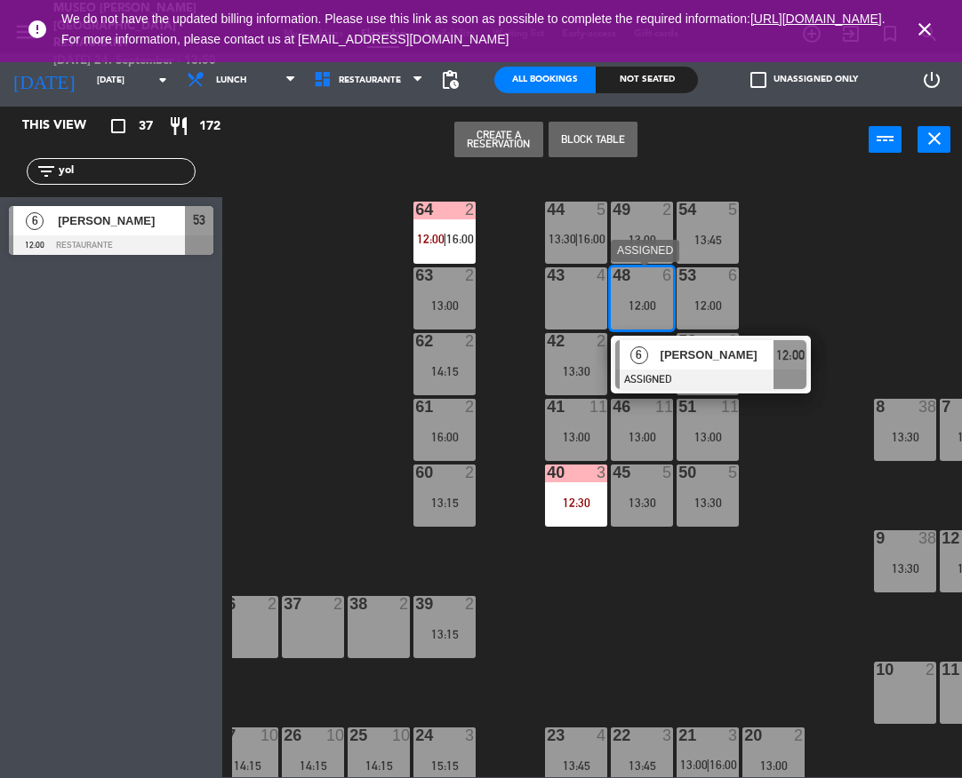
click at [685, 341] on div "[PERSON_NAME]" at bounding box center [716, 355] width 116 height 29
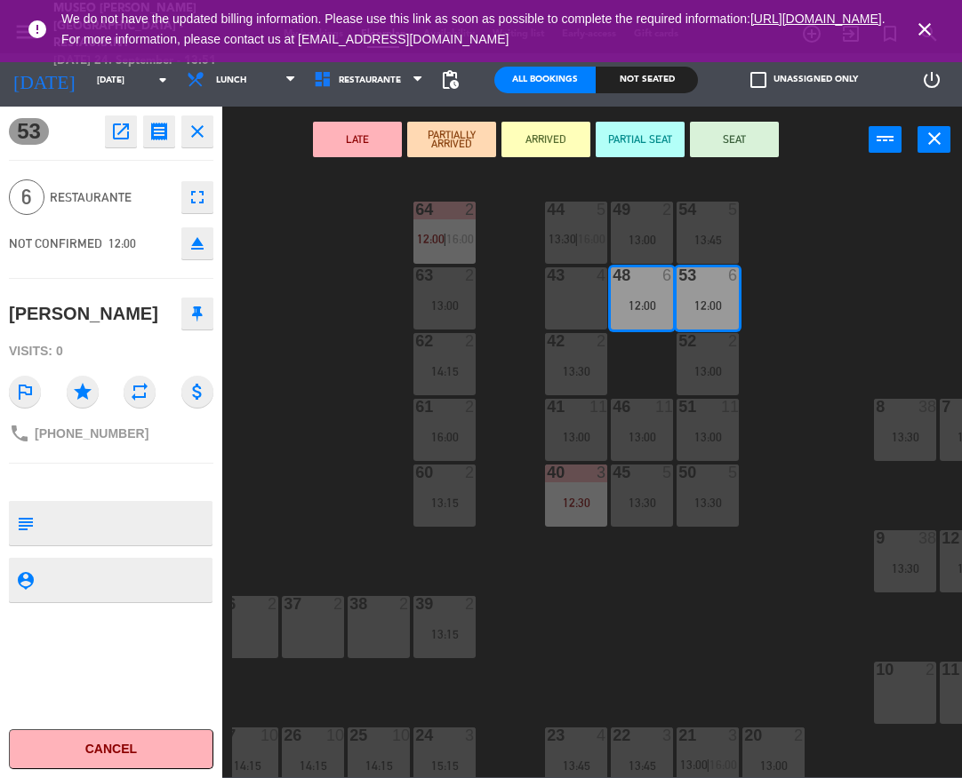
click at [369, 136] on button "LATE" at bounding box center [357, 140] width 89 height 36
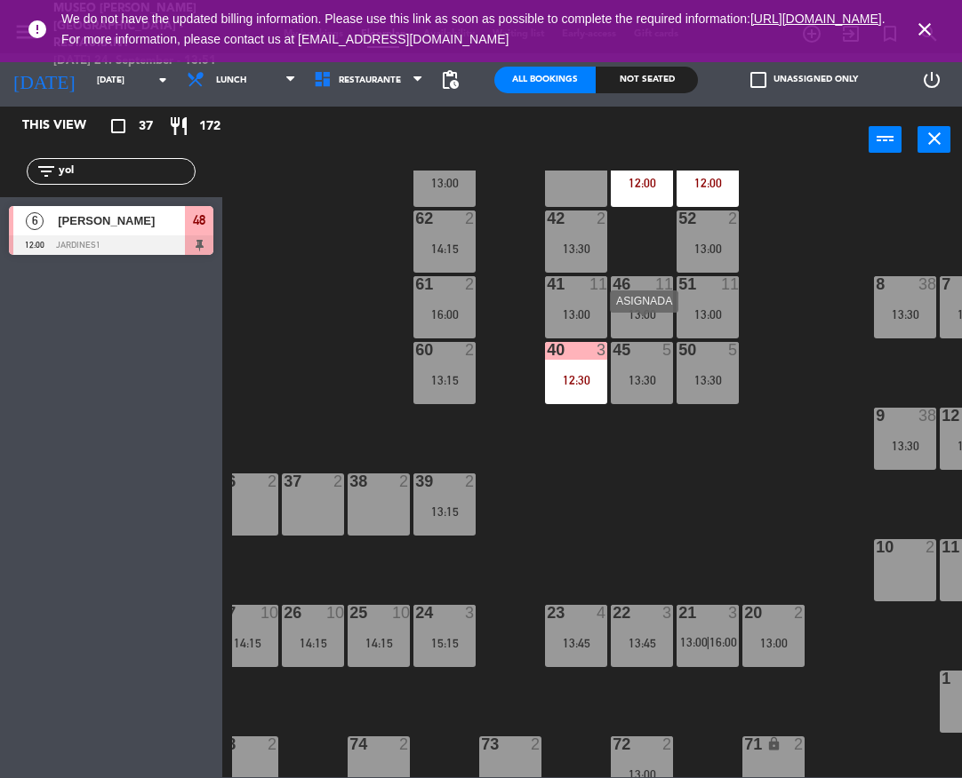
scroll to position [148, 282]
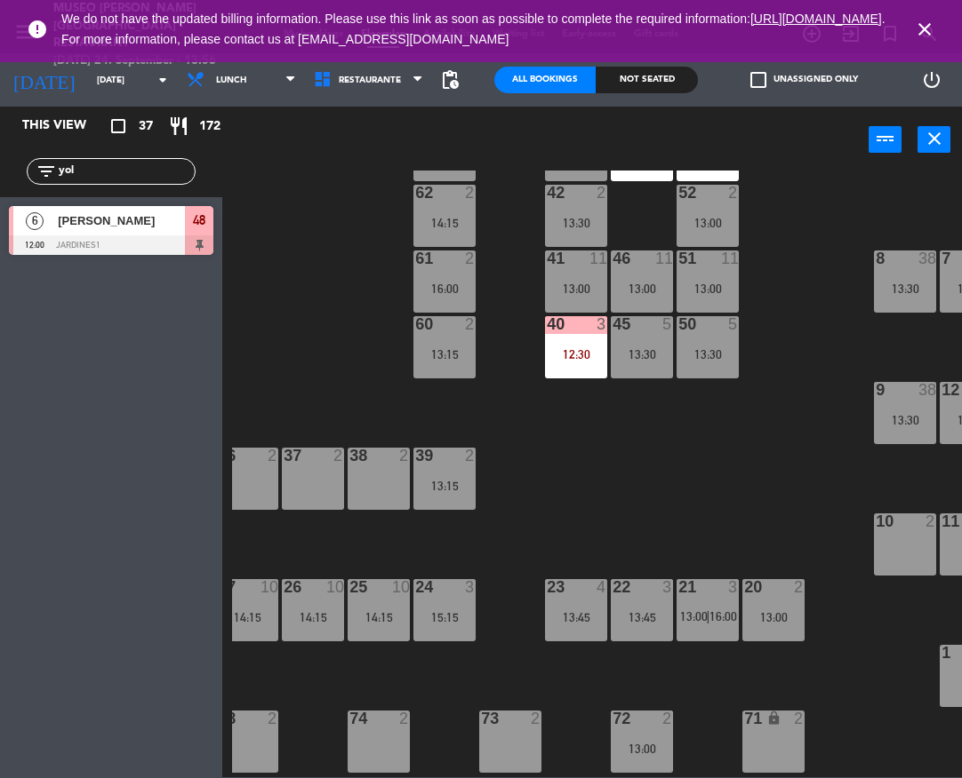
click at [133, 166] on input "yol" at bounding box center [126, 172] width 138 height 20
type input "int"
click at [159, 235] on div at bounding box center [111, 245] width 204 height 20
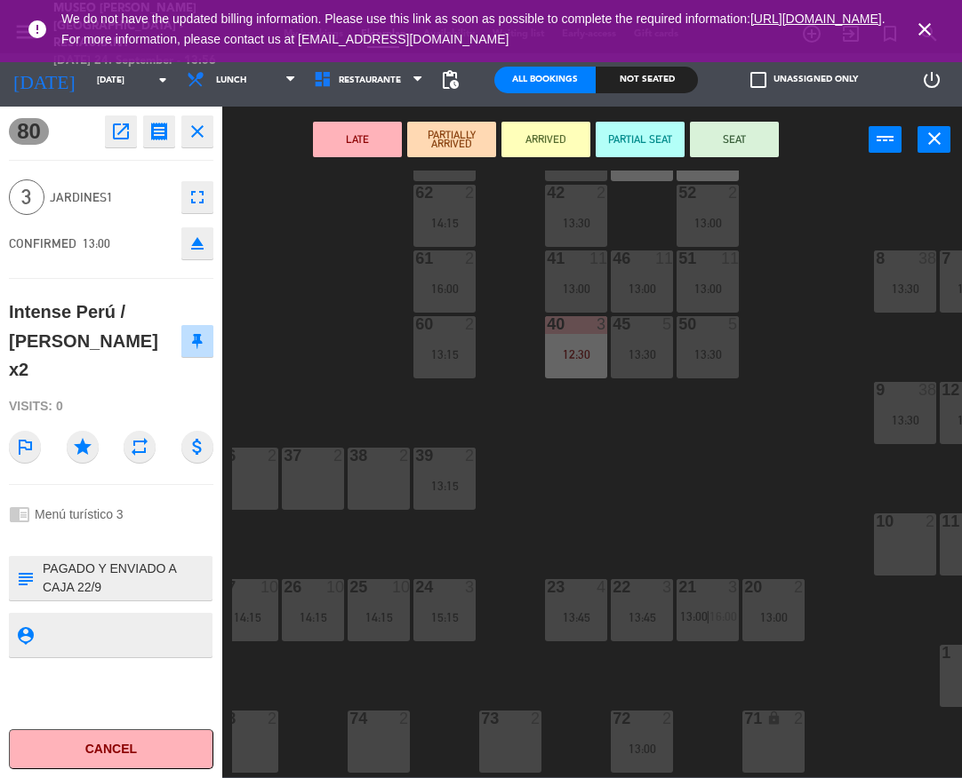
scroll to position [148, 0]
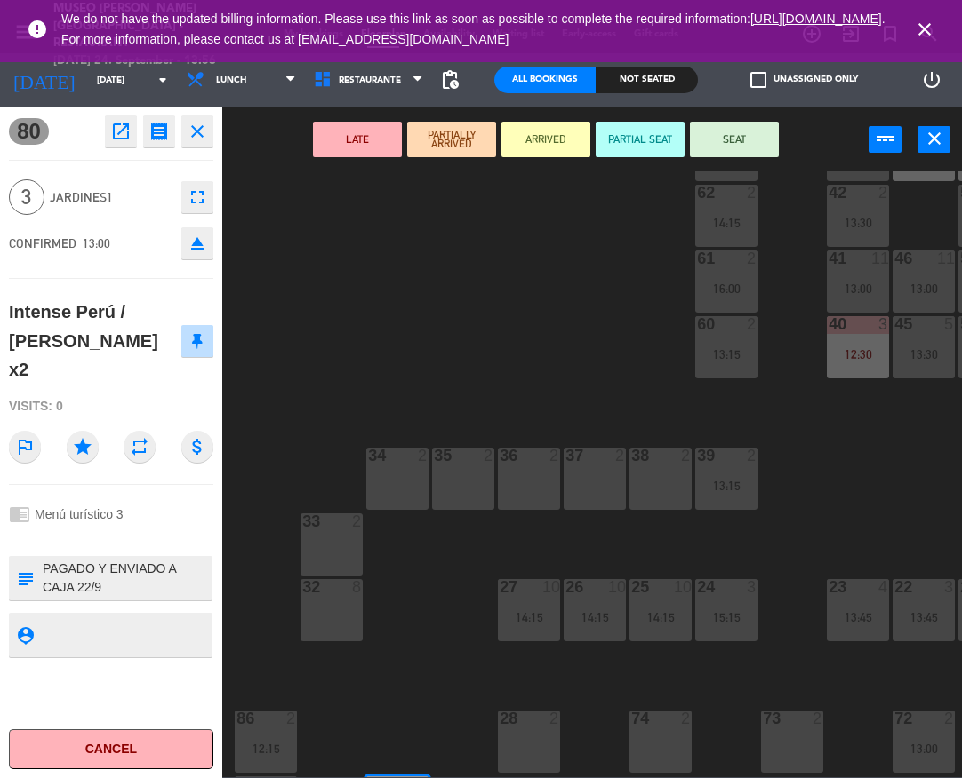
click at [371, 146] on button "LATE" at bounding box center [357, 140] width 89 height 36
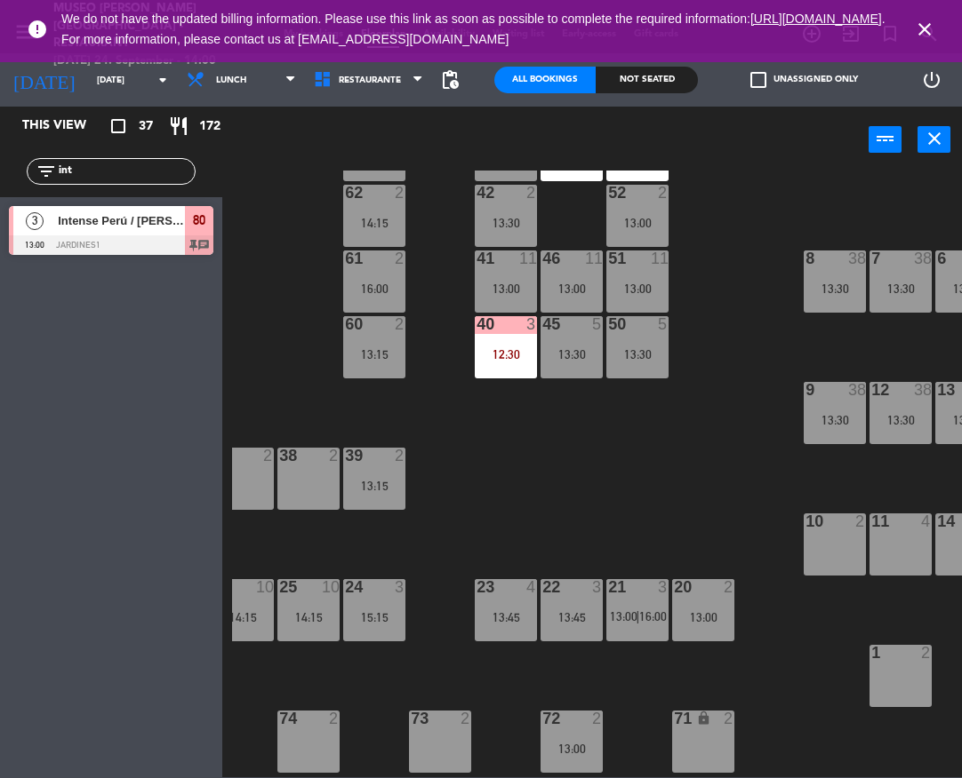
scroll to position [148, 365]
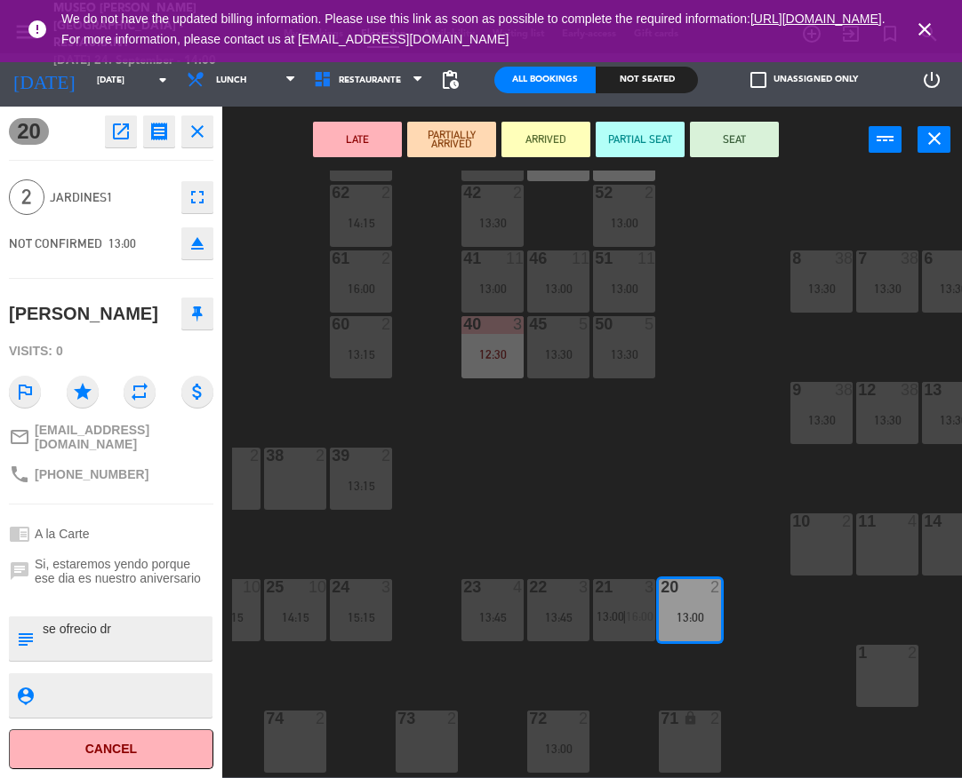
drag, startPoint x: 674, startPoint y: 617, endPoint x: 806, endPoint y: 558, distance: 144.0
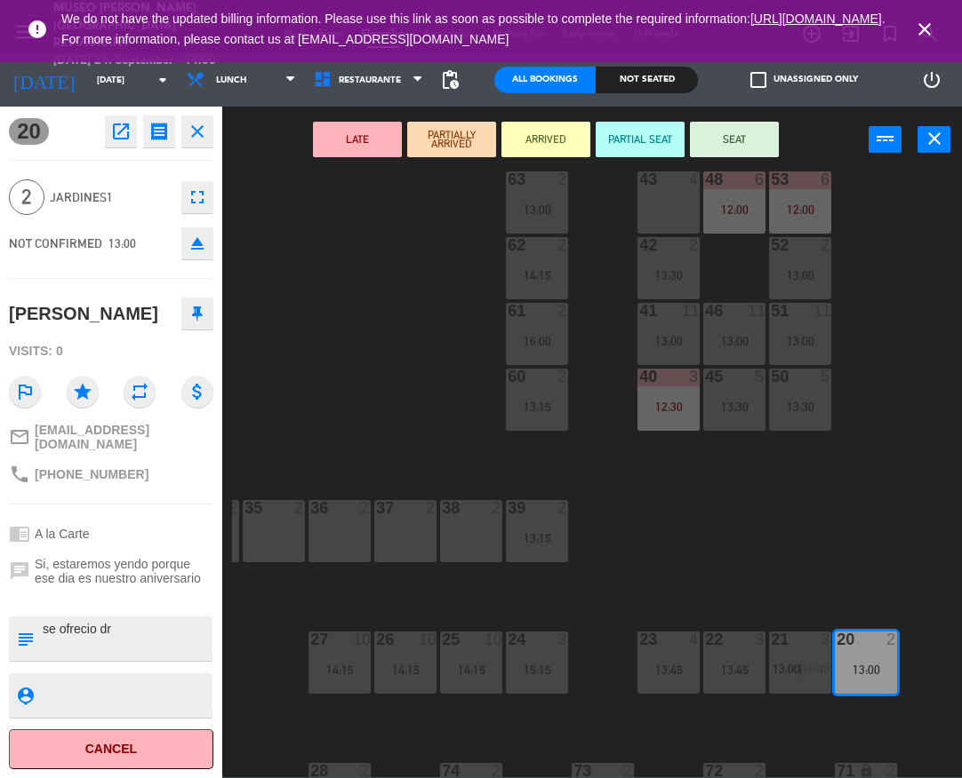
scroll to position [96, 186]
click at [453, 521] on div "38 2" at bounding box center [474, 531] width 62 height 62
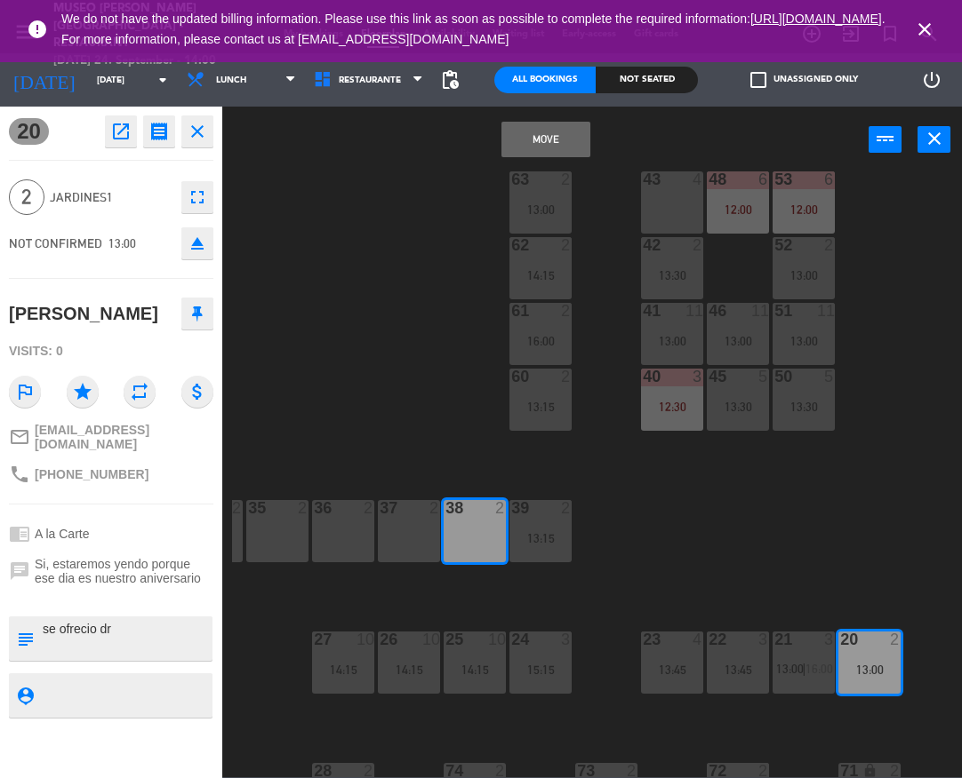
click at [523, 146] on button "Move" at bounding box center [545, 140] width 89 height 36
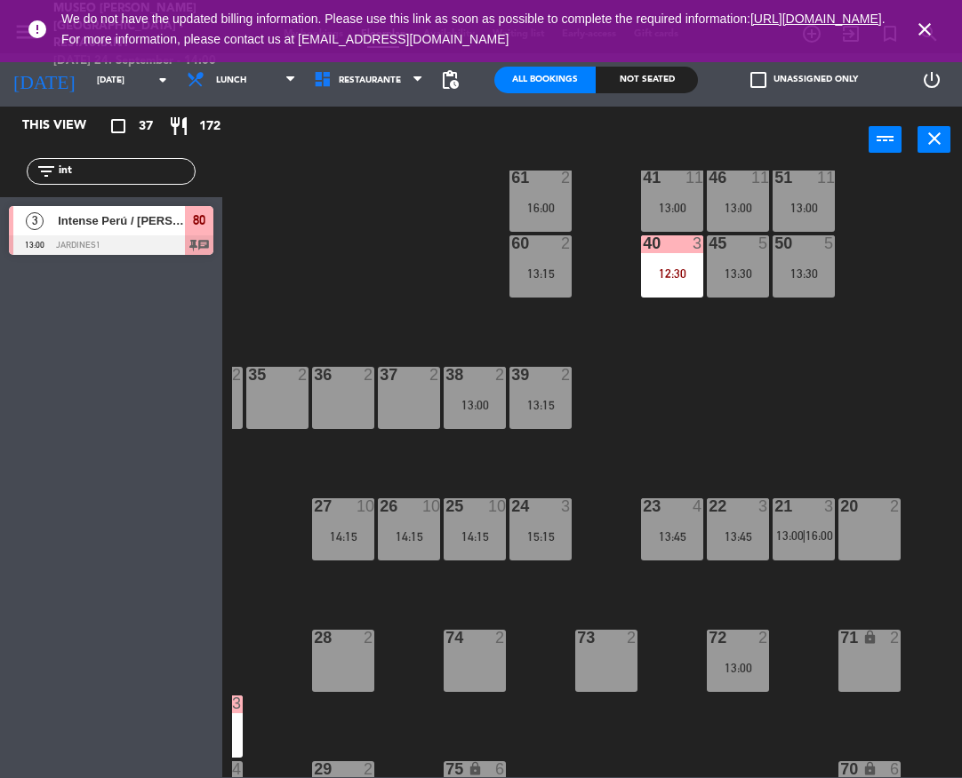
scroll to position [231, 186]
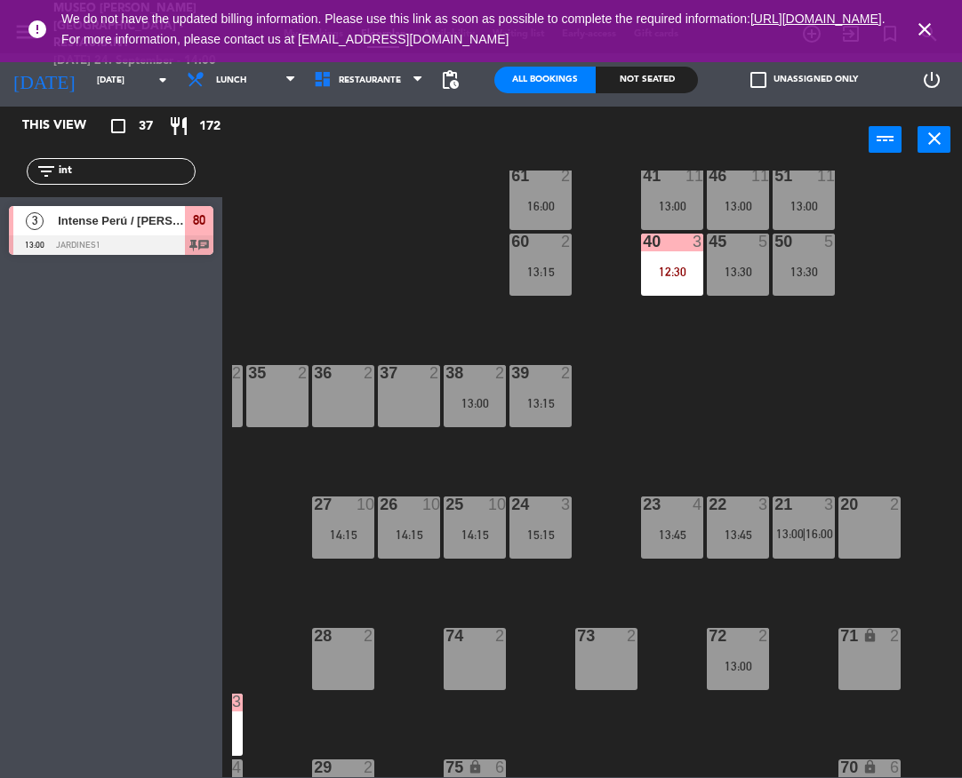
click at [825, 527] on span "16:00" at bounding box center [819, 534] width 28 height 14
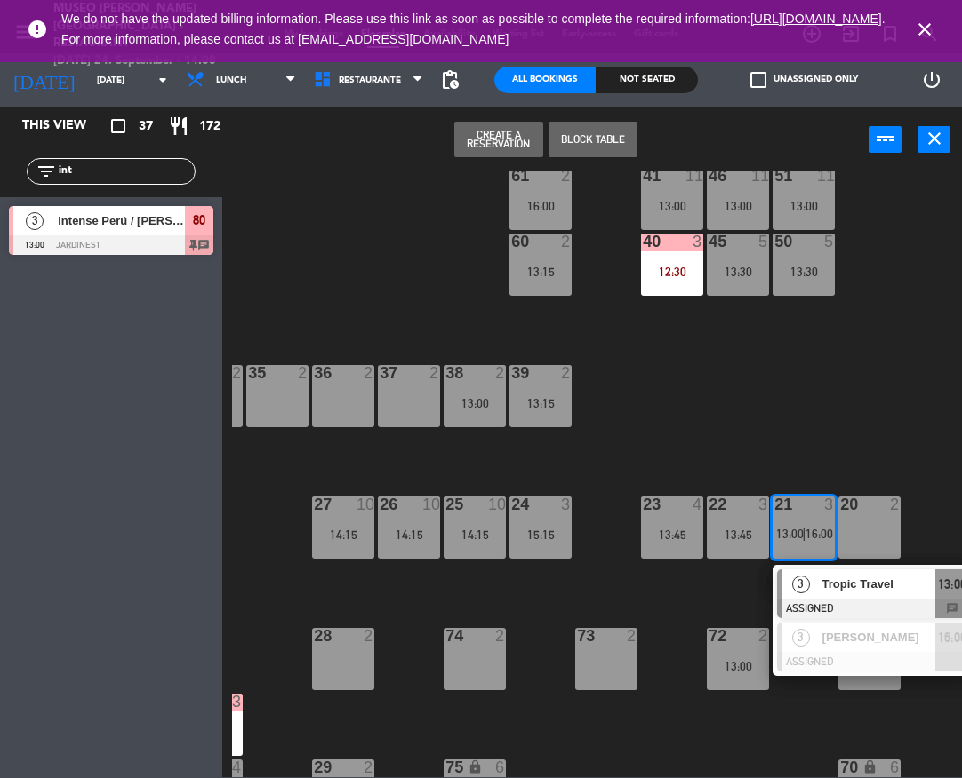
click at [841, 575] on span "Tropic Travel" at bounding box center [879, 584] width 114 height 19
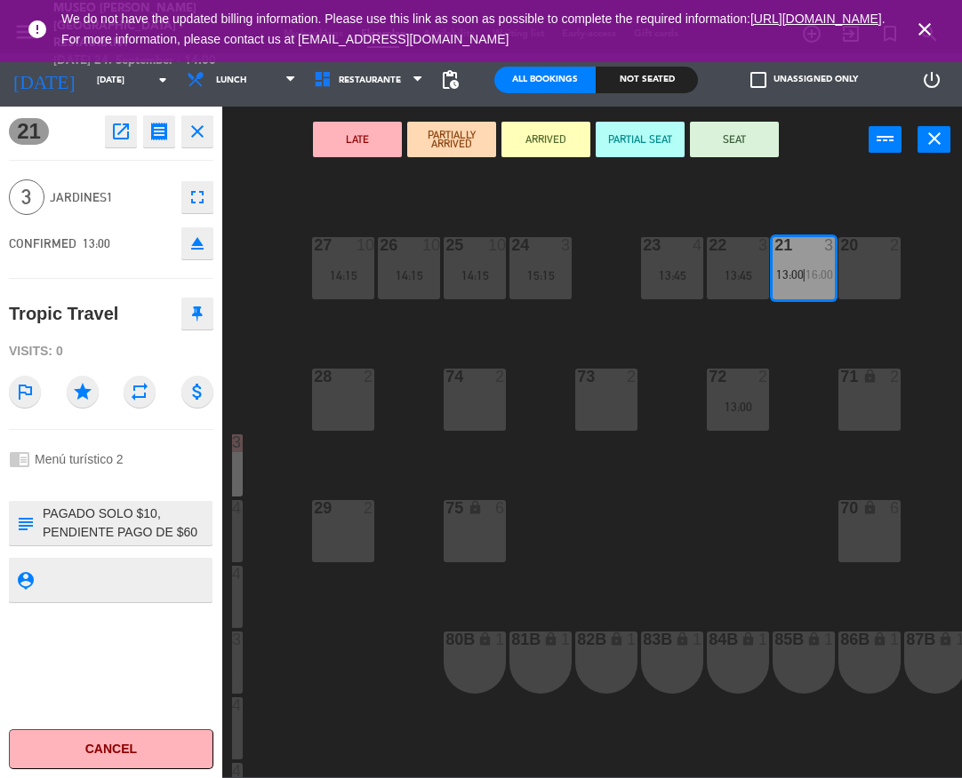
scroll to position [492, 186]
click at [873, 558] on div "70 lock 6" at bounding box center [869, 530] width 62 height 62
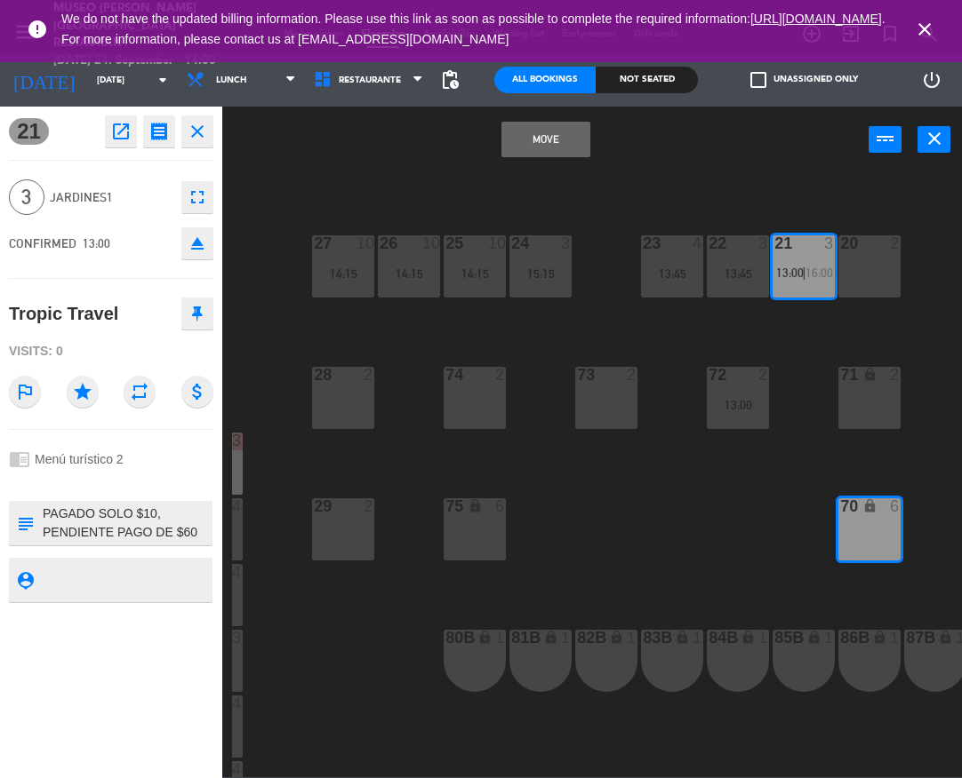
click at [561, 142] on button "Move" at bounding box center [545, 140] width 89 height 36
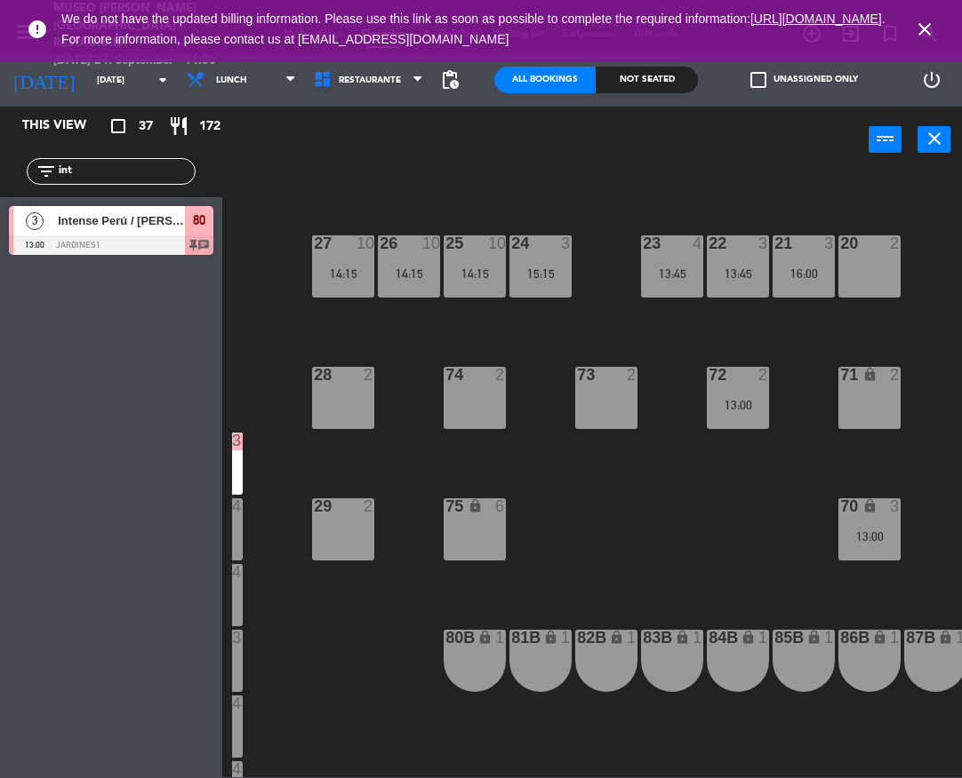
click at [759, 283] on div "22 3 13:45" at bounding box center [737, 266] width 62 height 62
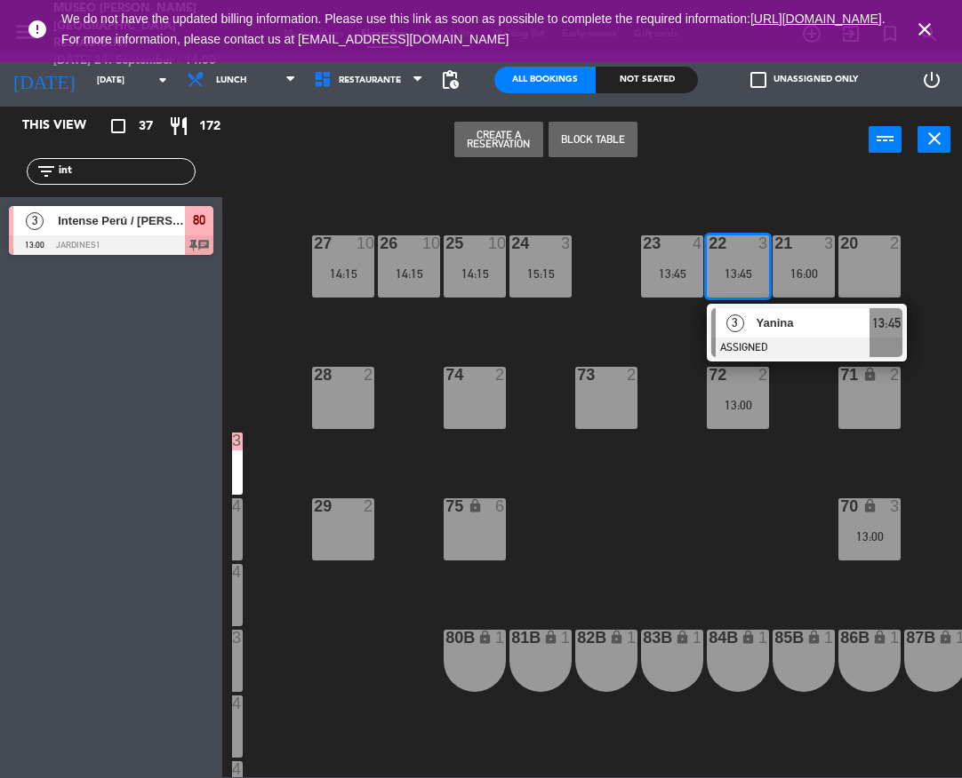
click at [770, 314] on span "Yanina" at bounding box center [813, 323] width 114 height 19
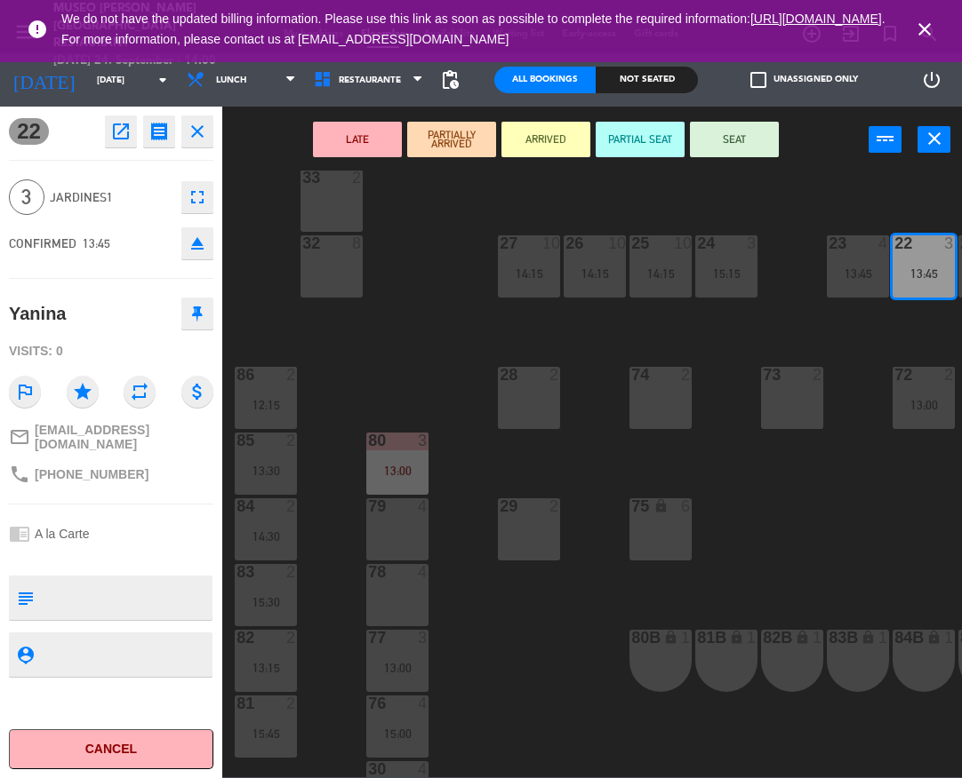
scroll to position [680, 0]
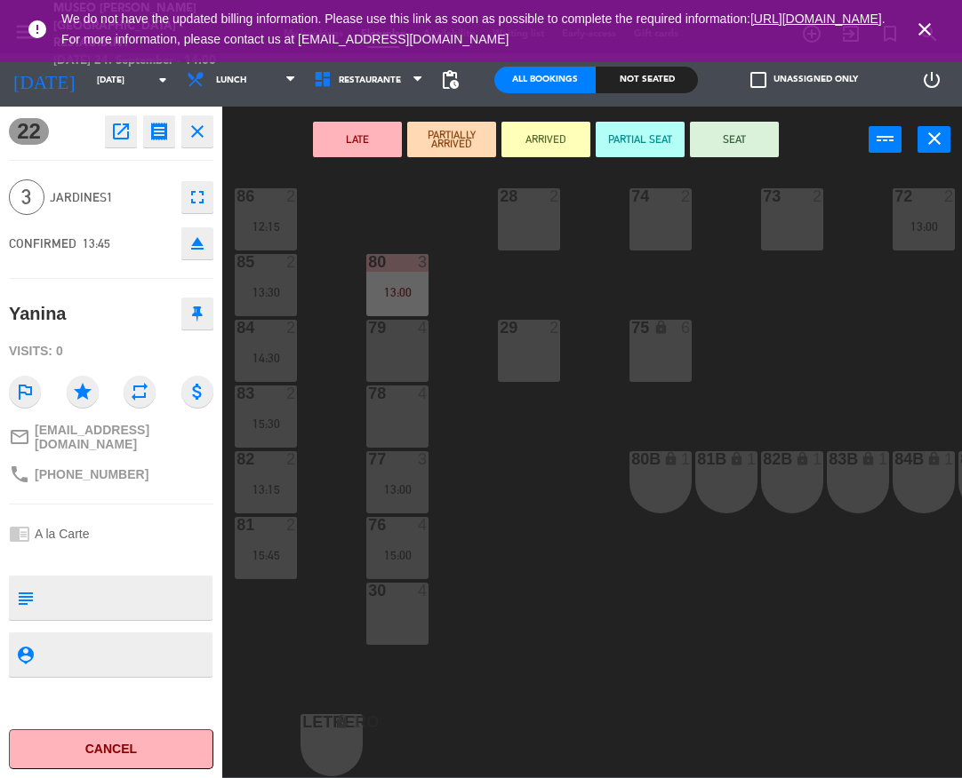
click at [412, 386] on div "4" at bounding box center [426, 394] width 29 height 16
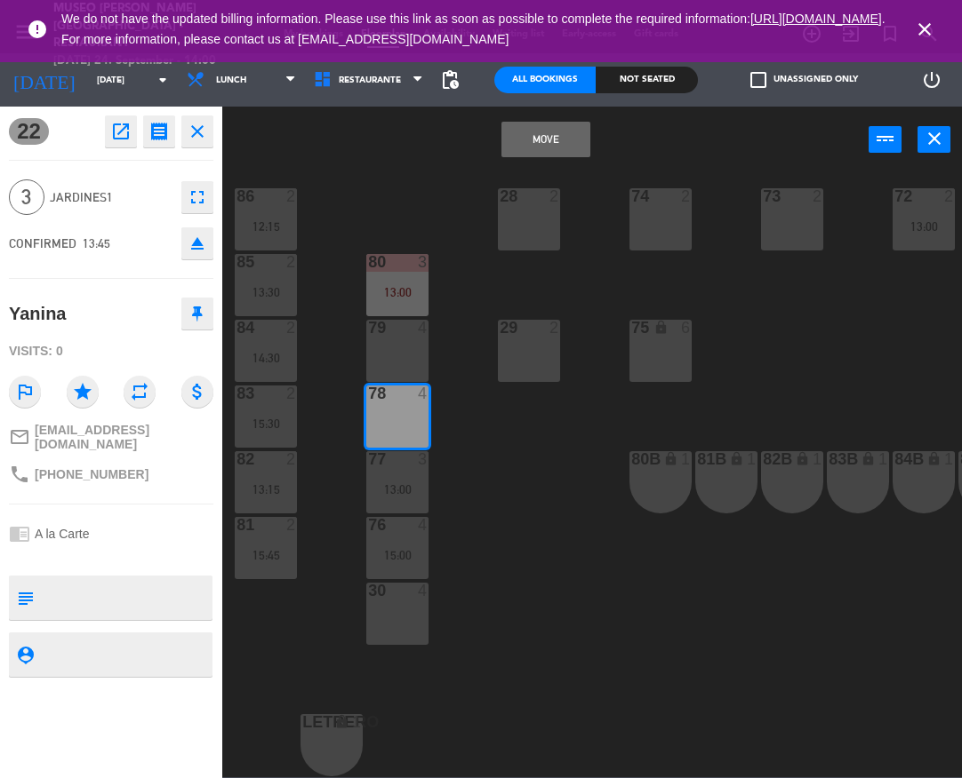
click at [530, 136] on button "Move" at bounding box center [545, 140] width 89 height 36
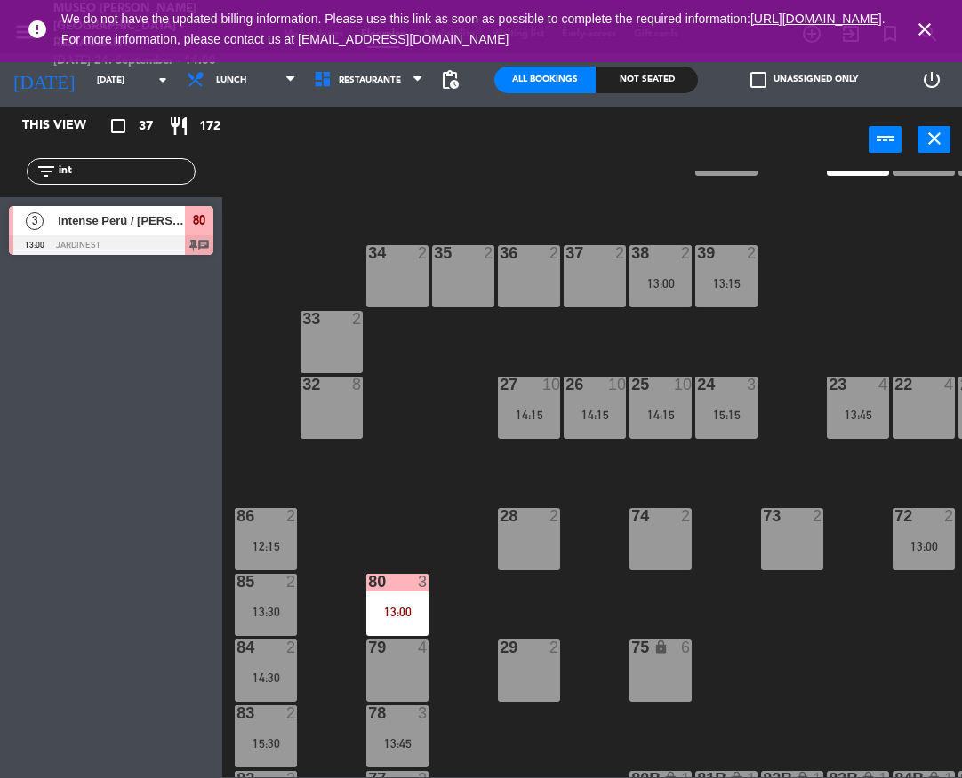
scroll to position [349, 0]
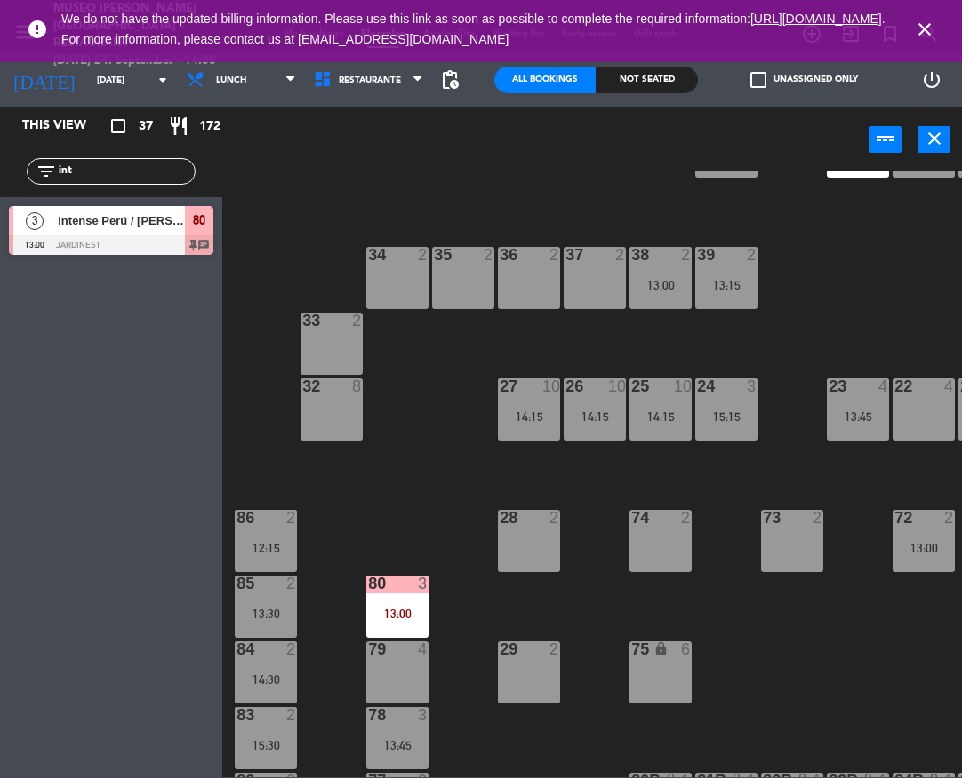
click at [842, 426] on div "23 4 13:45" at bounding box center [857, 410] width 62 height 62
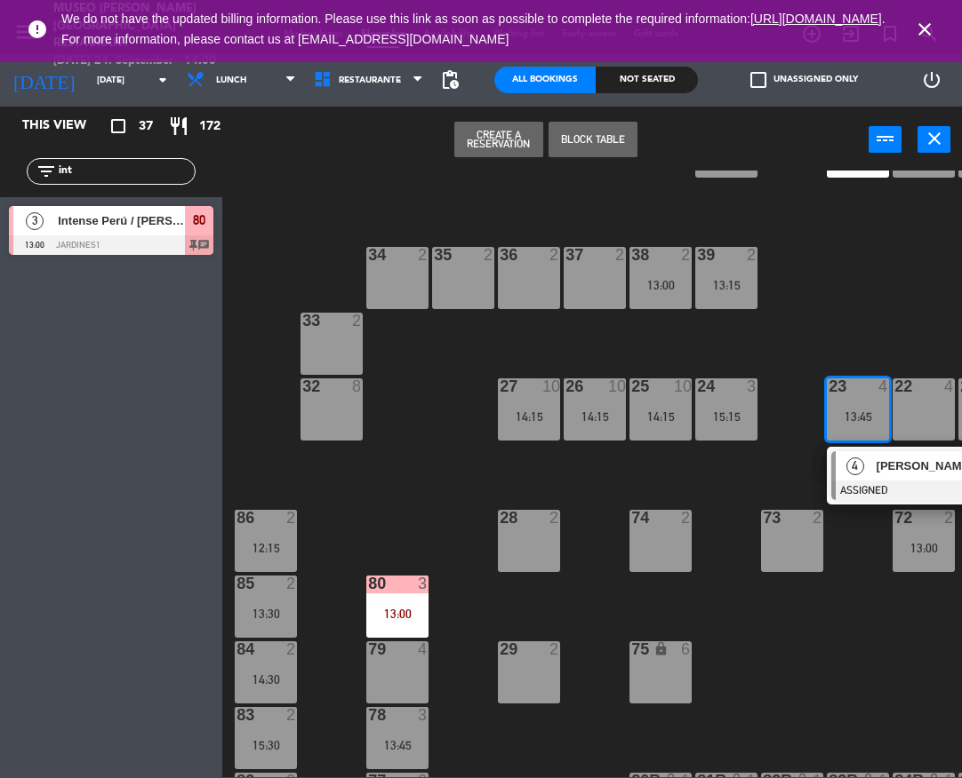
click at [862, 298] on div "44 5 13:30 | 16:00 49 2 13:00 54 5 13:45 64 2 12:00 | 16:00 48 6 12:00 53 6 12:…" at bounding box center [597, 474] width 730 height 607
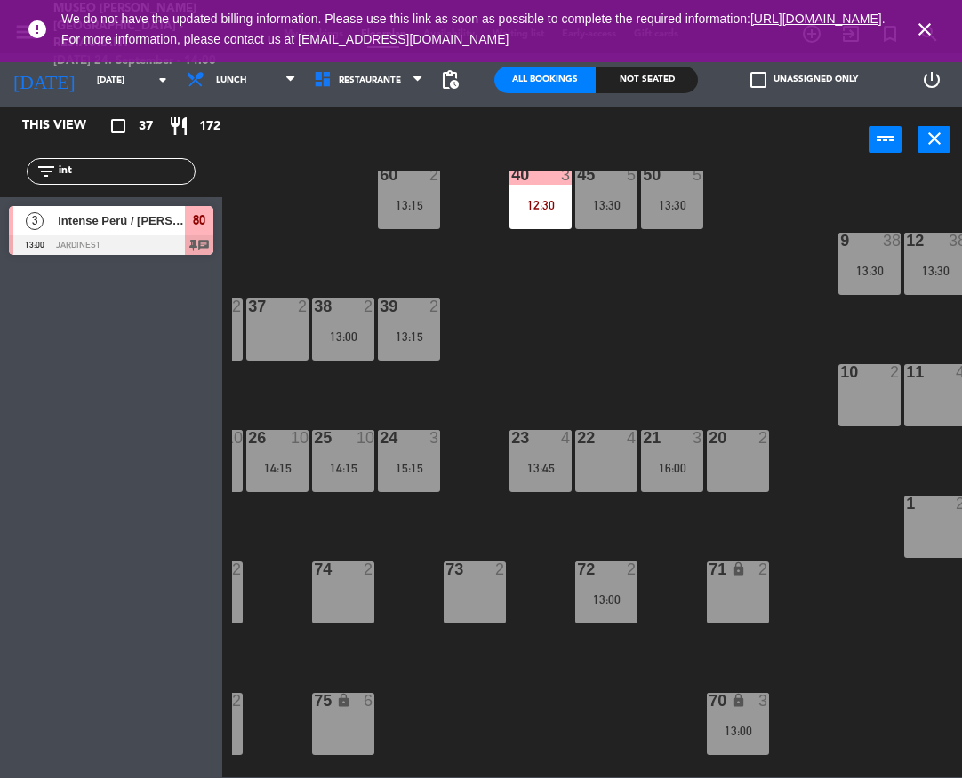
scroll to position [299, 320]
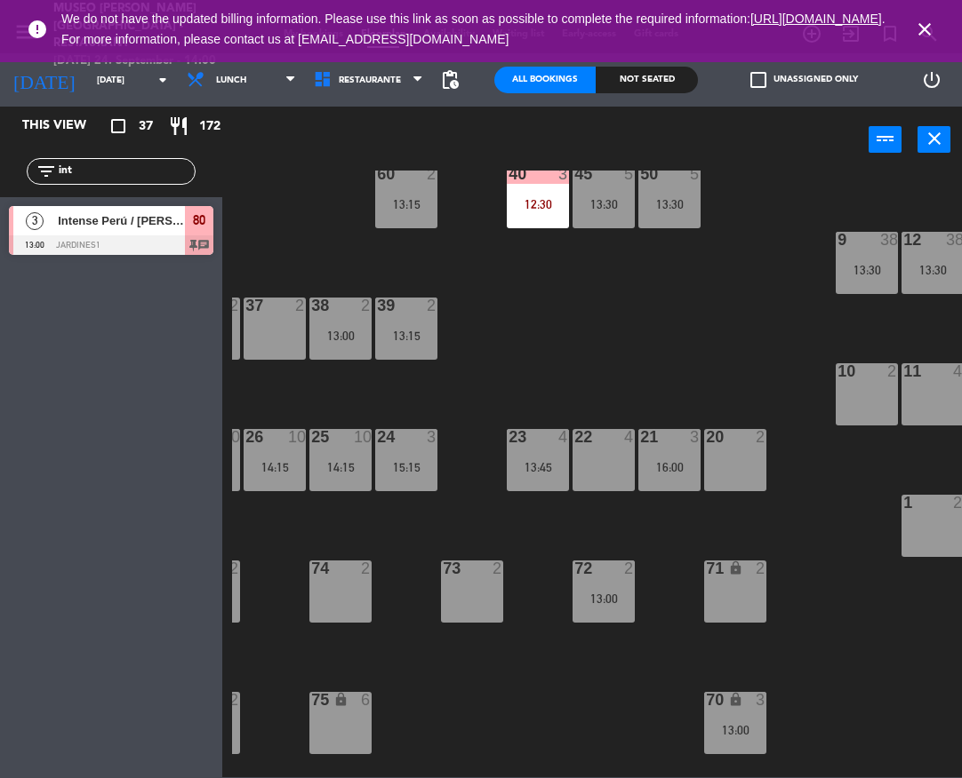
click at [113, 167] on input "int" at bounding box center [126, 172] width 138 height 20
type input "rox"
click at [148, 237] on div at bounding box center [111, 245] width 204 height 20
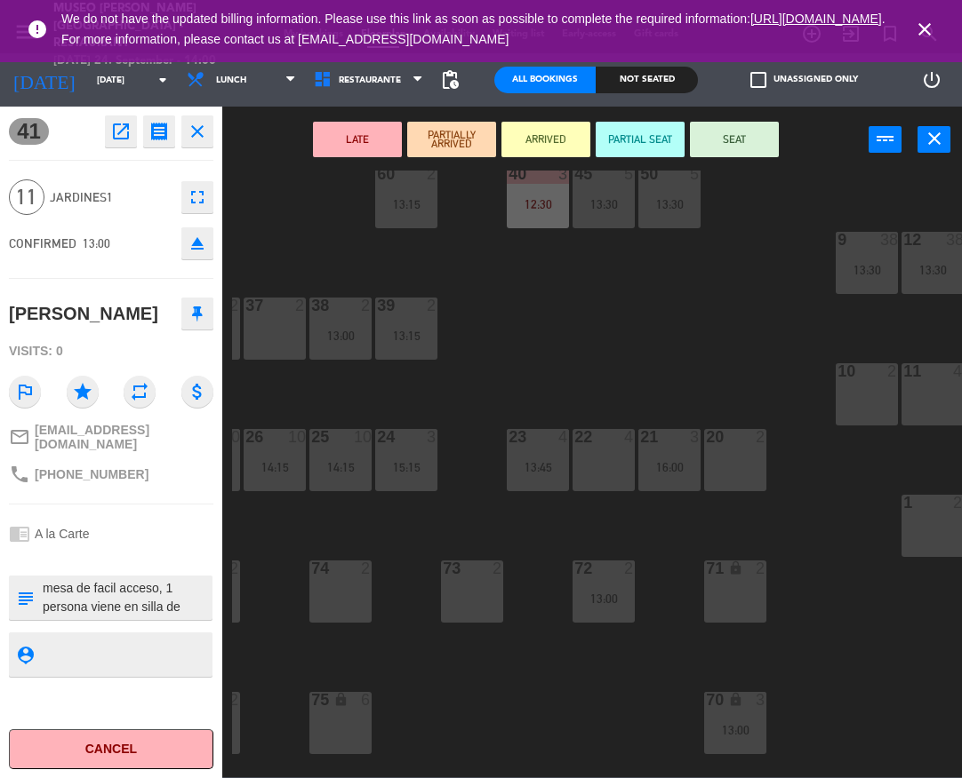
click at [692, 459] on div "21 3 16:00" at bounding box center [669, 460] width 62 height 62
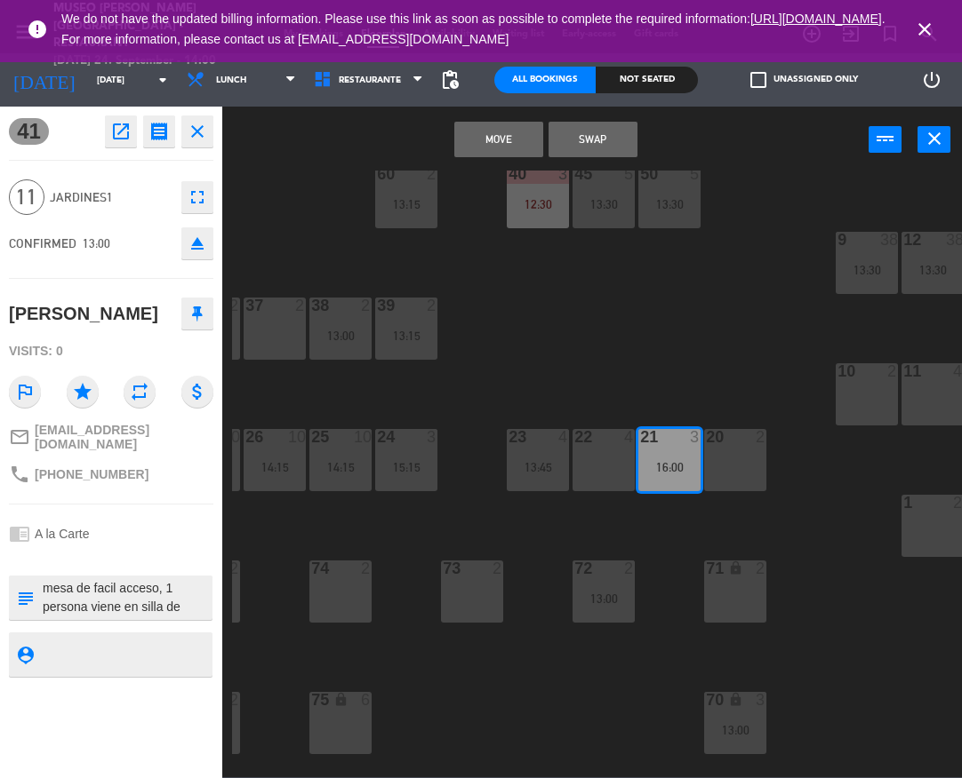
click at [729, 465] on div "20 2" at bounding box center [735, 460] width 62 height 62
click at [619, 451] on div "22 4" at bounding box center [603, 460] width 62 height 62
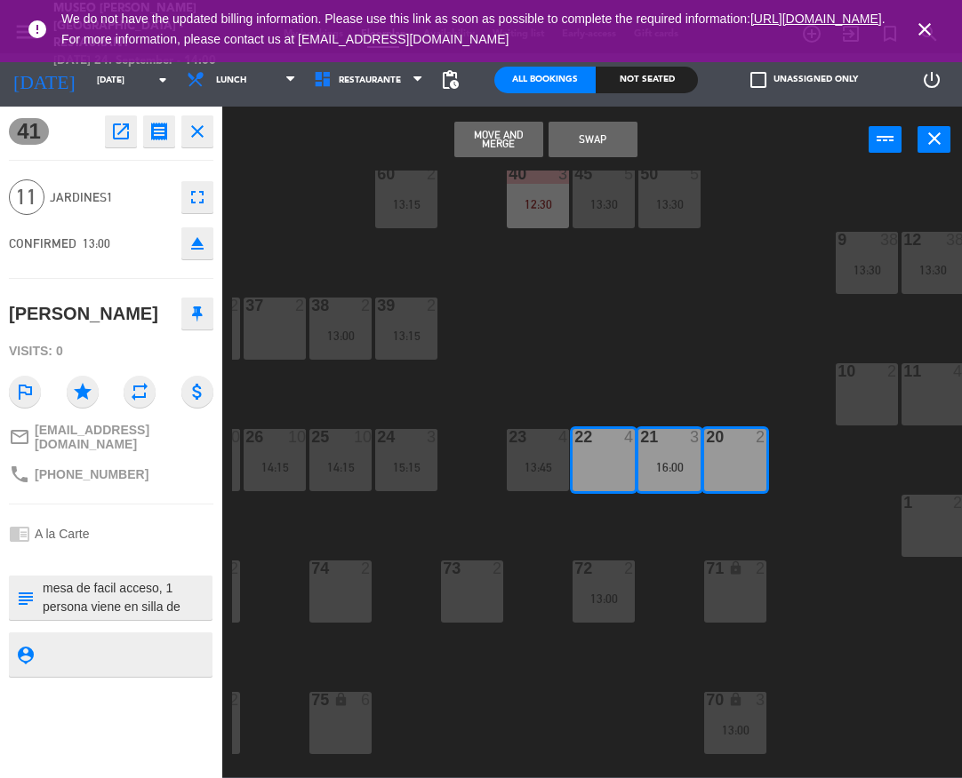
click at [491, 137] on button "Move and Merge" at bounding box center [498, 140] width 89 height 36
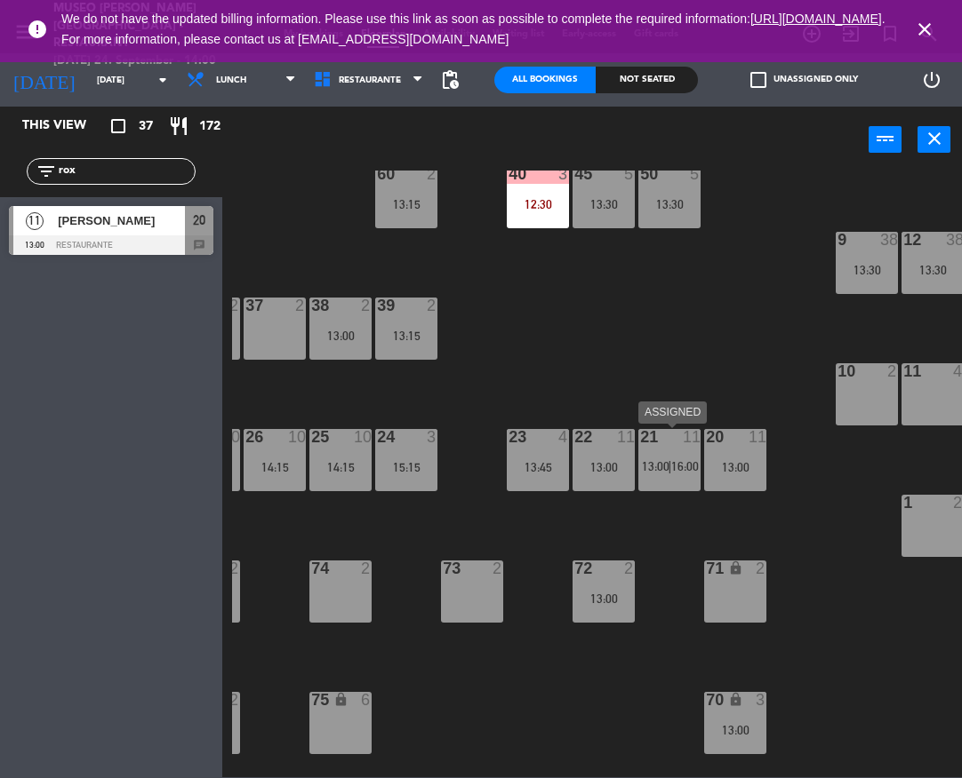
click at [692, 475] on div "21 11 13:00 | 16:00" at bounding box center [669, 460] width 62 height 62
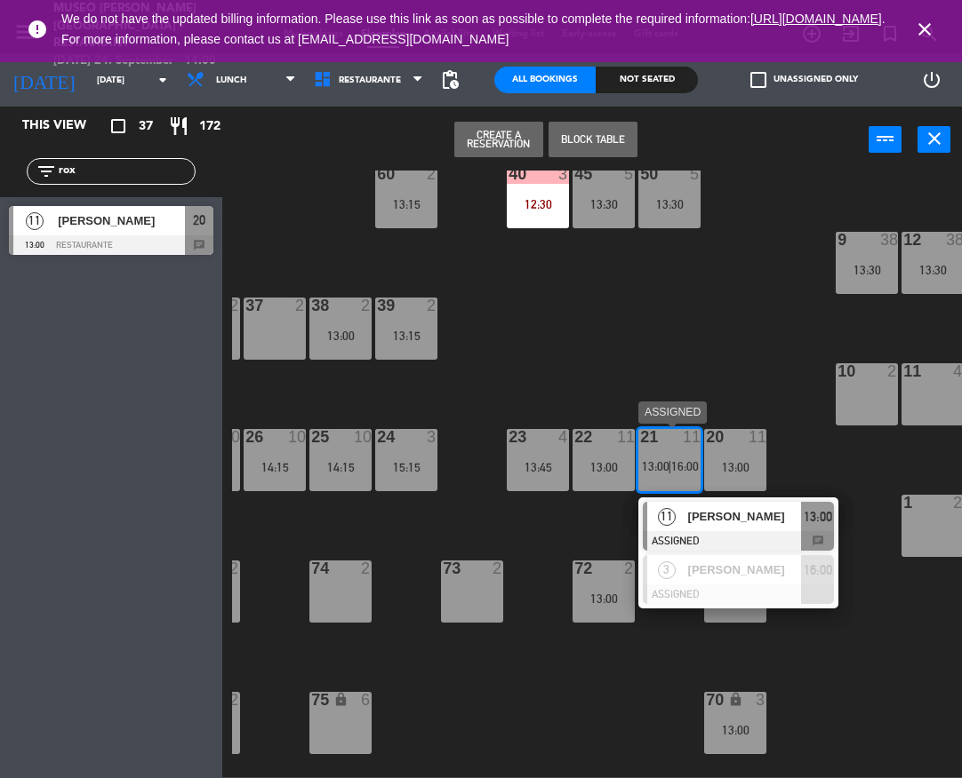
click at [734, 539] on div at bounding box center [737, 541] width 191 height 20
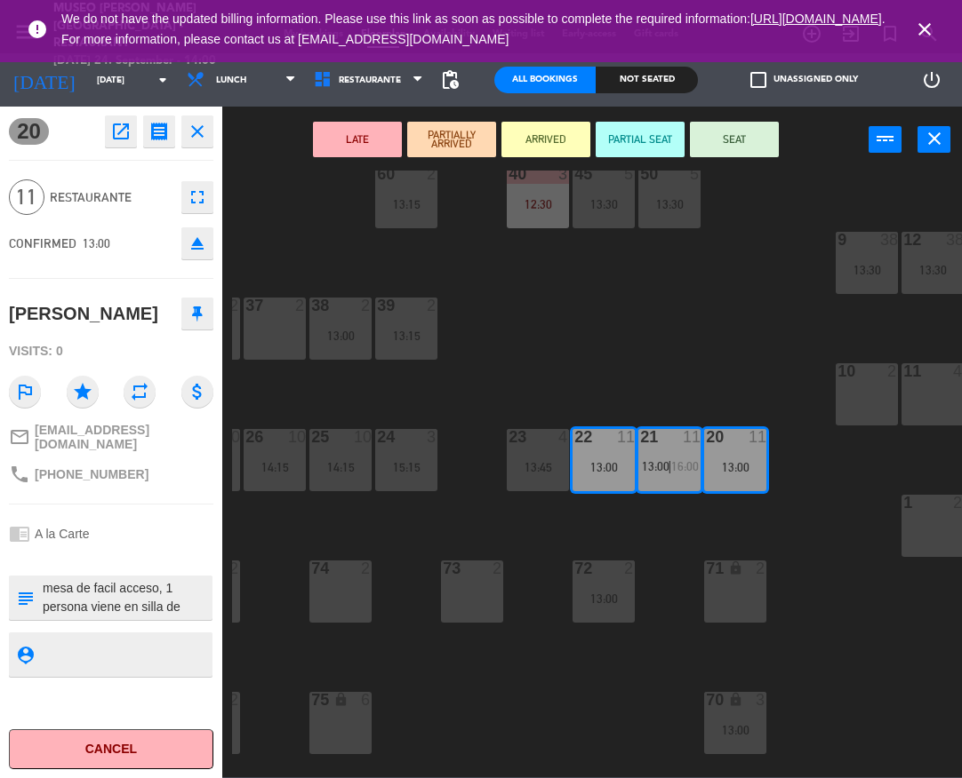
click at [371, 128] on button "LATE" at bounding box center [357, 140] width 89 height 36
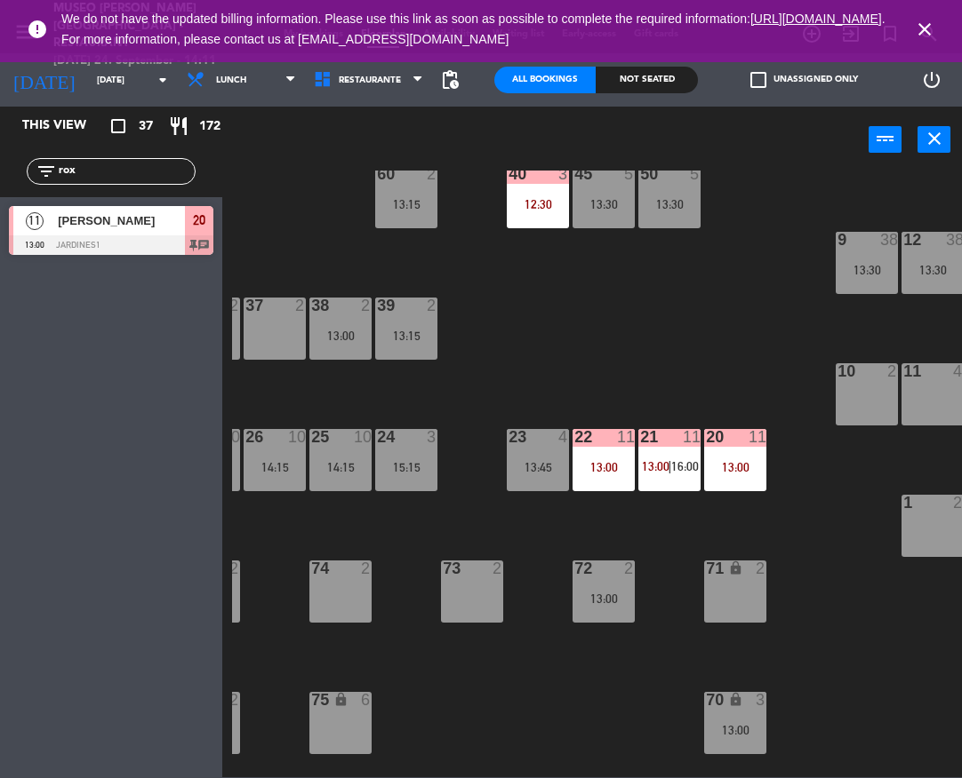
scroll to position [299, 0]
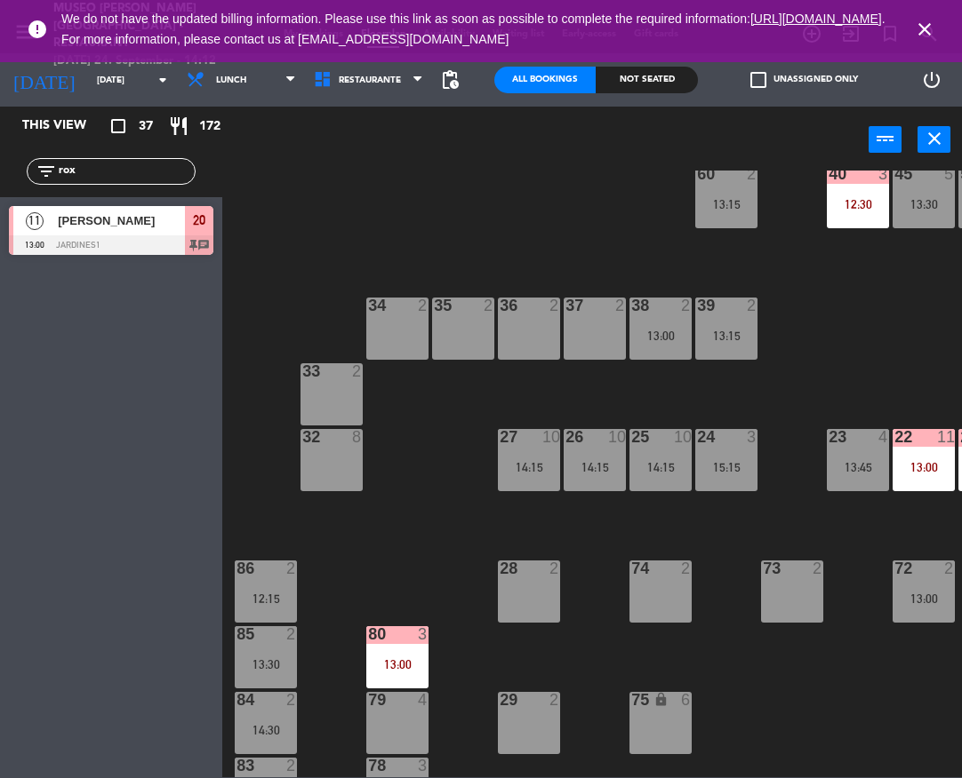
click at [107, 179] on input "rox" at bounding box center [126, 172] width 138 height 20
type input "terre"
click at [180, 248] on div at bounding box center [111, 245] width 204 height 20
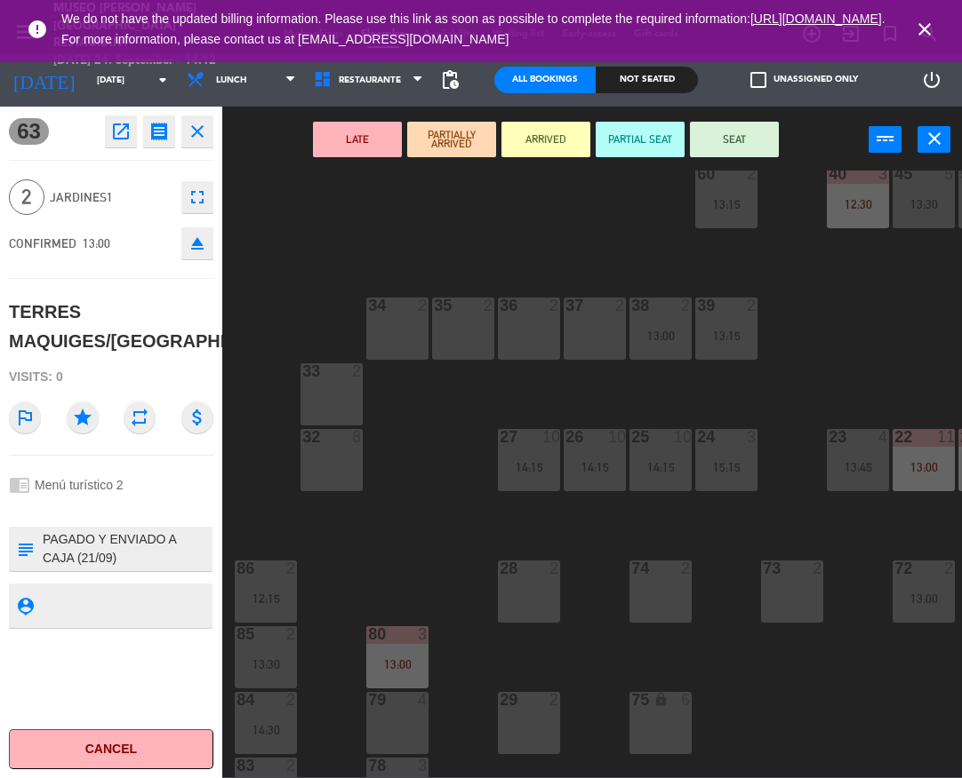
click at [385, 343] on div "34 2" at bounding box center [397, 329] width 62 height 62
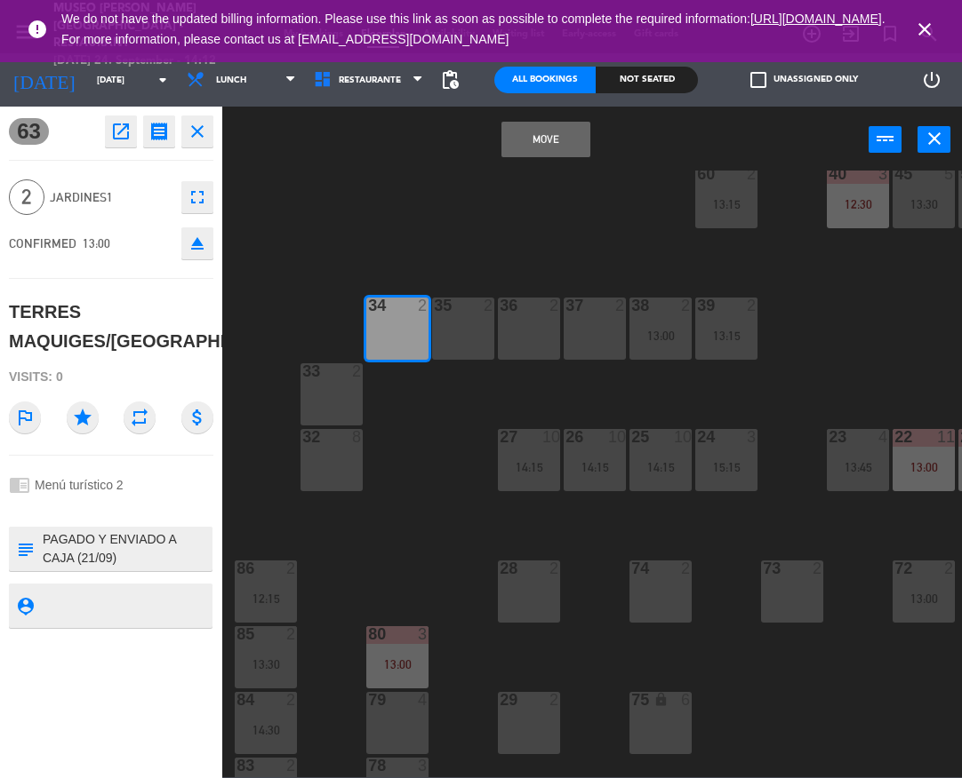
click at [546, 148] on button "Move" at bounding box center [545, 140] width 89 height 36
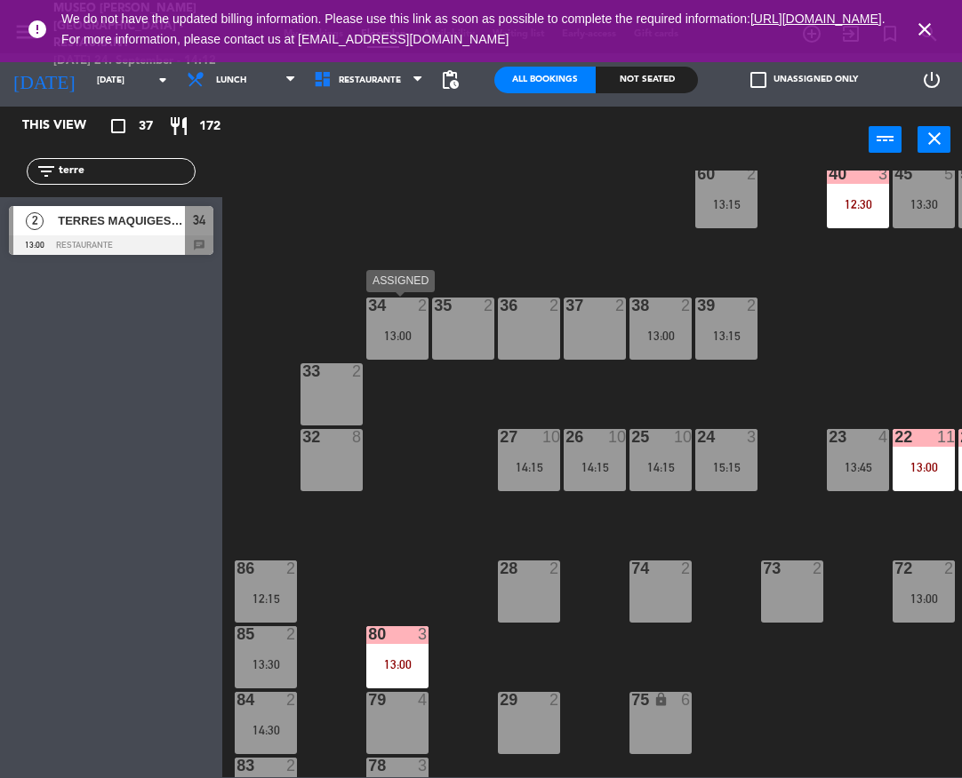
click at [427, 317] on div "34 2 13:00" at bounding box center [397, 329] width 62 height 62
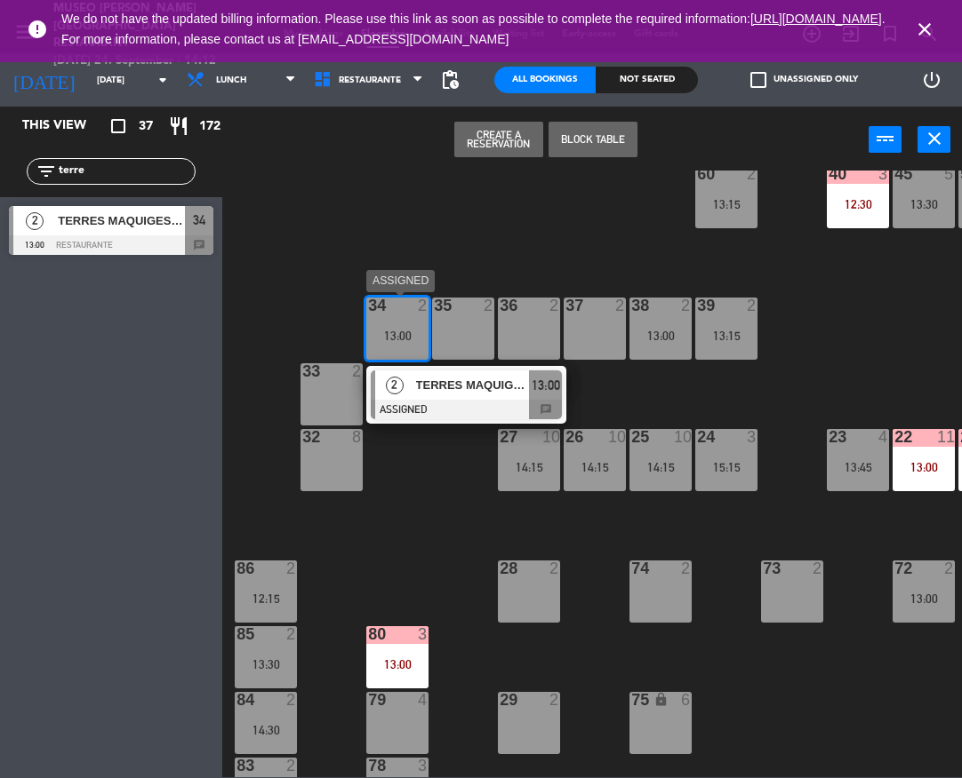
click at [451, 395] on span "TERRES MAQUIGES/[GEOGRAPHIC_DATA]" at bounding box center [473, 385] width 114 height 19
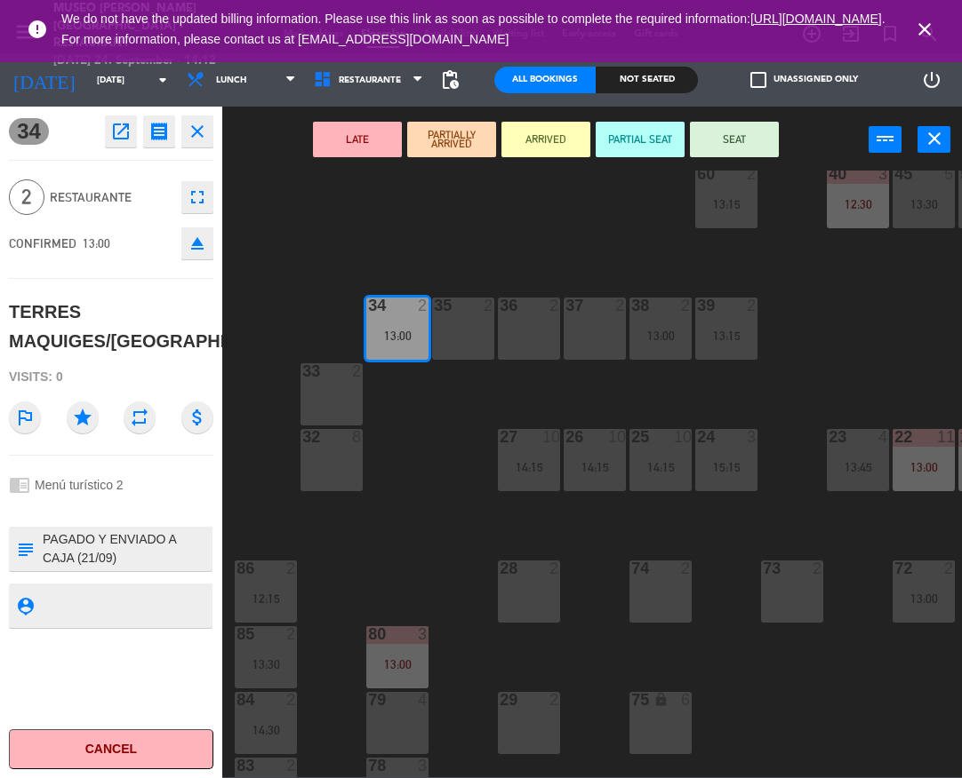
click at [352, 137] on button "LATE" at bounding box center [357, 140] width 89 height 36
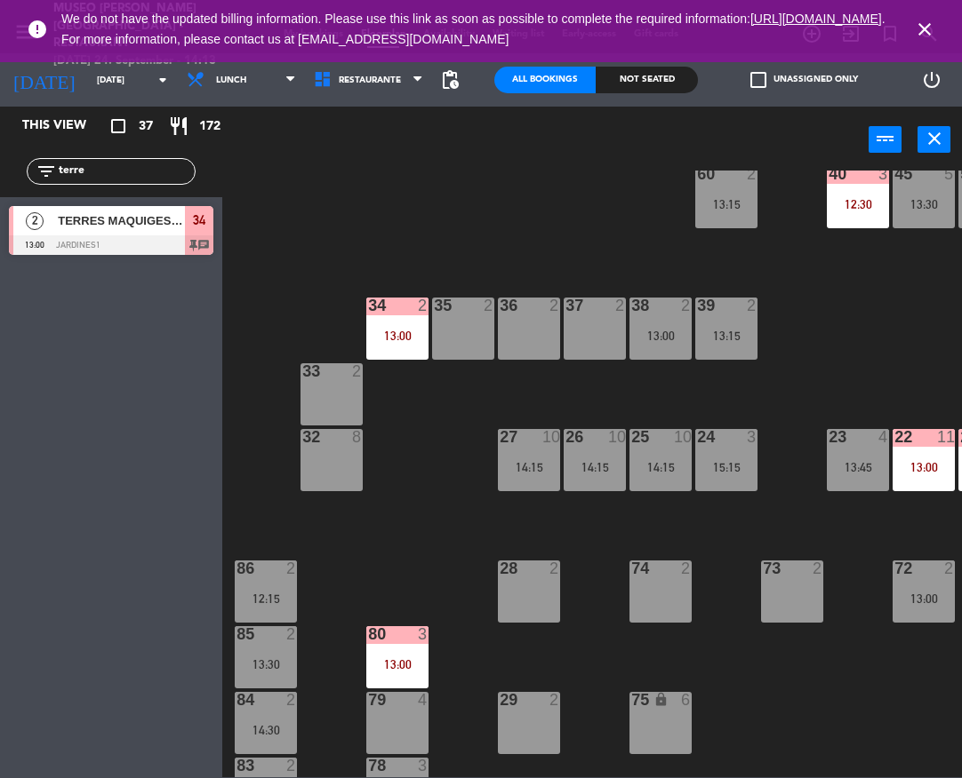
scroll to position [299, 532]
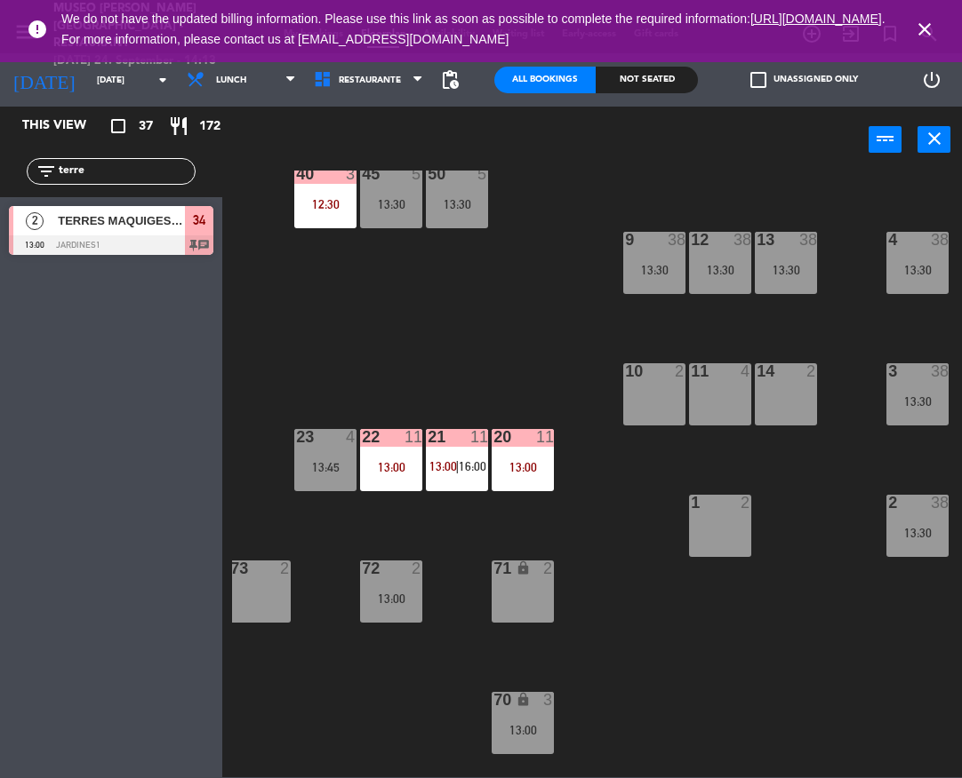
click at [100, 165] on input "terre" at bounding box center [126, 172] width 138 height 20
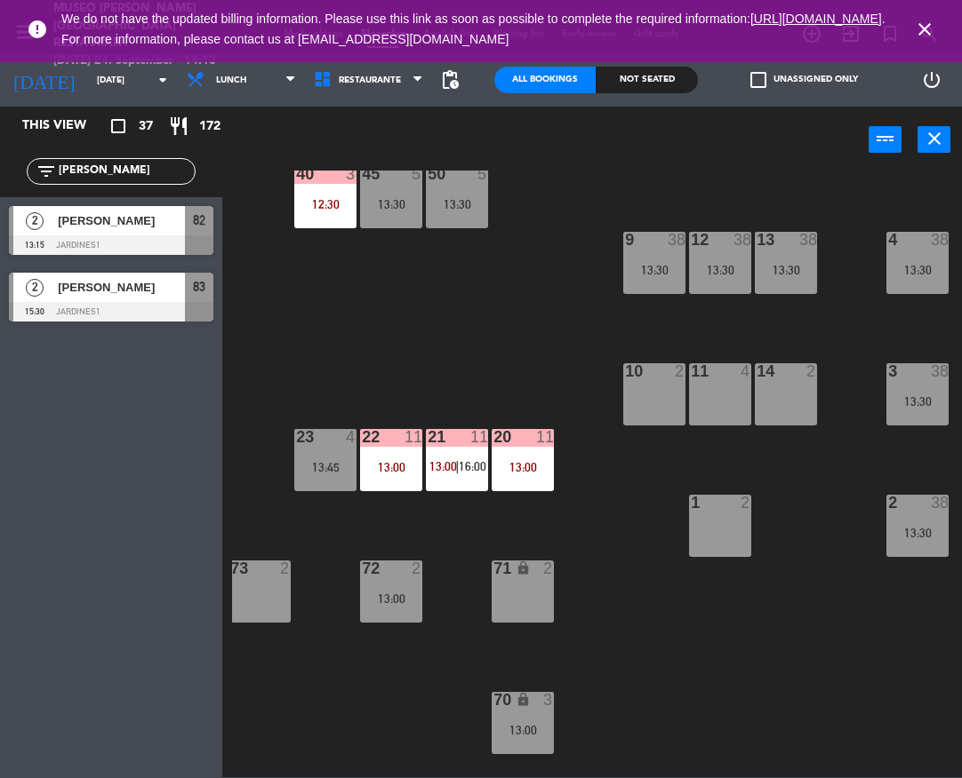
type input "[PERSON_NAME]"
click at [39, 232] on div "2 [PERSON_NAME] 13:15 Jardines1 82" at bounding box center [111, 230] width 222 height 67
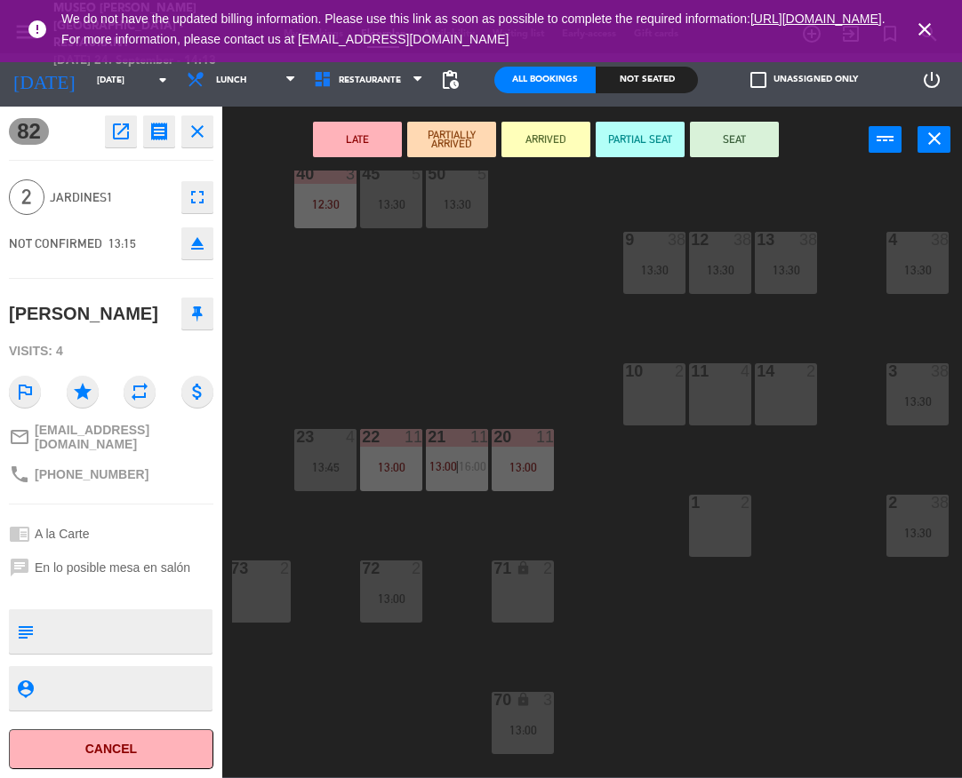
click at [640, 405] on div "10 2" at bounding box center [654, 394] width 62 height 62
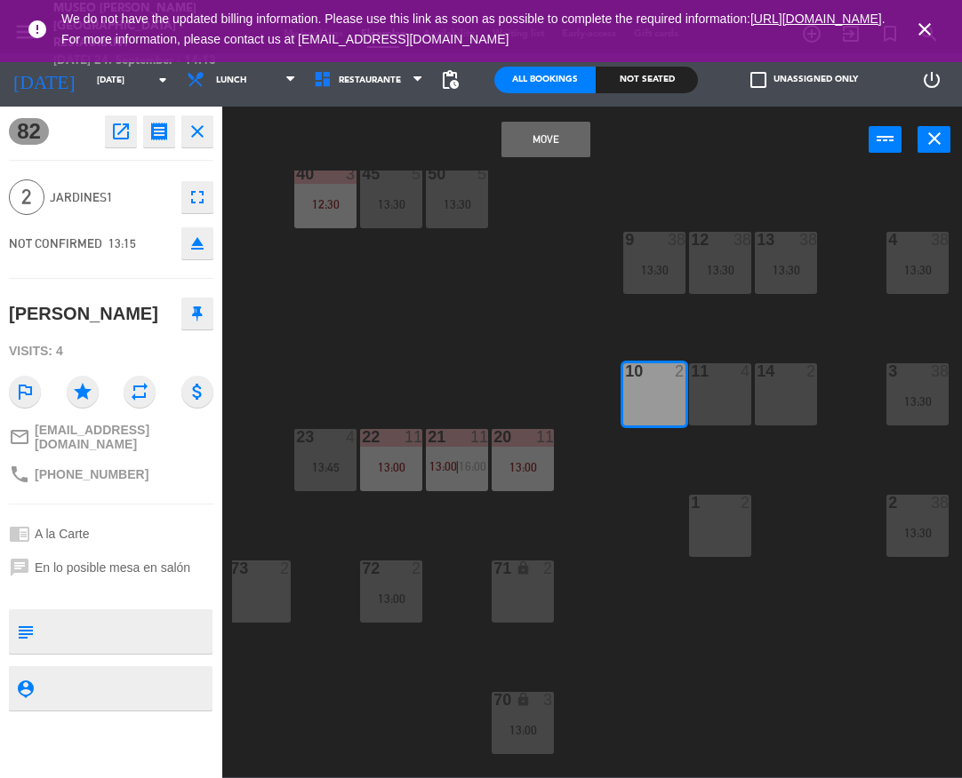
click at [531, 146] on button "Move" at bounding box center [545, 140] width 89 height 36
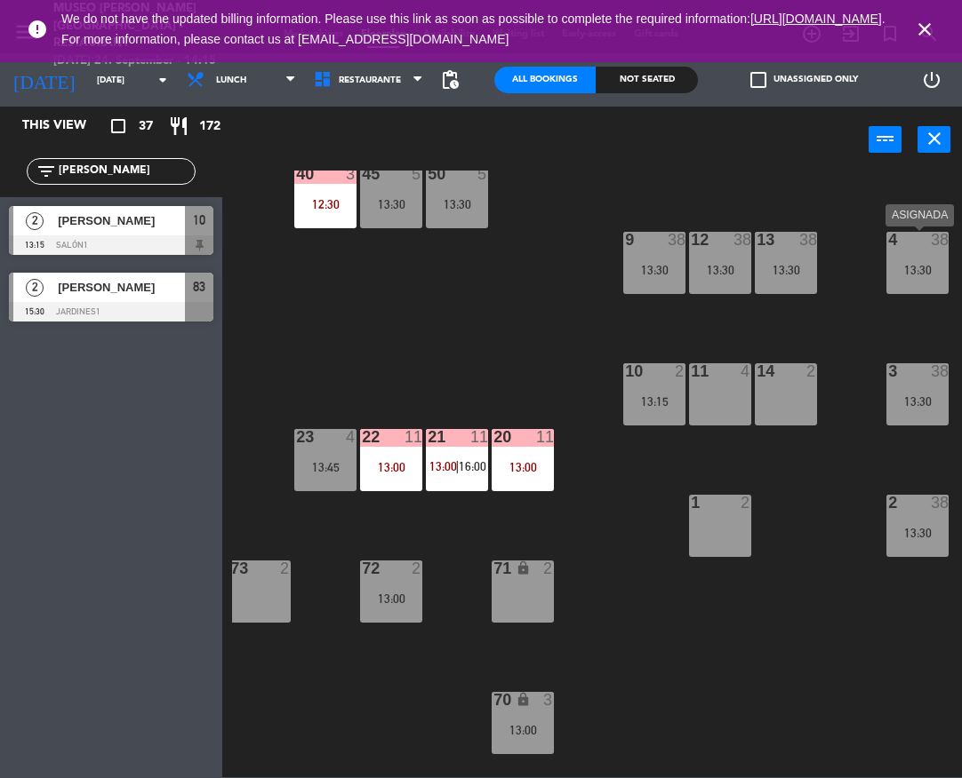
click at [923, 266] on div "13:30" at bounding box center [917, 270] width 62 height 12
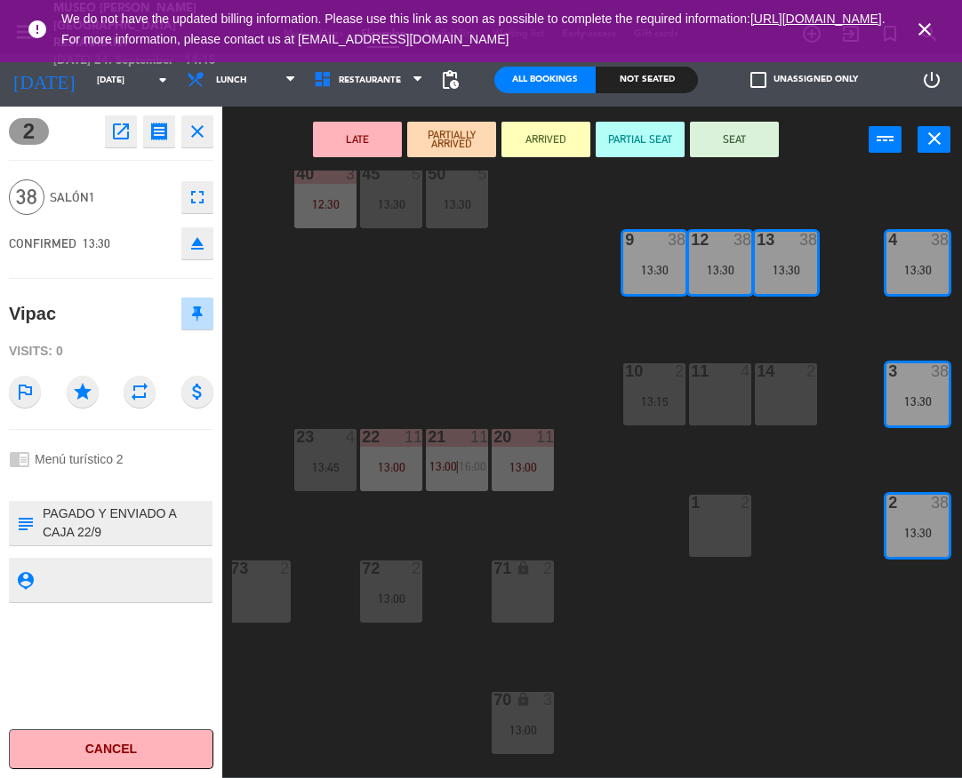
click at [202, 231] on button "eject" at bounding box center [197, 243] width 32 height 32
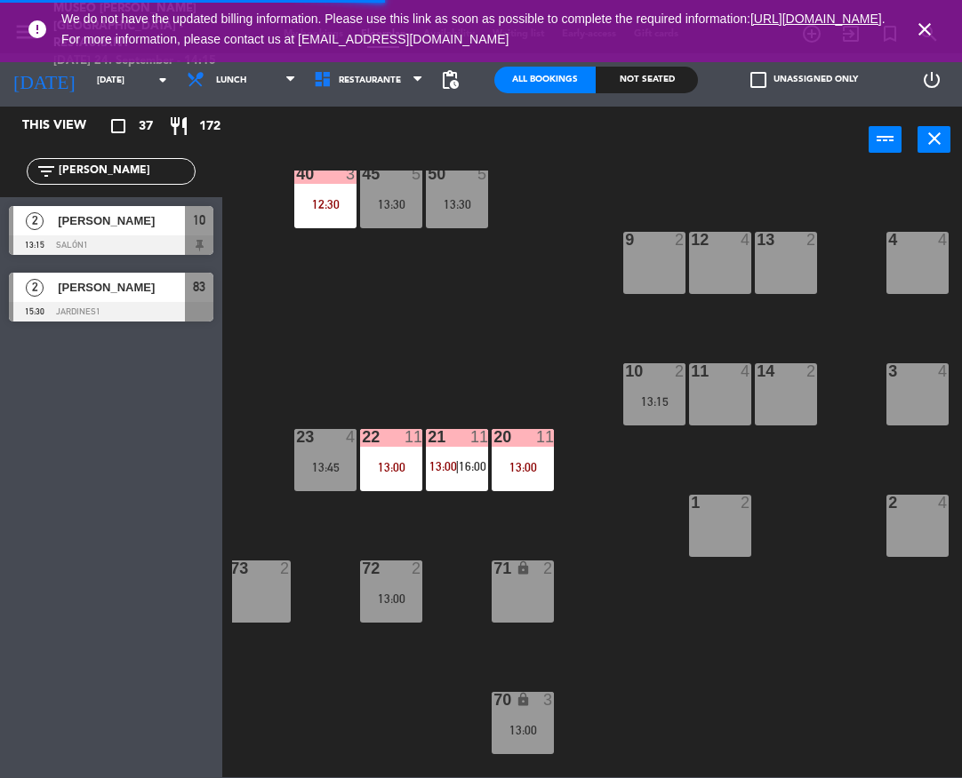
click at [87, 175] on input "[PERSON_NAME]" at bounding box center [126, 172] width 138 height 20
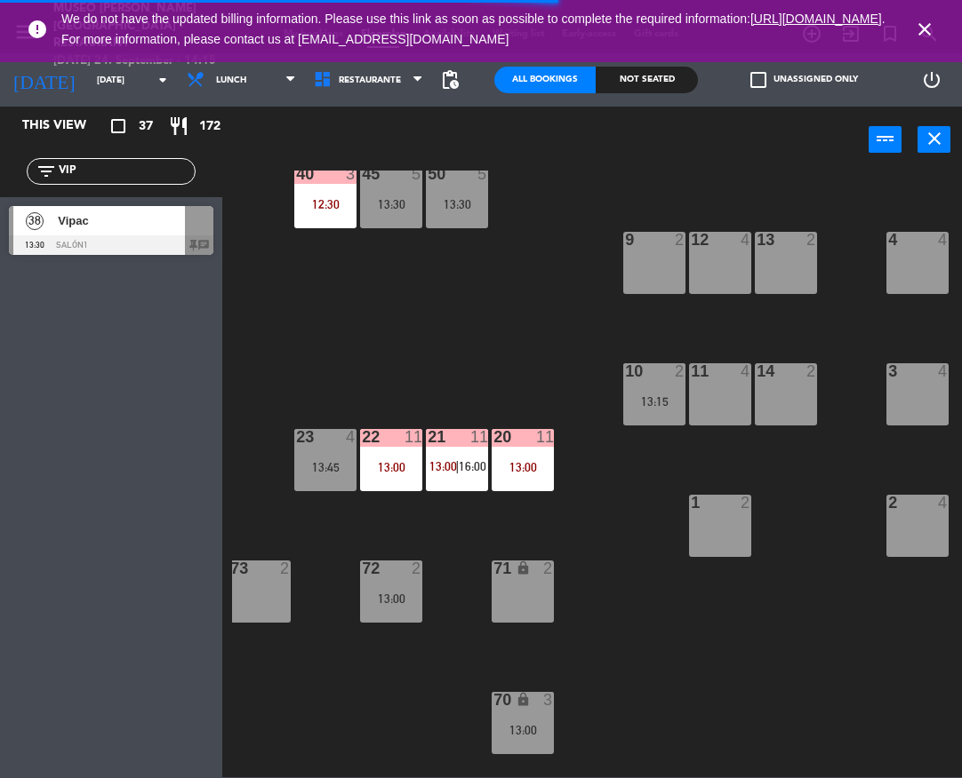
type input "VIP"
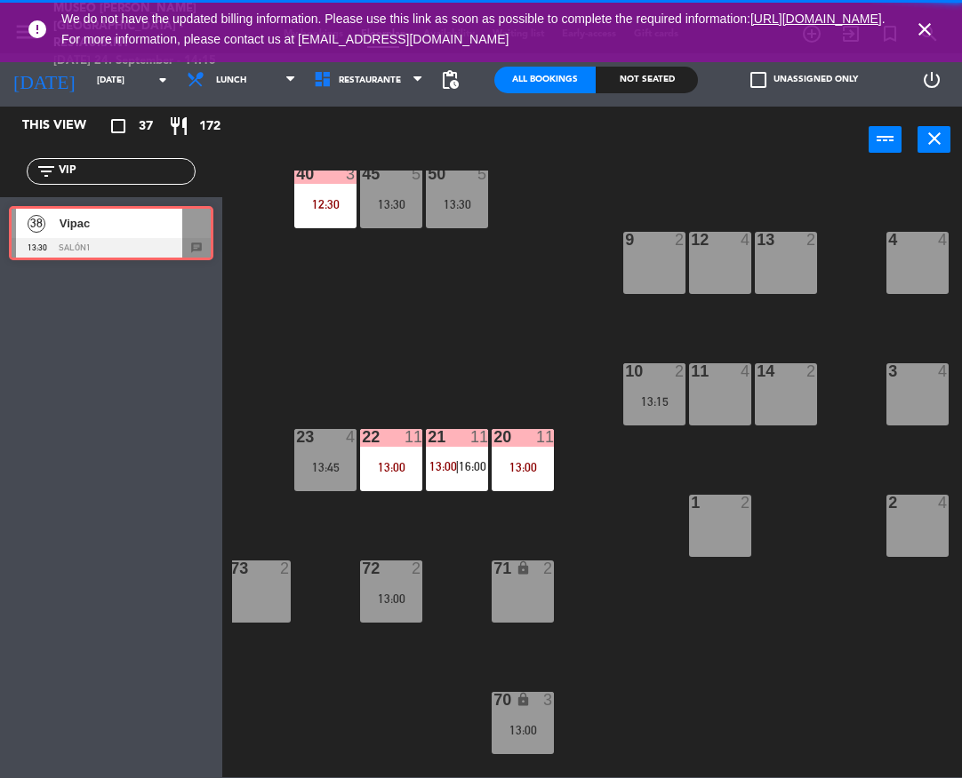
click at [76, 218] on div "38 Vipac 13:30 Salón1 chat 38 Vipac 13:30 Salón1 chat" at bounding box center [111, 233] width 222 height 72
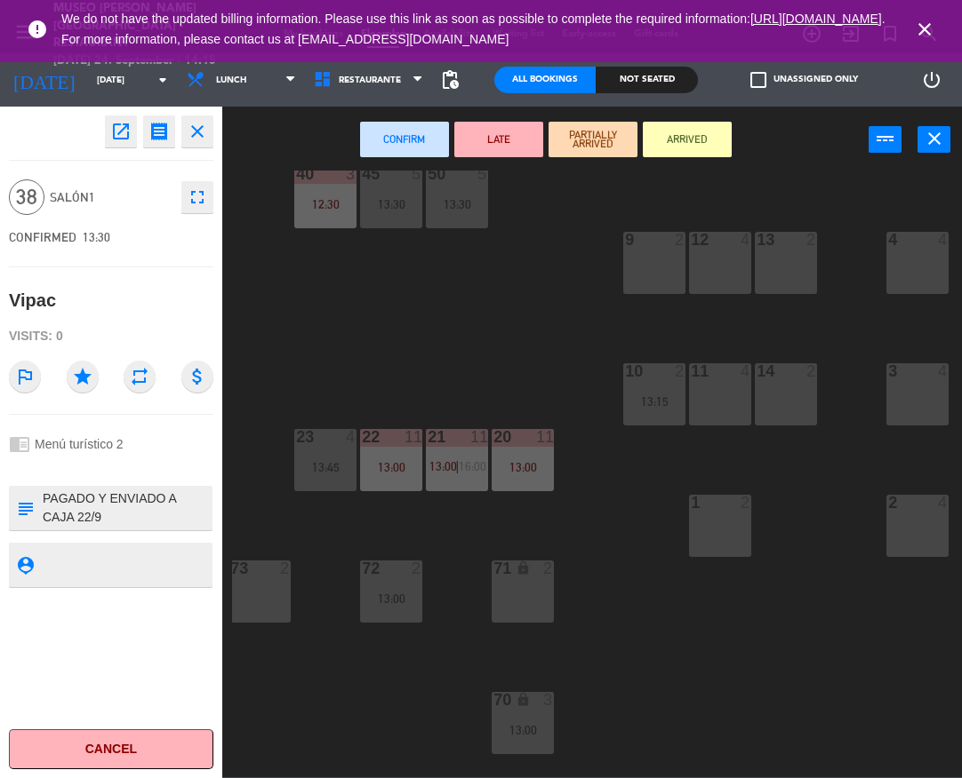
click at [928, 523] on div "2 4" at bounding box center [917, 526] width 62 height 62
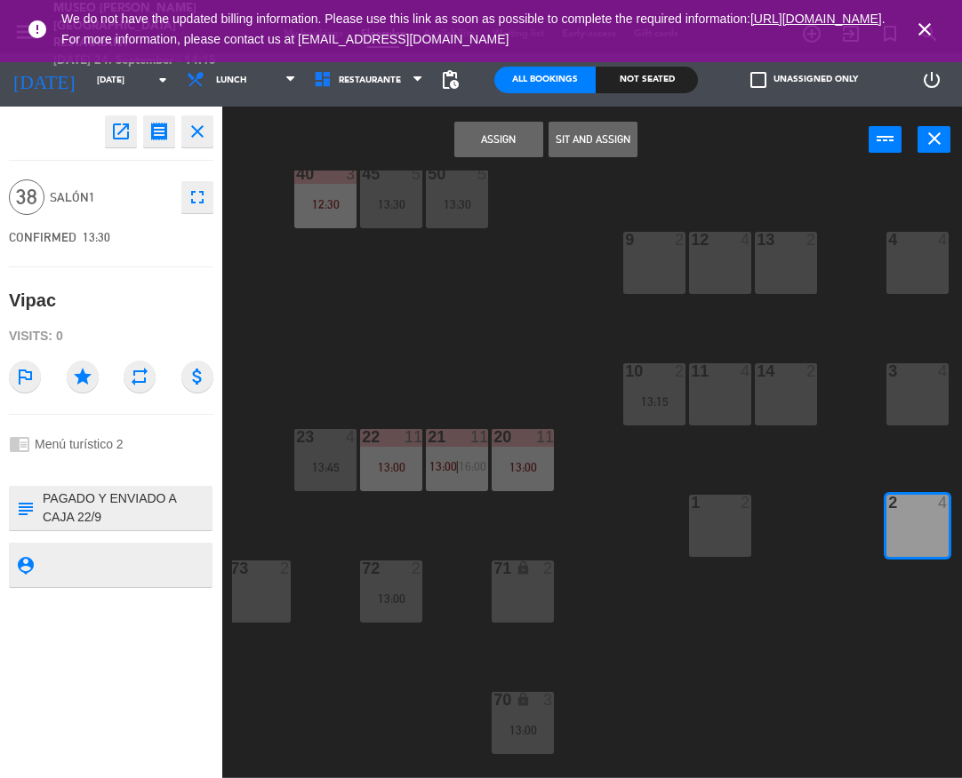
click at [903, 390] on div "3 4" at bounding box center [917, 394] width 62 height 62
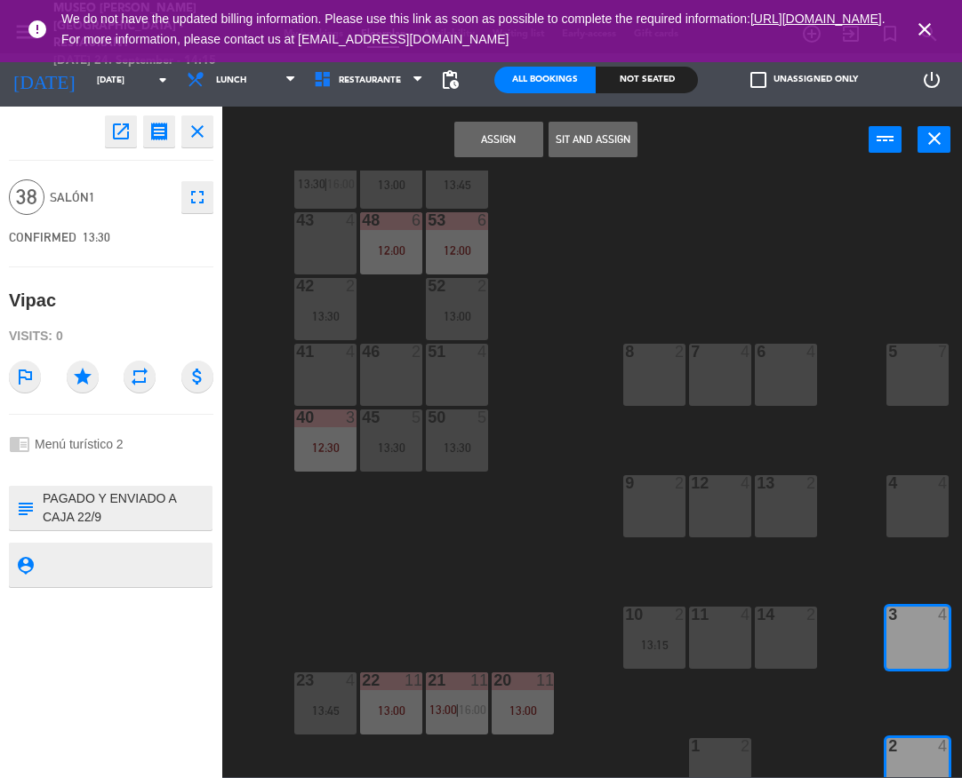
scroll to position [52, 532]
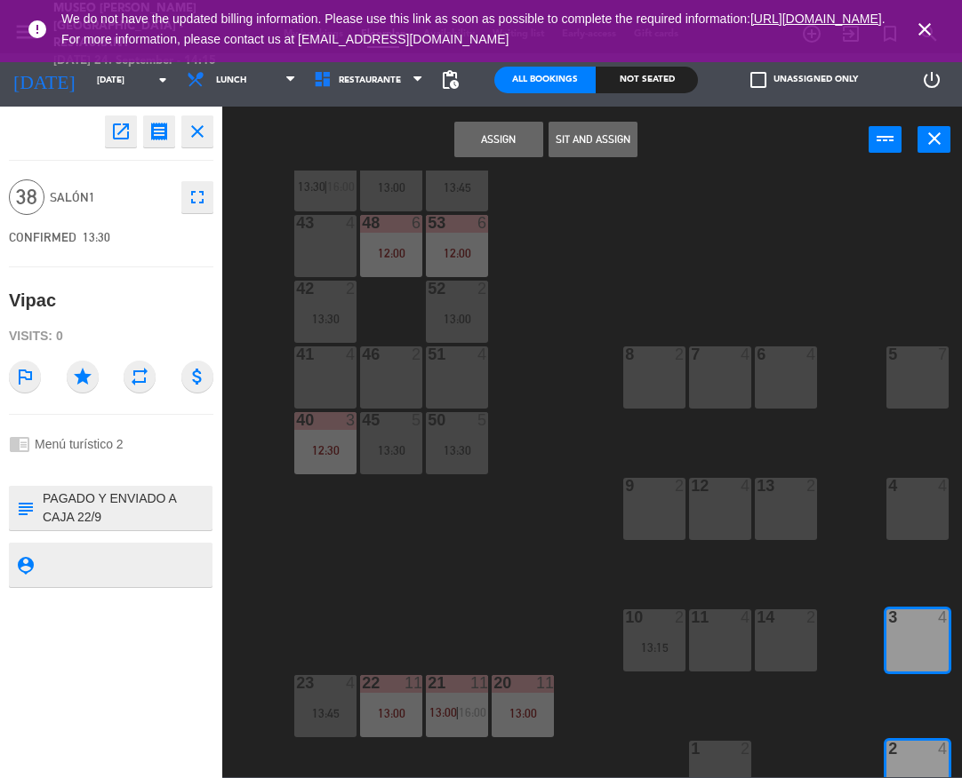
click at [923, 515] on div "4 4" at bounding box center [917, 509] width 62 height 62
click at [911, 374] on div "5 7" at bounding box center [917, 378] width 62 height 62
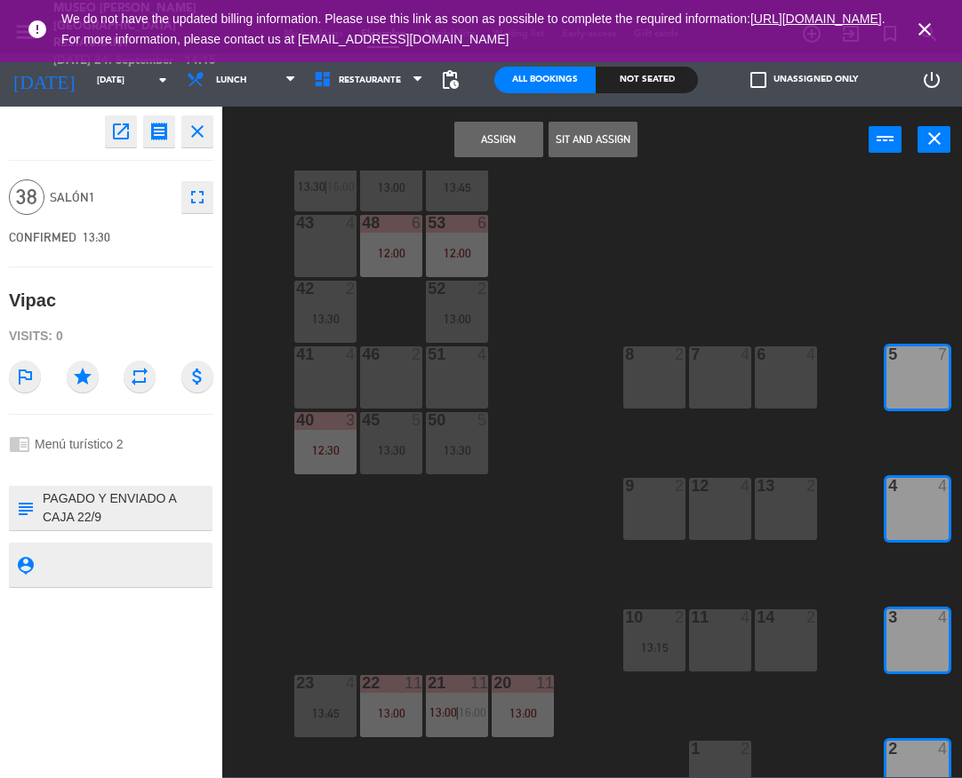
click at [787, 365] on div "6 4" at bounding box center [785, 378] width 62 height 62
click at [704, 371] on div "7 4" at bounding box center [720, 378] width 62 height 62
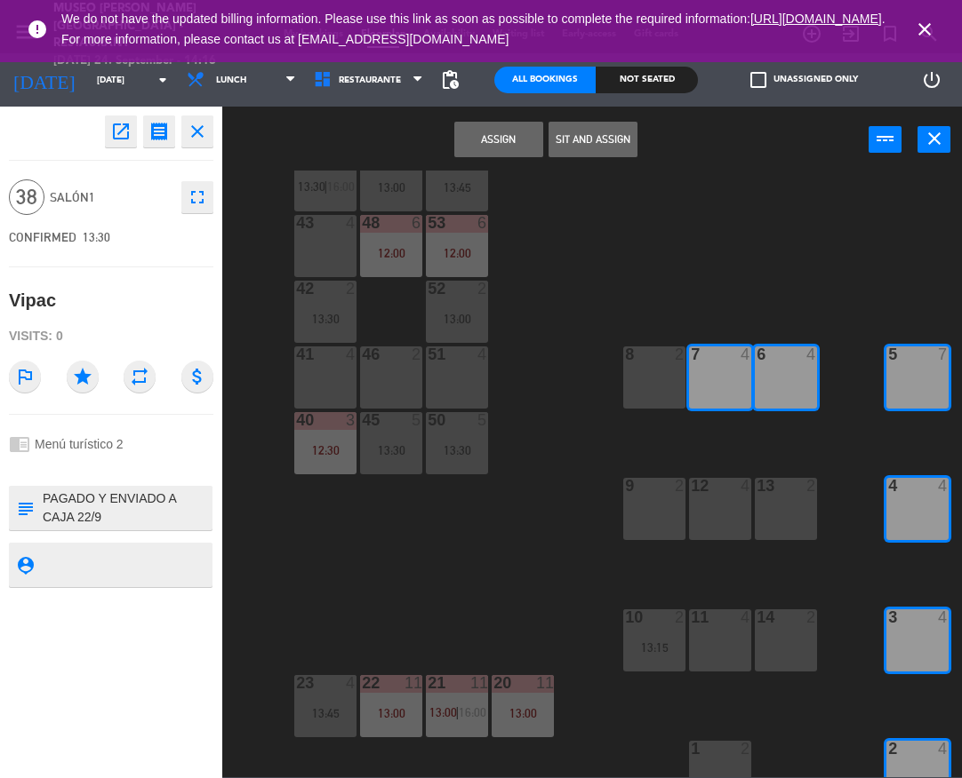
scroll to position [184, 532]
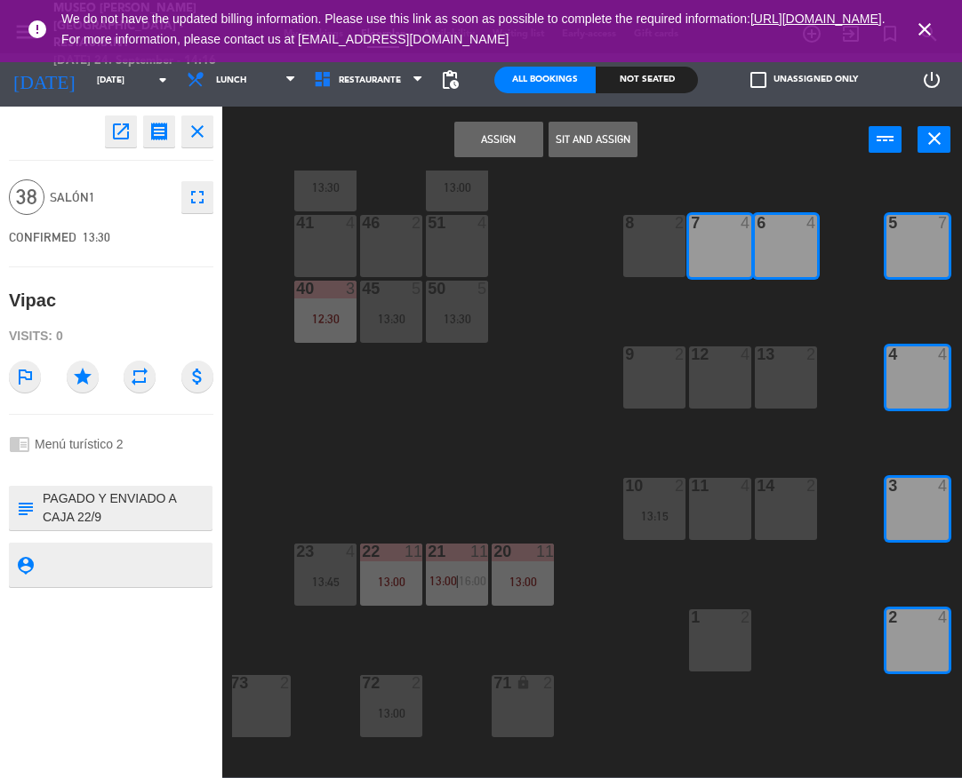
click at [708, 382] on div "12 4" at bounding box center [720, 378] width 62 height 62
click at [783, 369] on div "13 2" at bounding box center [785, 378] width 62 height 62
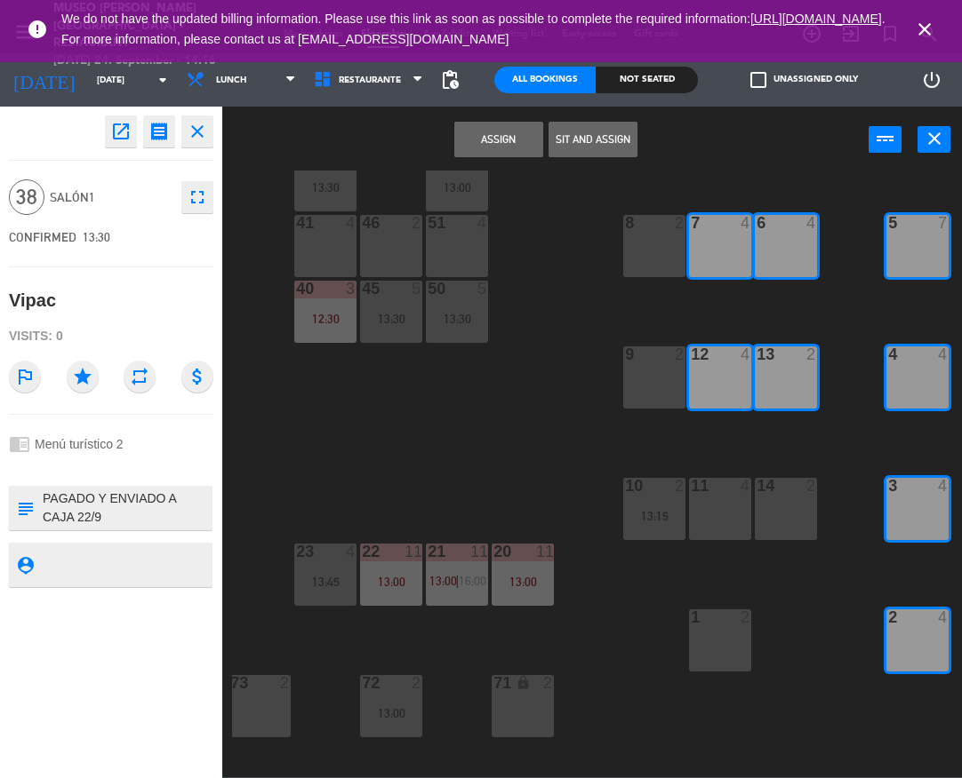
click at [805, 509] on div "14 2" at bounding box center [785, 509] width 62 height 62
click at [730, 498] on div "11 4" at bounding box center [720, 509] width 62 height 62
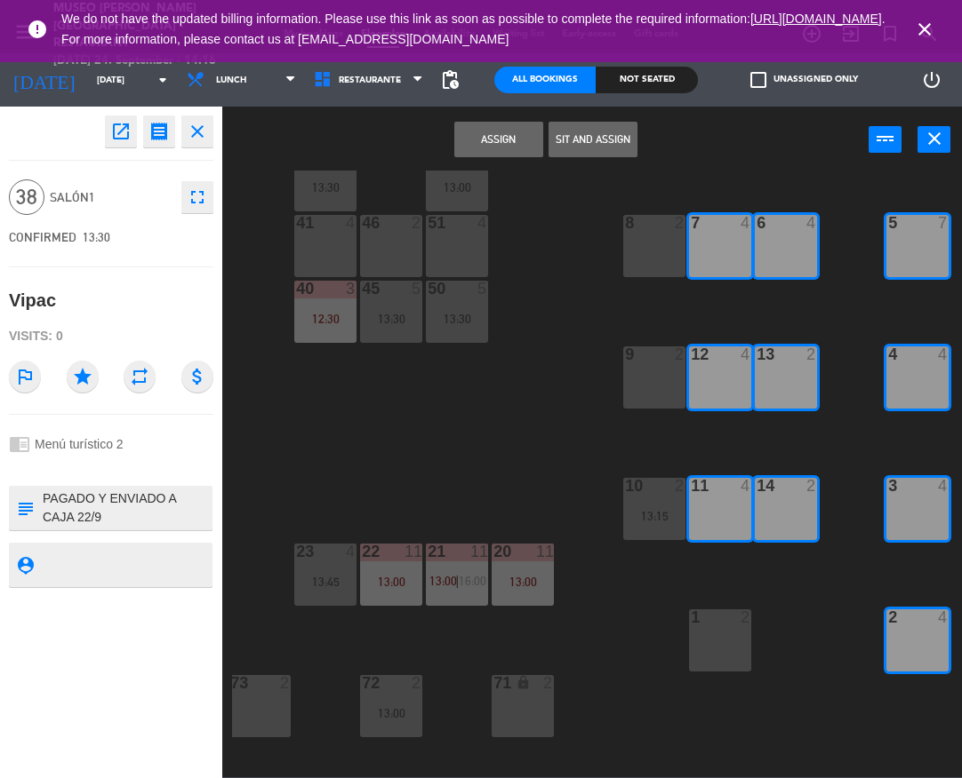
click at [507, 151] on button "Assign" at bounding box center [498, 140] width 89 height 36
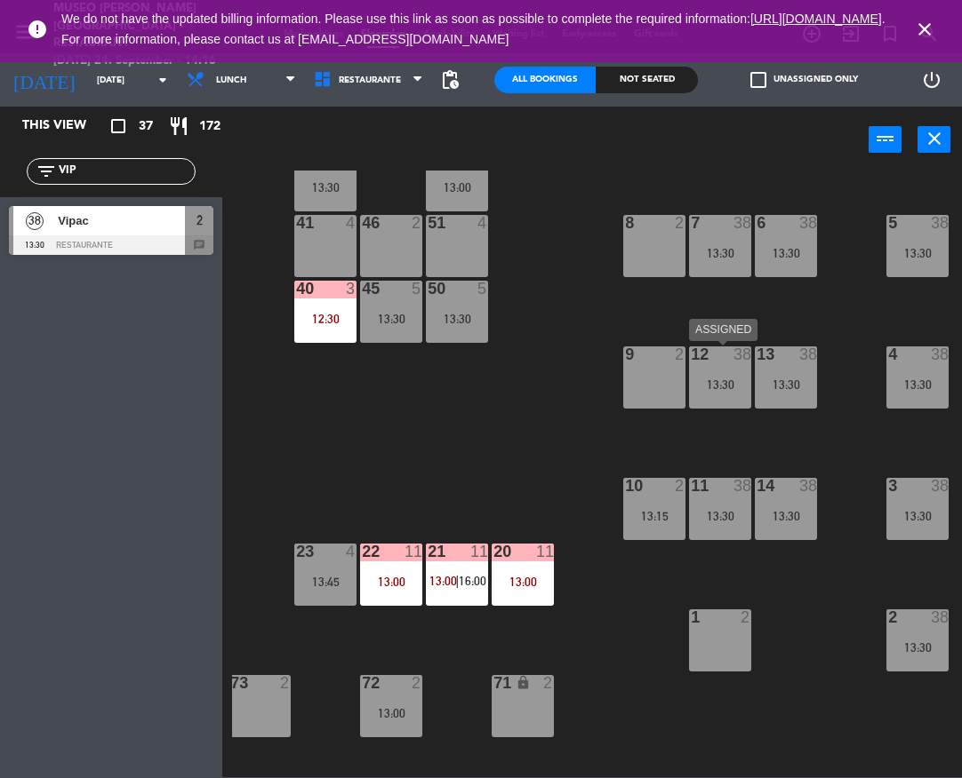
click at [711, 376] on div "12 38 13:30" at bounding box center [720, 378] width 62 height 62
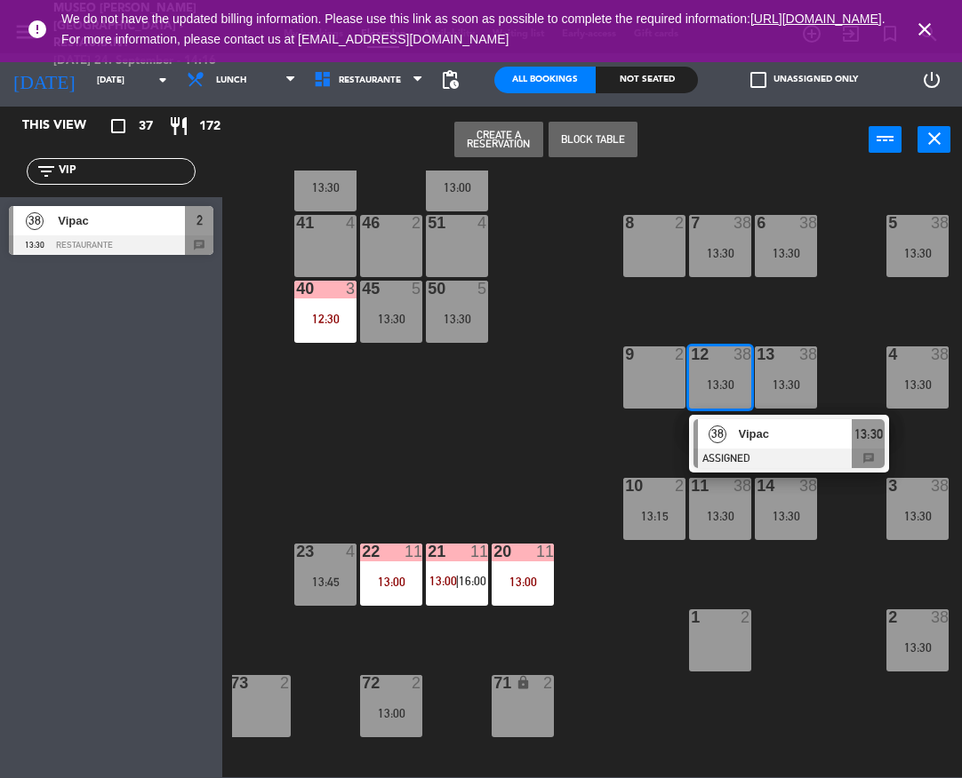
click at [746, 416] on div "38 [PERSON_NAME] ASSIGNED 13:30 chat" at bounding box center [789, 444] width 200 height 58
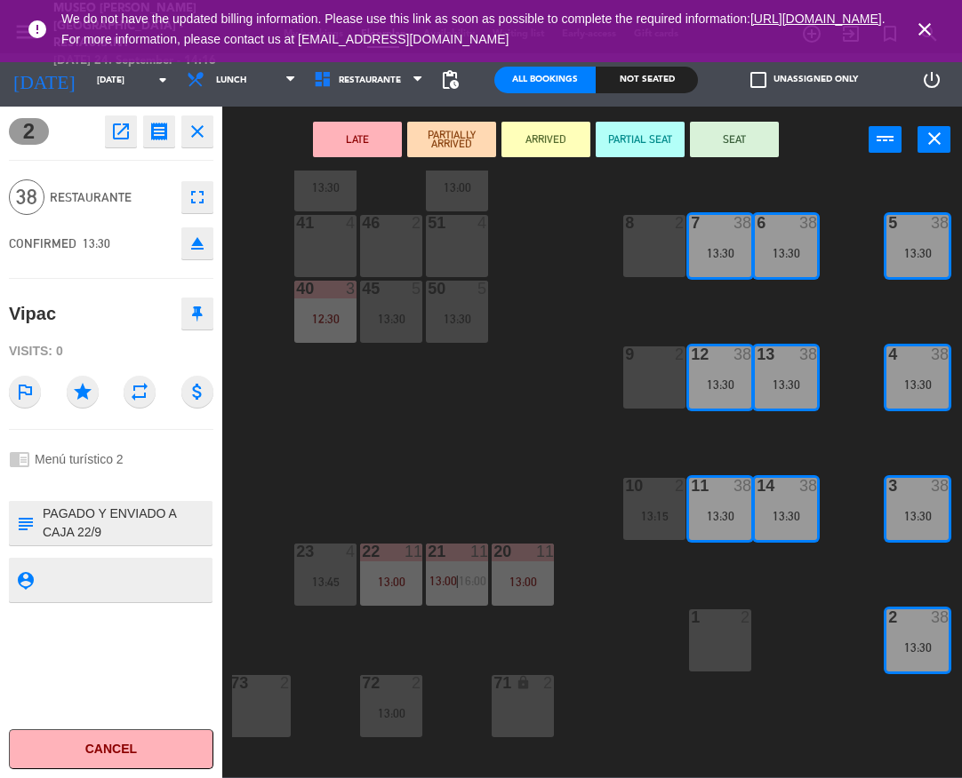
click at [378, 139] on button "LATE" at bounding box center [357, 140] width 89 height 36
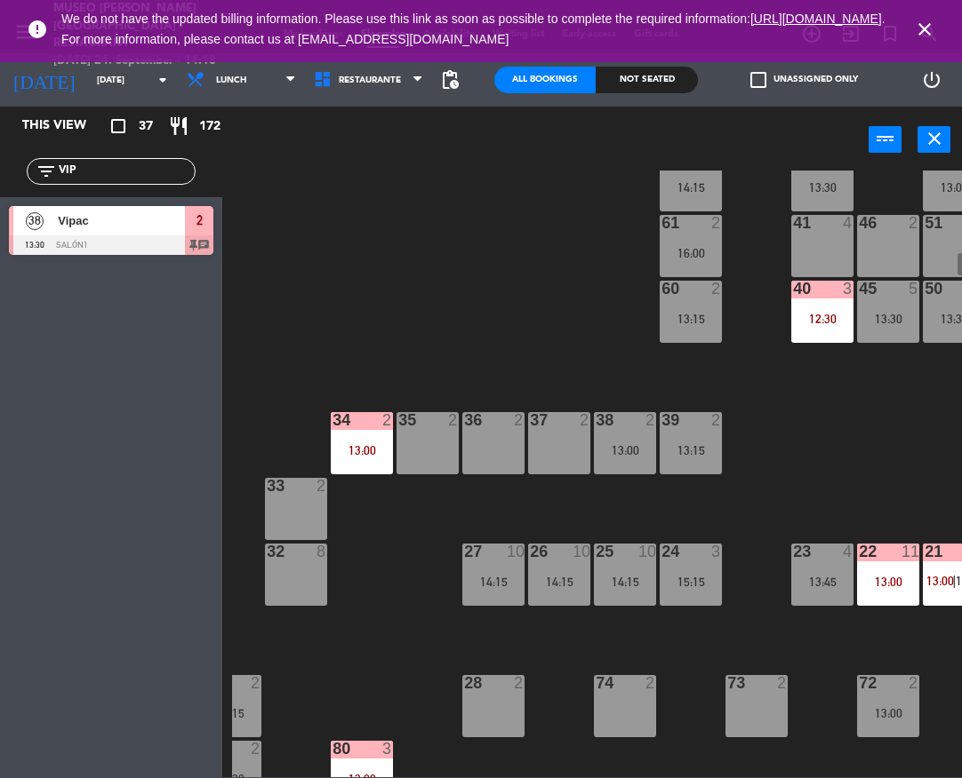
scroll to position [184, 0]
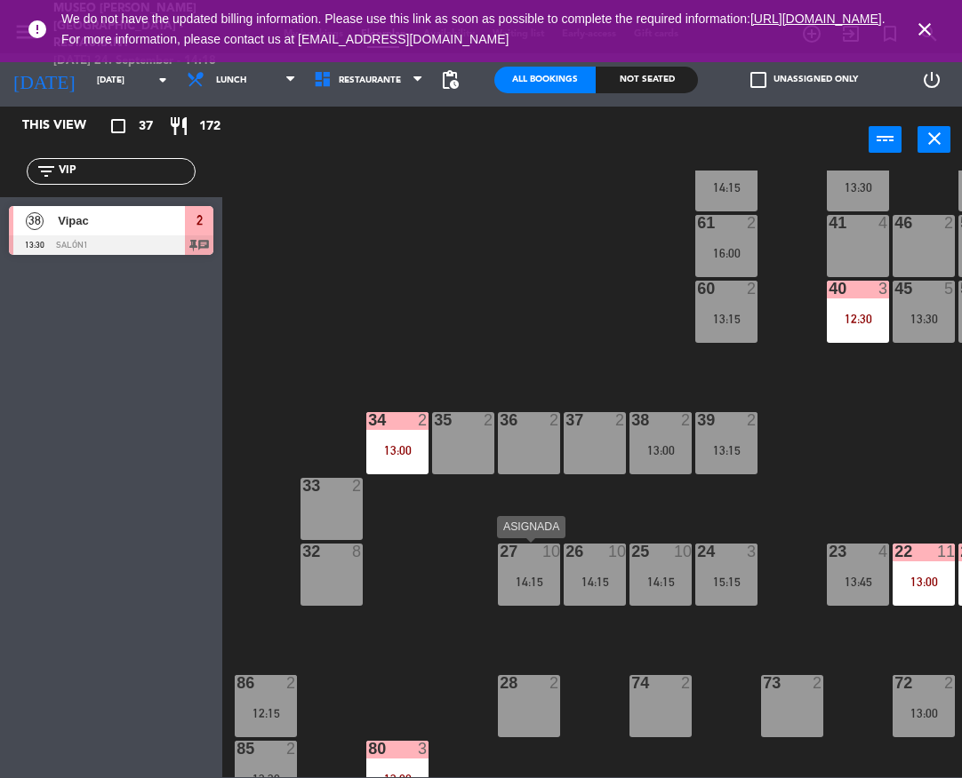
click at [537, 564] on div "27 10 14:15" at bounding box center [529, 575] width 62 height 62
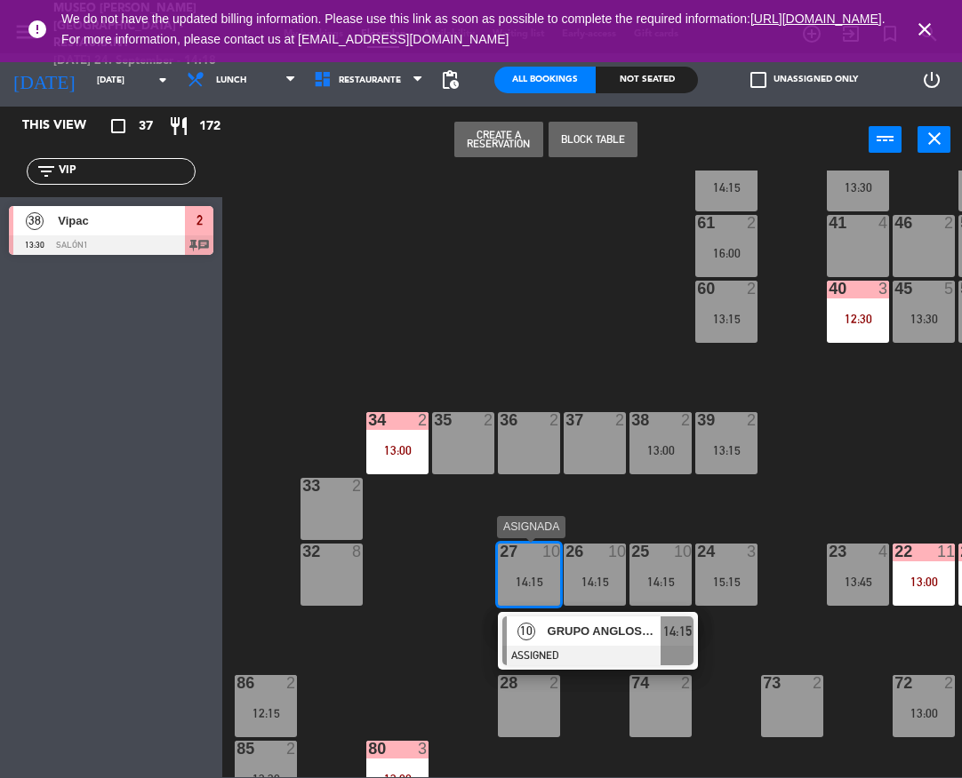
click at [585, 619] on div "GRUPO ANGLOSAJON - ROYAL TRAVEL PERUVIAN" at bounding box center [604, 632] width 116 height 29
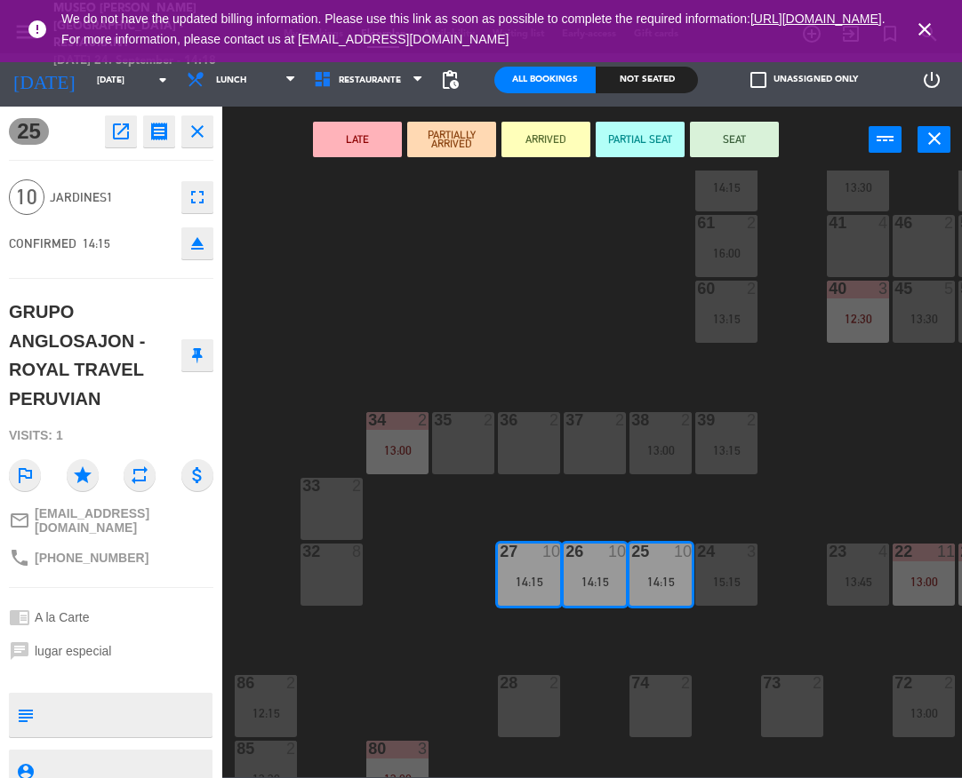
click at [189, 245] on icon "eject" at bounding box center [197, 243] width 21 height 21
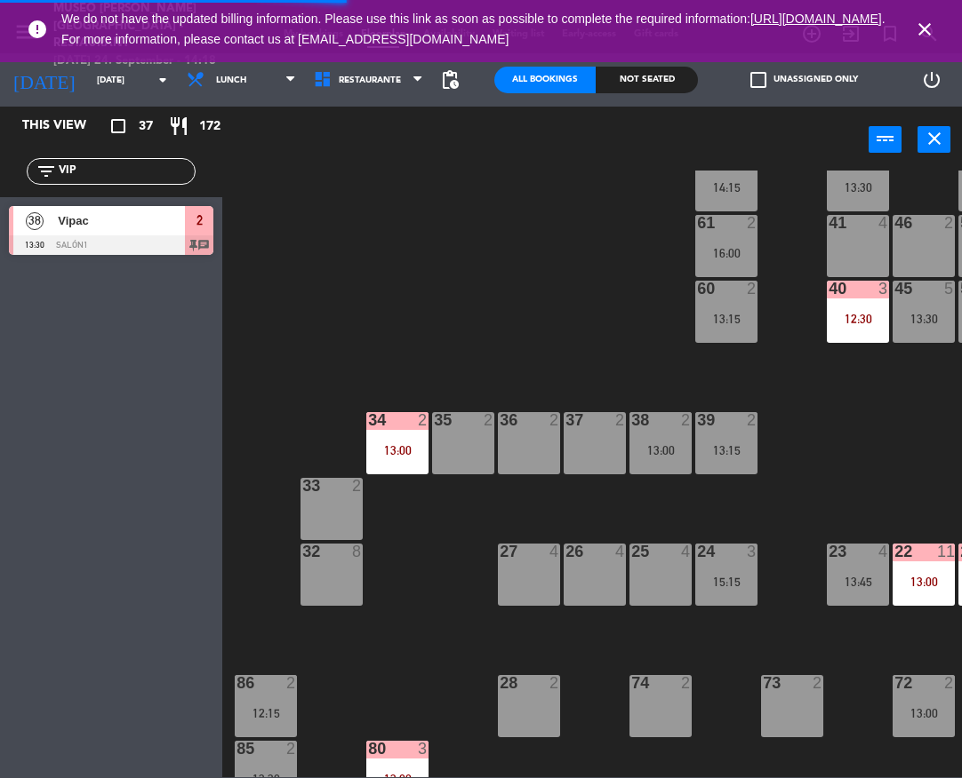
click at [101, 165] on input "VIP" at bounding box center [126, 172] width 138 height 20
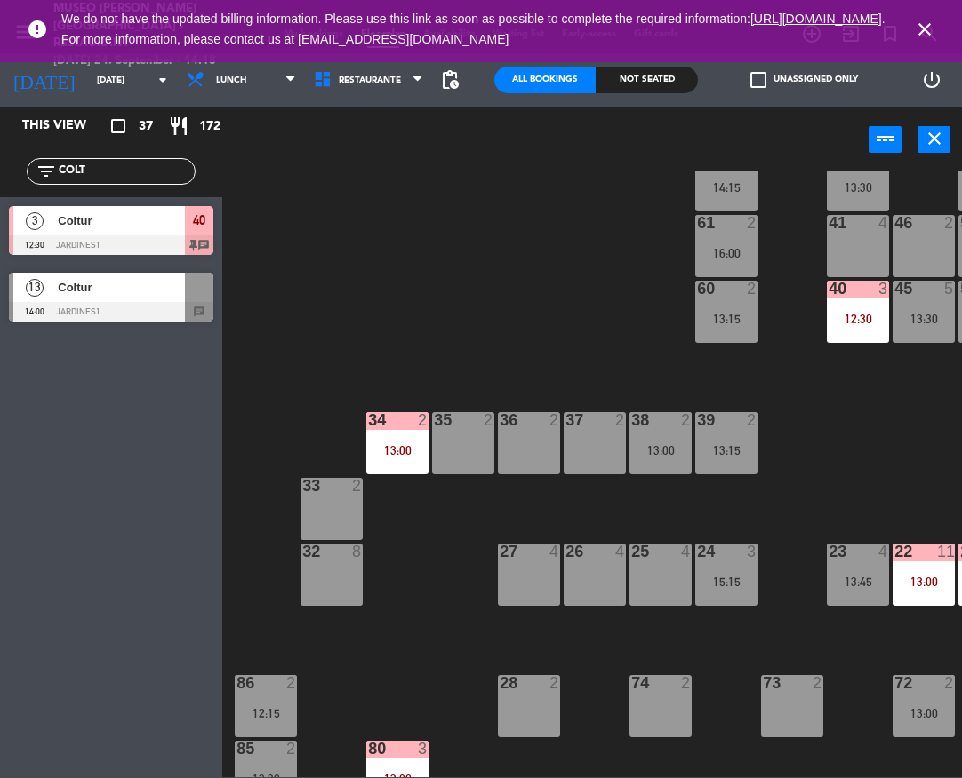
type input "COLT"
click at [72, 278] on div "13 Coltur 14:00 Jardines1 chat" at bounding box center [111, 297] width 222 height 67
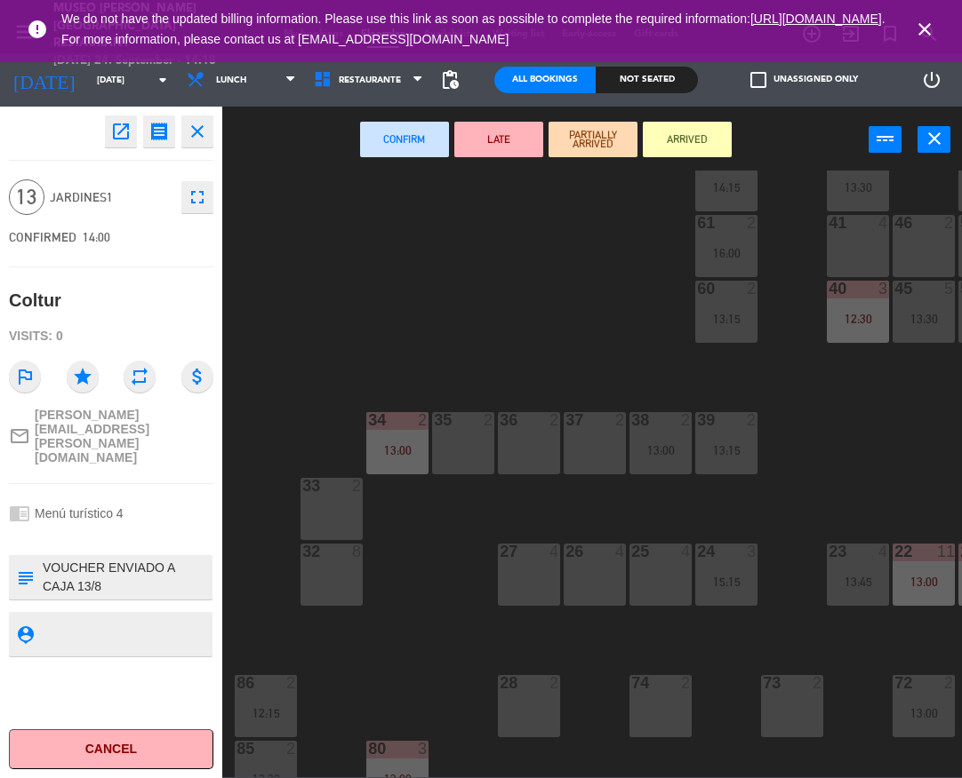
click at [531, 581] on div "27 4" at bounding box center [529, 575] width 62 height 62
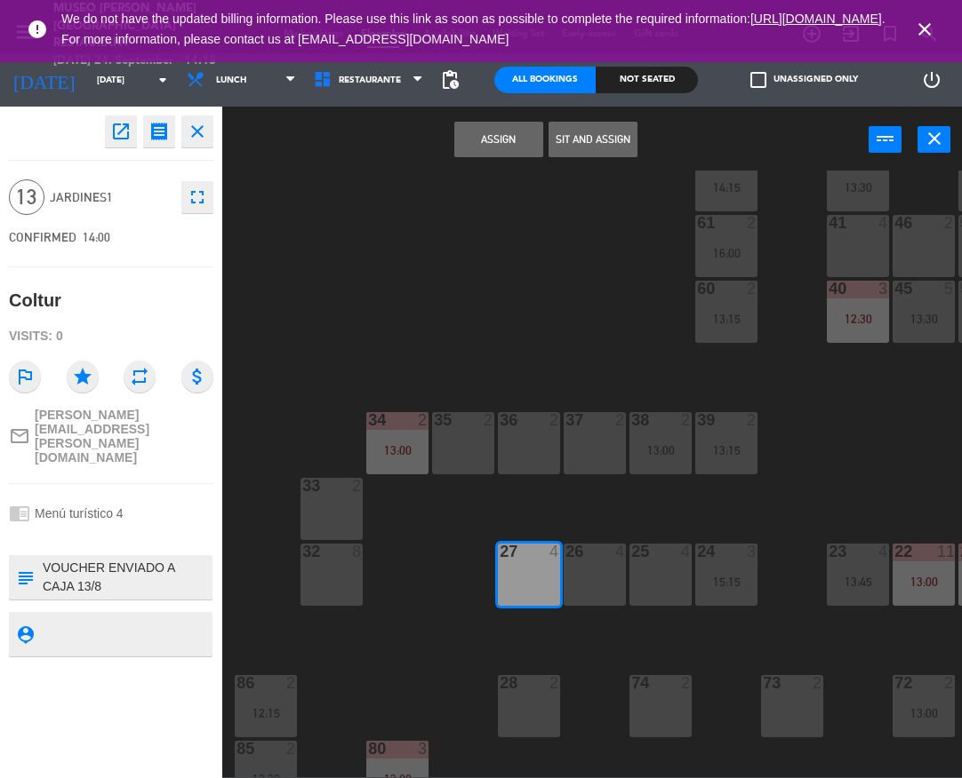
click at [563, 584] on div "26 4" at bounding box center [594, 575] width 62 height 62
click at [650, 595] on div "25 4" at bounding box center [660, 575] width 62 height 62
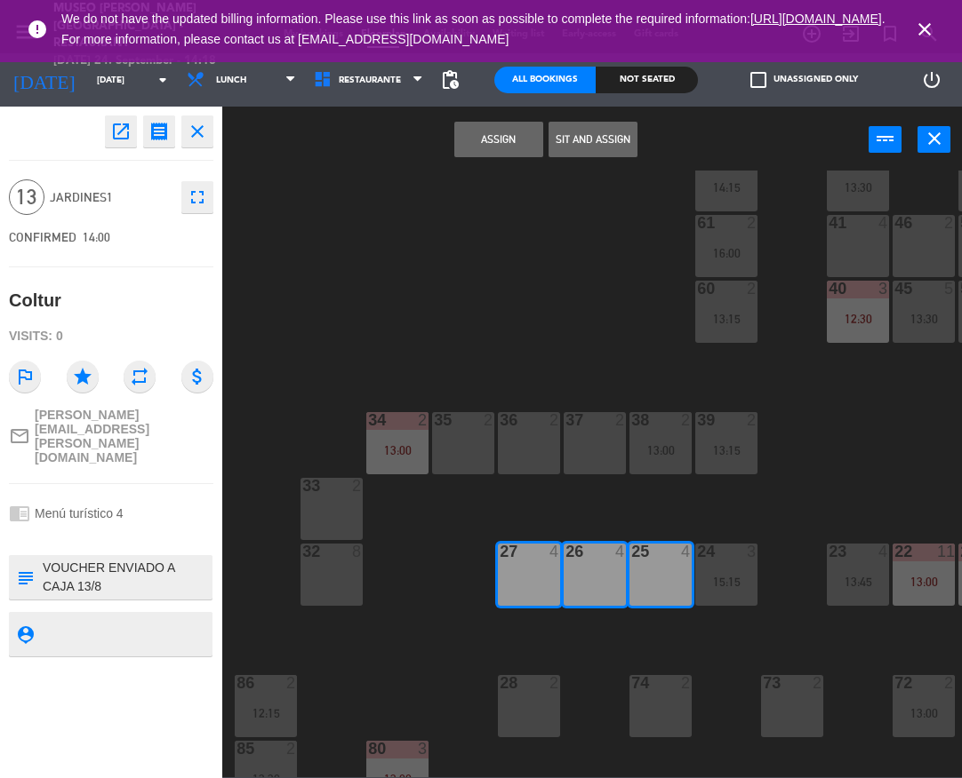
click at [523, 139] on button "Assign" at bounding box center [498, 140] width 89 height 36
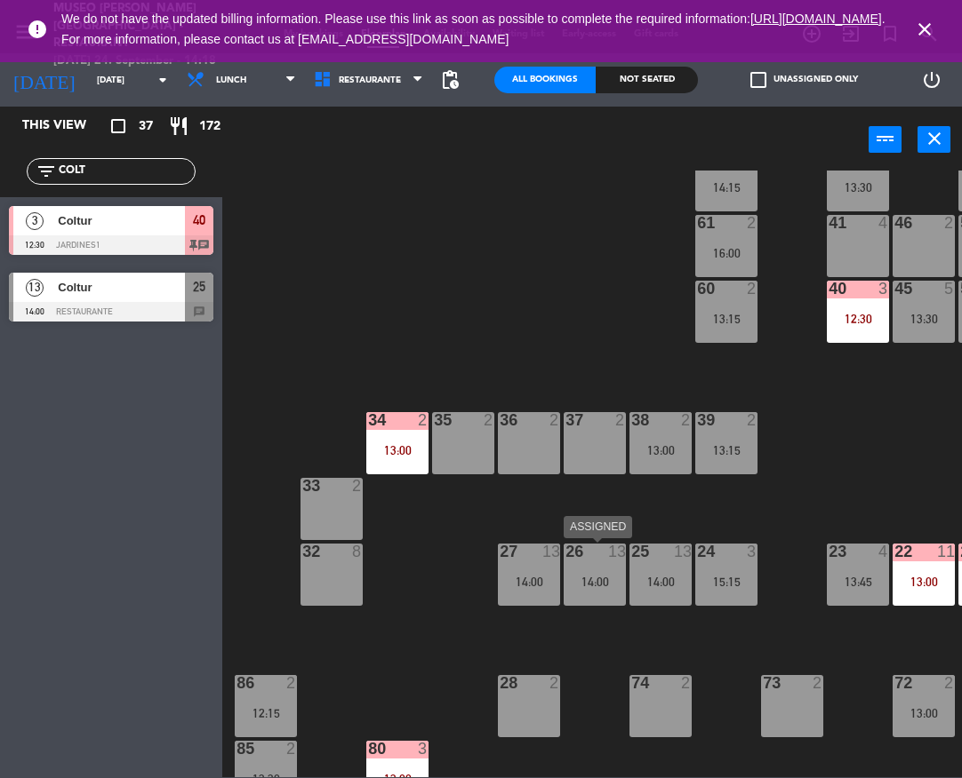
click at [592, 587] on div "14:00" at bounding box center [594, 582] width 62 height 12
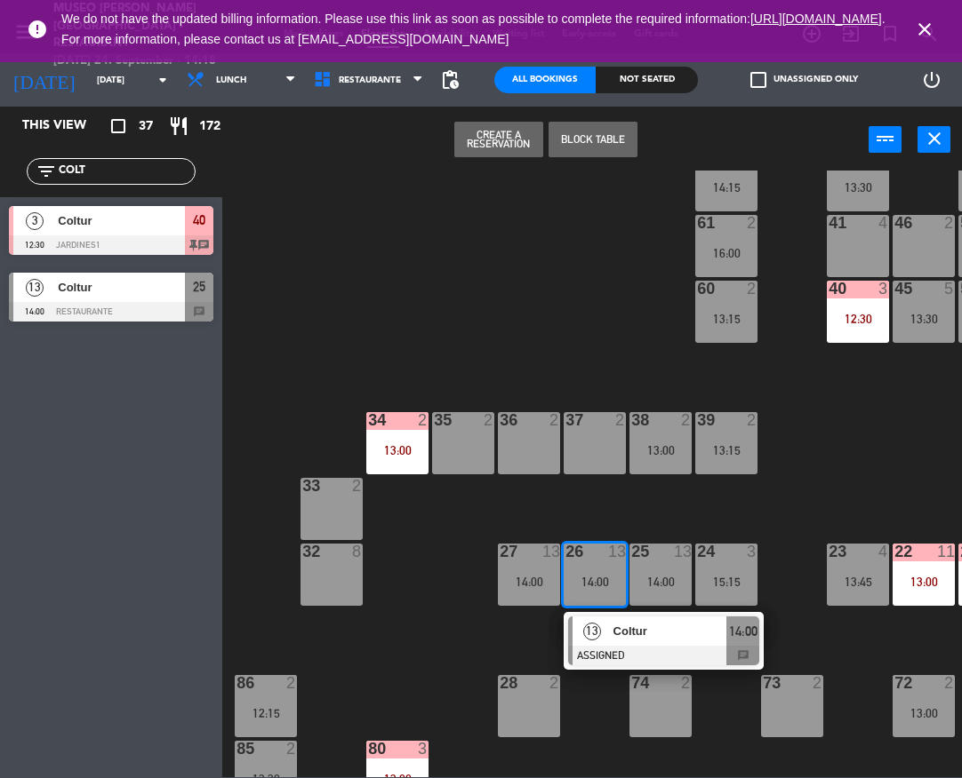
click at [613, 624] on span "Coltur" at bounding box center [670, 631] width 114 height 19
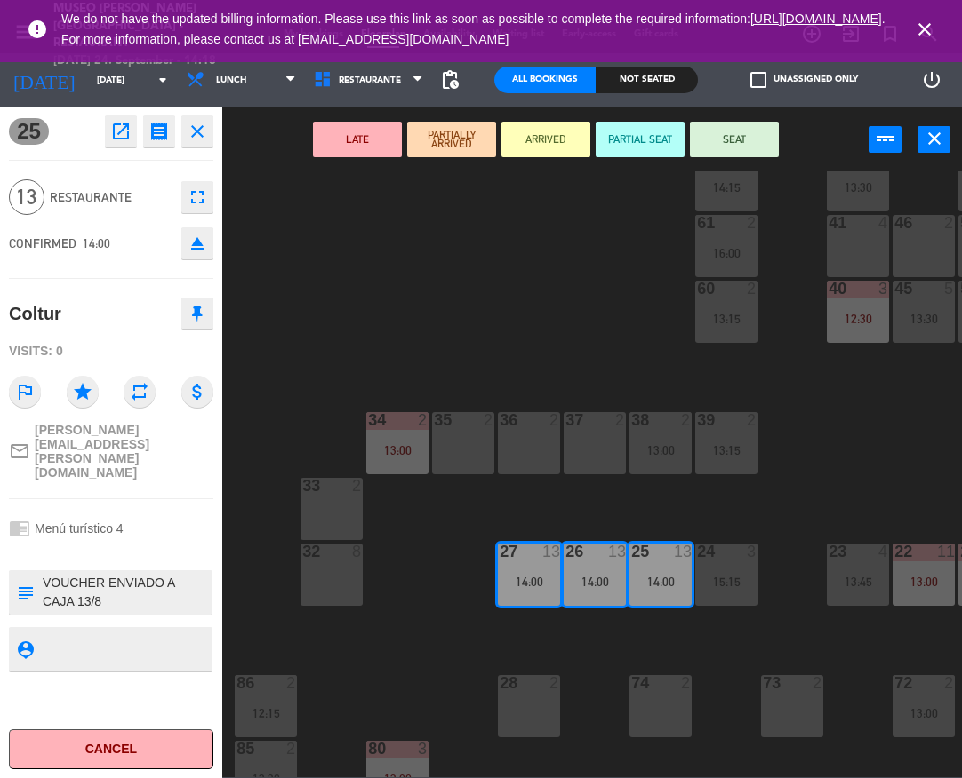
click at [366, 137] on button "LATE" at bounding box center [357, 140] width 89 height 36
